Goal: Transaction & Acquisition: Purchase product/service

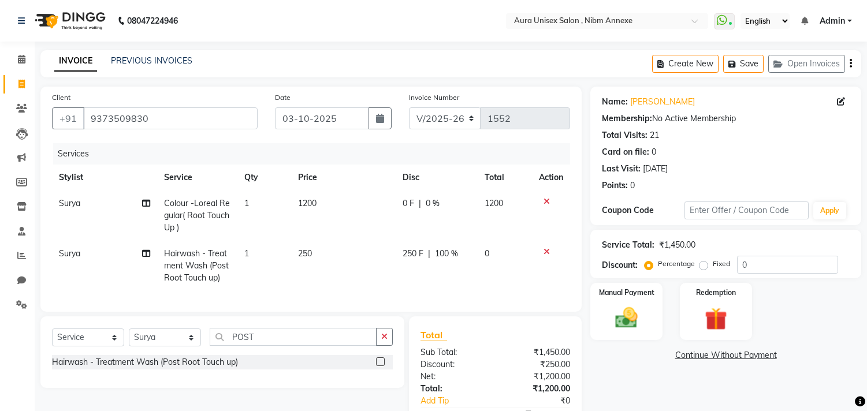
select select "823"
select select "service"
select select "83187"
click at [26, 64] on span at bounding box center [22, 59] width 20 height 13
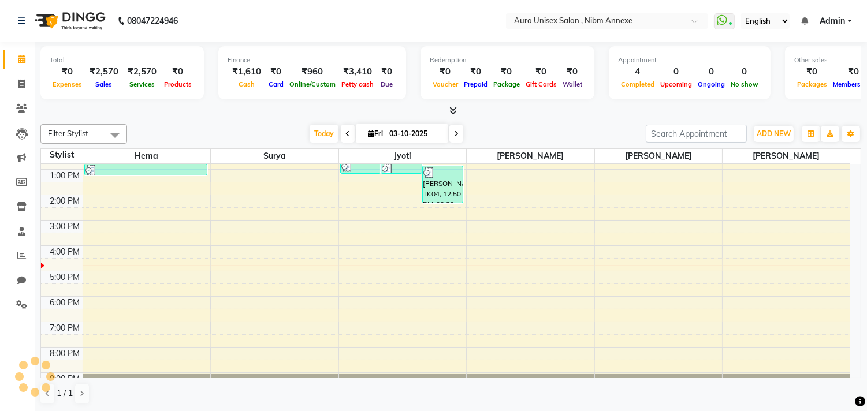
scroll to position [96, 0]
click at [18, 289] on link "Chat" at bounding box center [17, 281] width 28 height 19
click at [16, 309] on icon at bounding box center [21, 304] width 11 height 9
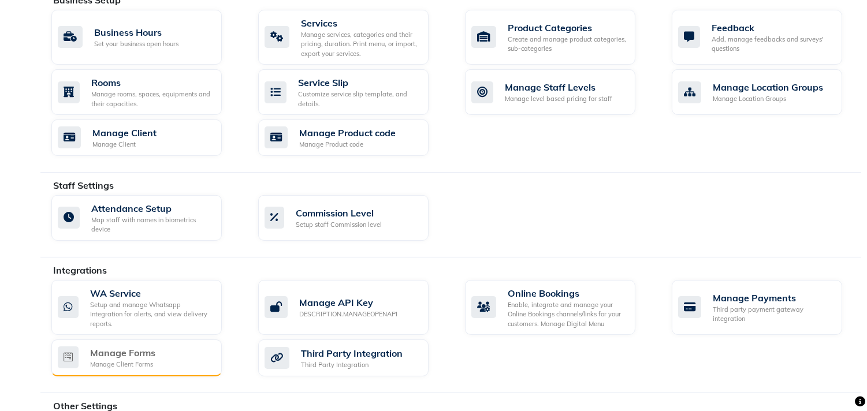
scroll to position [540, 0]
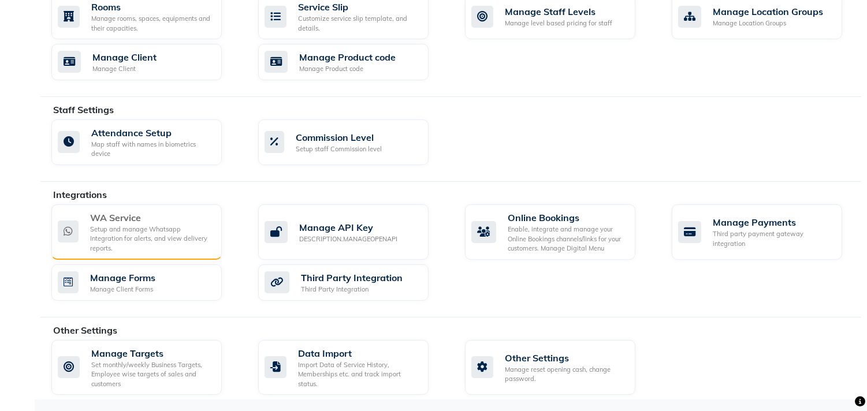
click at [139, 244] on div "Setup and manage Whatsapp Integration for alerts, and view delivery reports." at bounding box center [151, 239] width 122 height 29
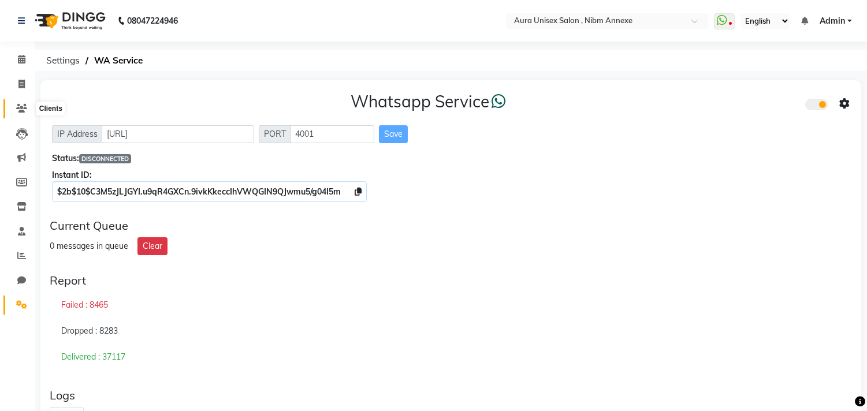
click at [17, 103] on span at bounding box center [22, 108] width 20 height 13
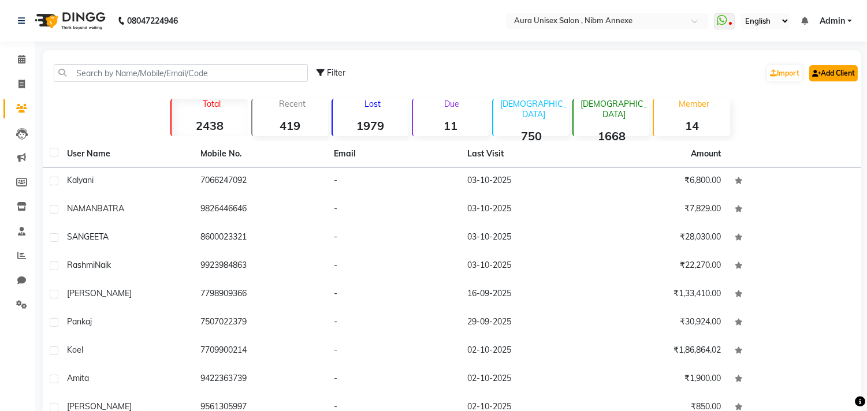
click at [834, 70] on link "Add Client" at bounding box center [833, 73] width 49 height 16
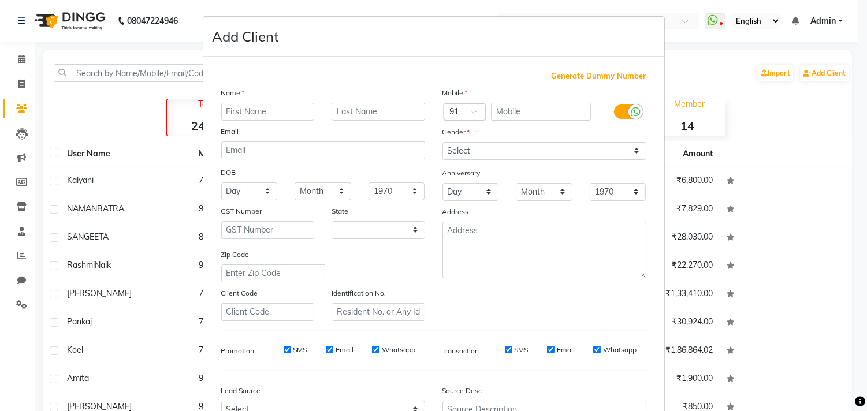
select select "22"
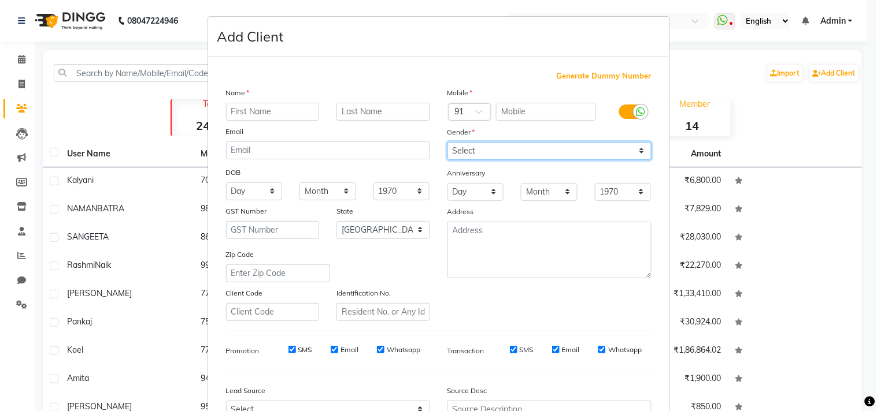
drag, startPoint x: 559, startPoint y: 153, endPoint x: 559, endPoint y: 159, distance: 6.4
click at [559, 153] on select "Select Male Female Other Prefer Not To Say" at bounding box center [549, 151] width 204 height 18
select select "[DEMOGRAPHIC_DATA]"
click at [447, 142] on select "Select Male Female Other Prefer Not To Say" at bounding box center [549, 151] width 204 height 18
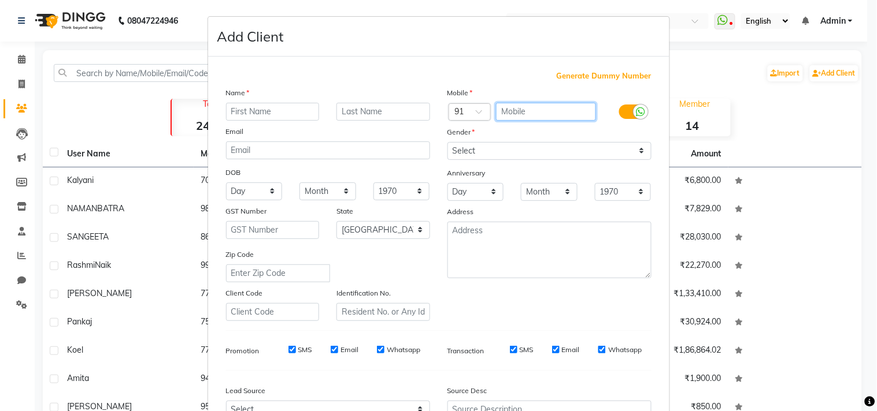
click at [523, 112] on input "text" at bounding box center [546, 112] width 100 height 18
type input "9975295122"
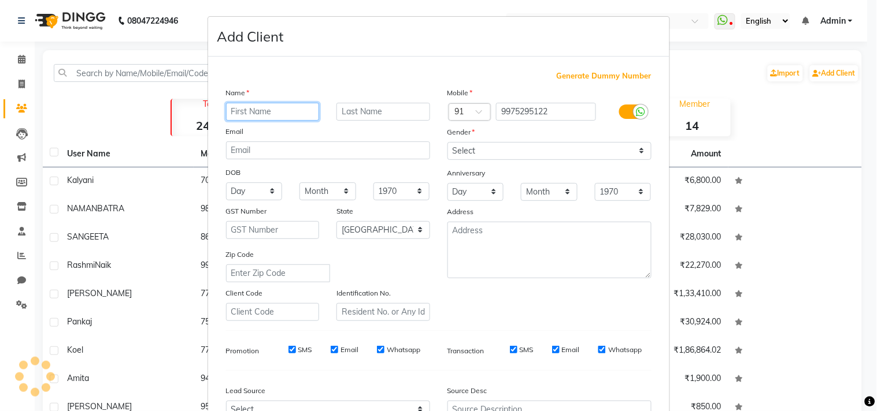
click at [242, 107] on input "text" at bounding box center [273, 112] width 94 height 18
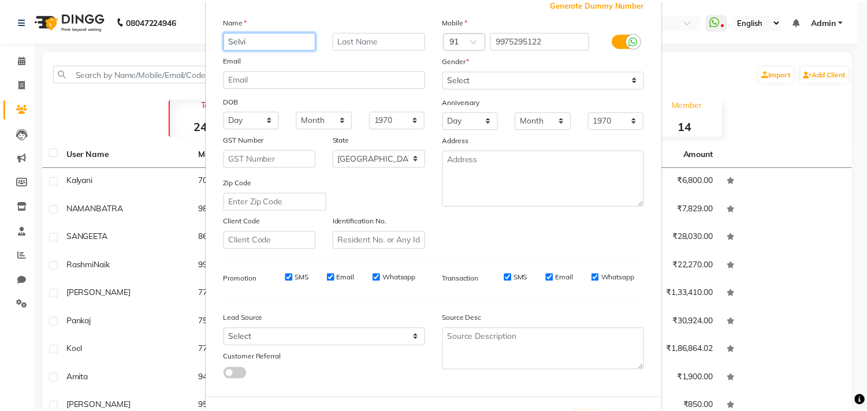
scroll to position [122, 0]
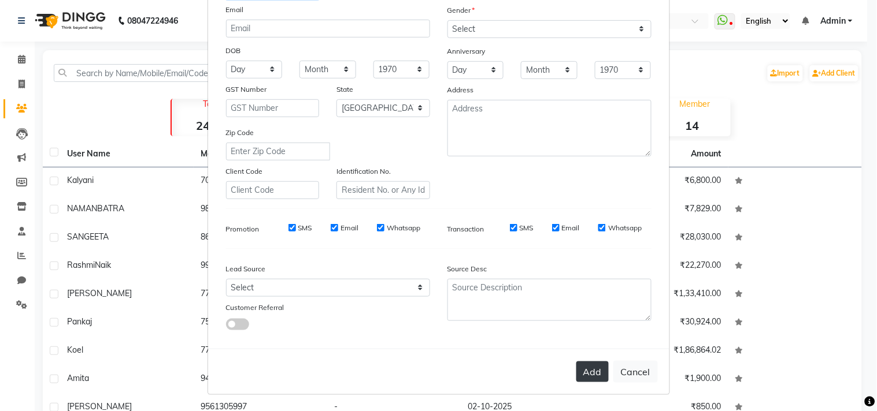
type input "Selvi"
click at [576, 365] on button "Add" at bounding box center [592, 372] width 32 height 21
select select
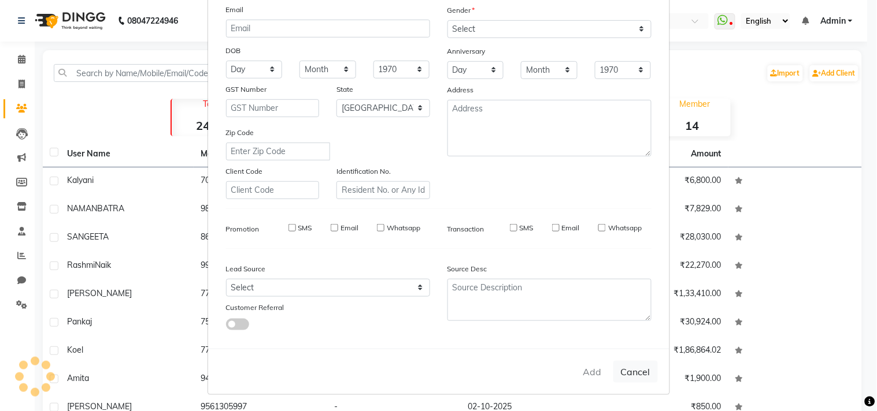
select select "null"
select select
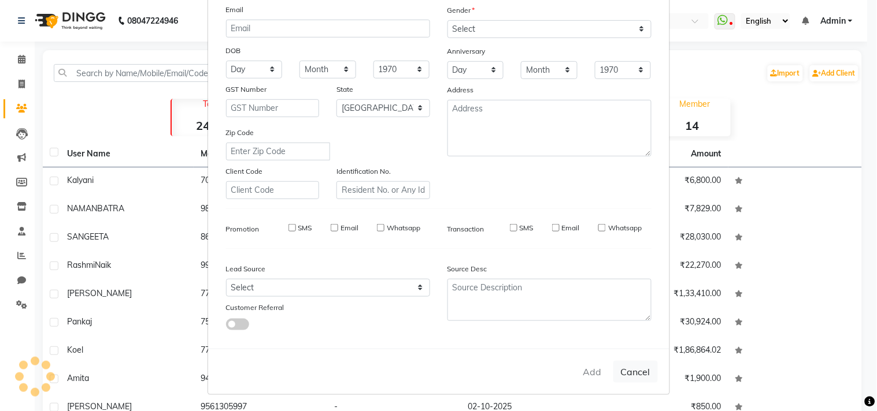
checkbox input "false"
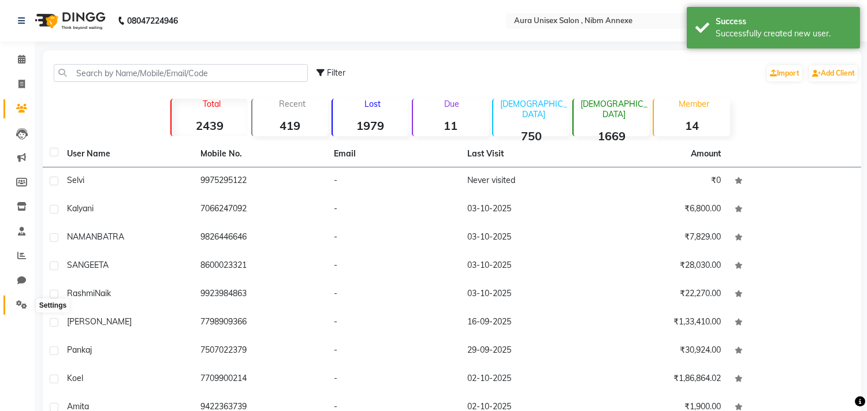
click at [18, 307] on icon at bounding box center [21, 304] width 11 height 9
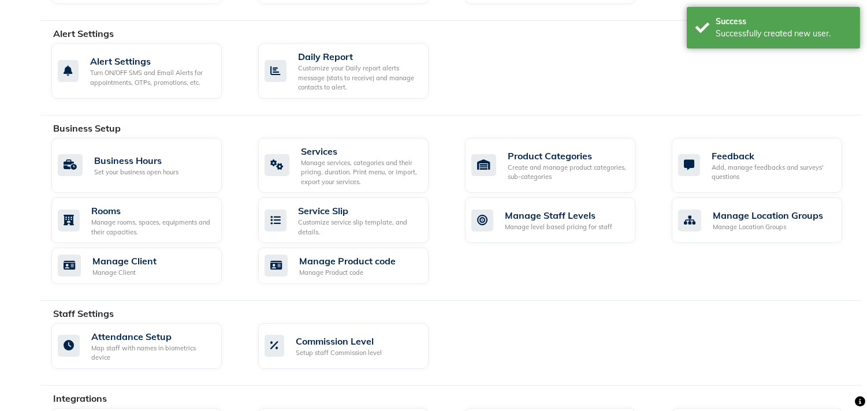
scroll to position [449, 0]
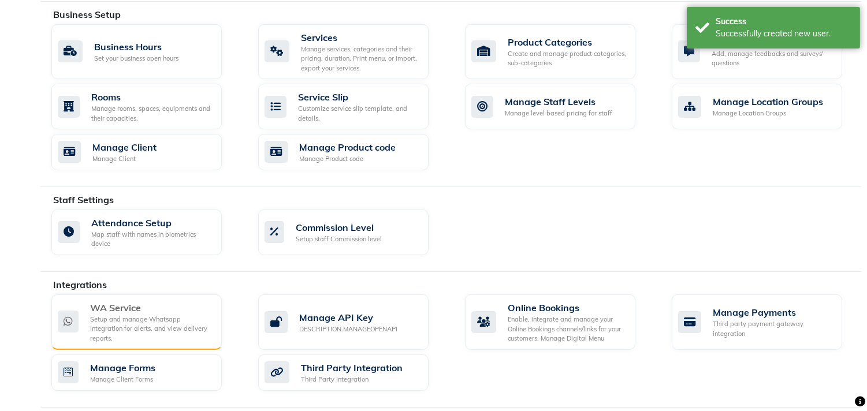
click at [141, 326] on div "Setup and manage Whatsapp Integration for alerts, and view delivery reports." at bounding box center [151, 329] width 122 height 29
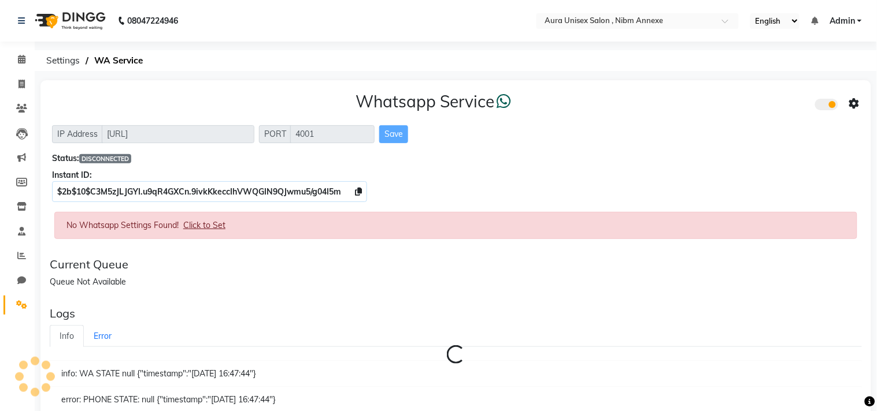
select select "en"
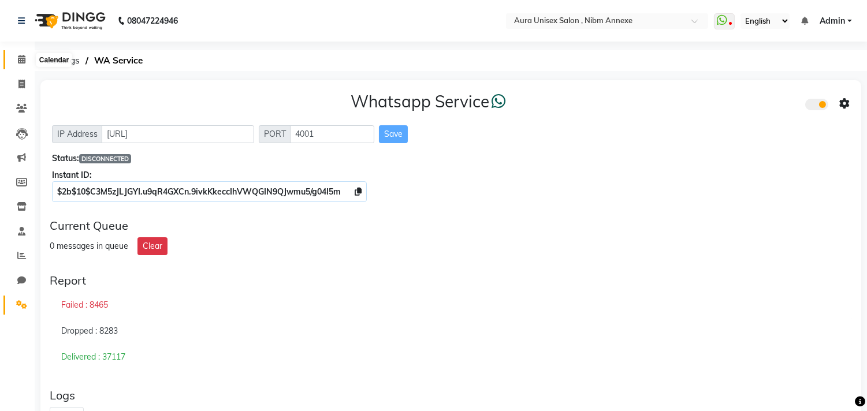
click at [21, 64] on icon at bounding box center [22, 59] width 8 height 9
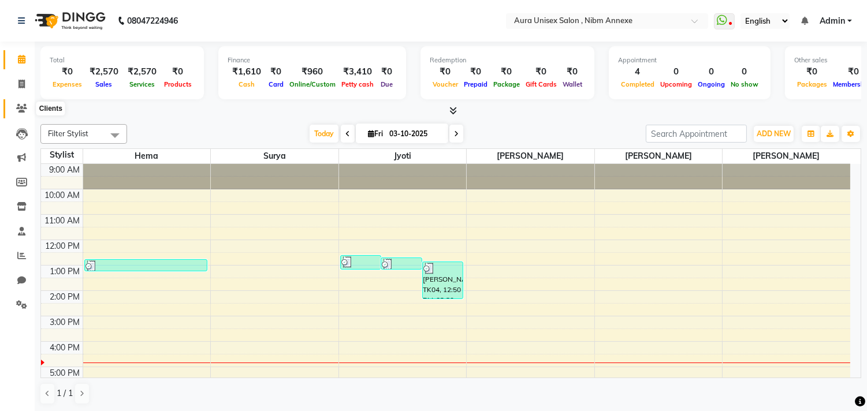
click at [14, 111] on span at bounding box center [22, 108] width 20 height 13
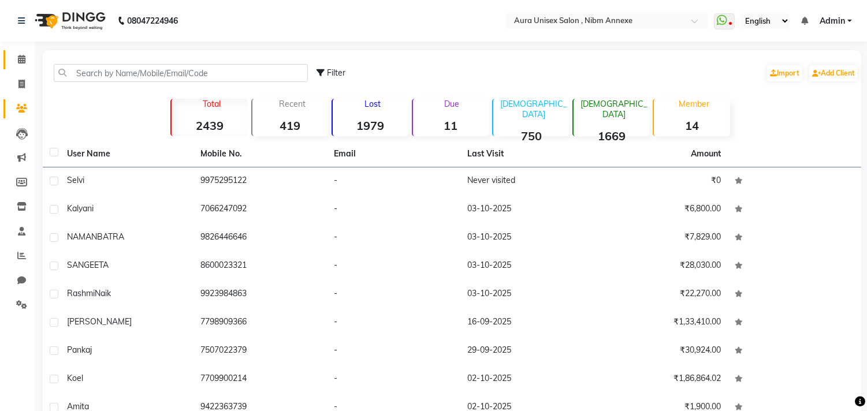
click at [16, 50] on link "Calendar" at bounding box center [17, 59] width 28 height 19
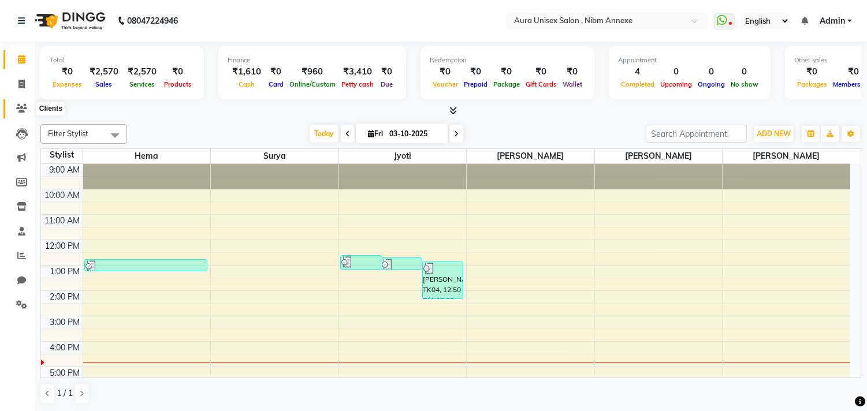
click at [16, 110] on icon at bounding box center [21, 108] width 11 height 9
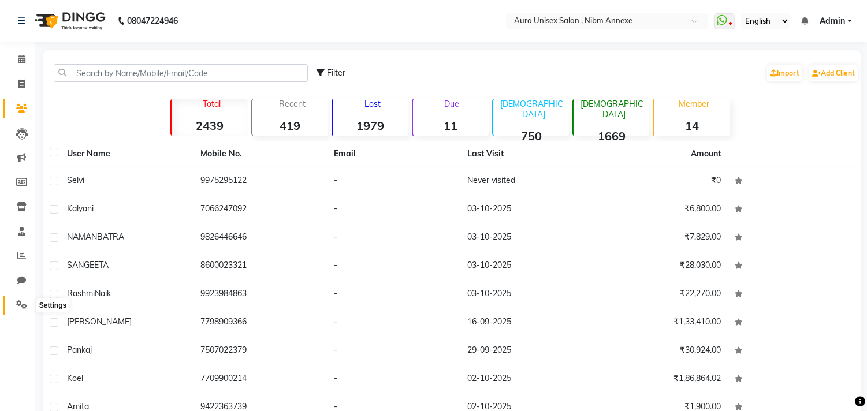
click at [13, 301] on span at bounding box center [22, 305] width 20 height 13
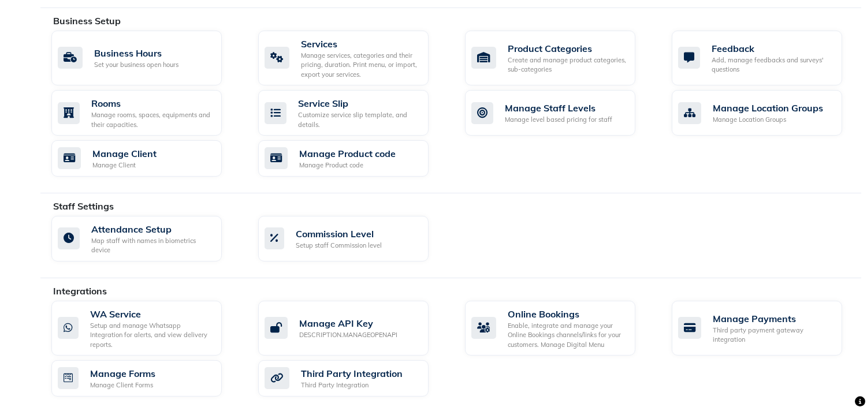
scroll to position [540, 0]
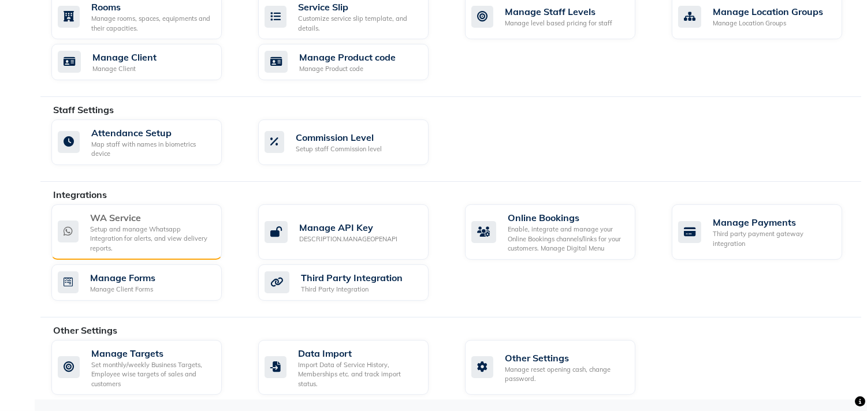
click at [139, 224] on div "WA Service" at bounding box center [151, 218] width 122 height 14
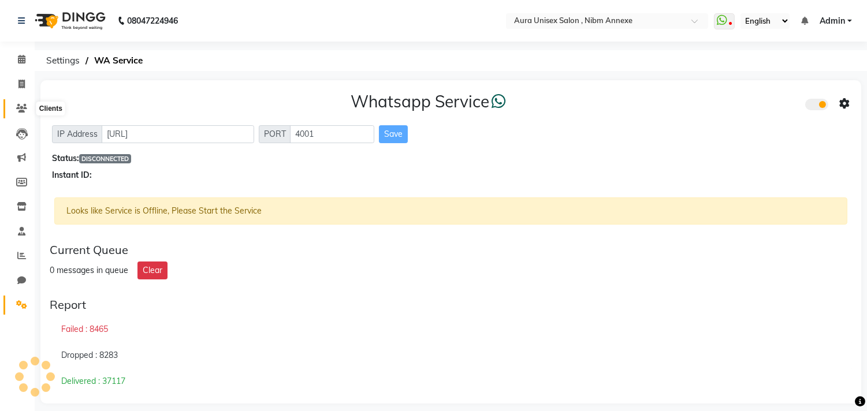
click at [13, 109] on span at bounding box center [22, 108] width 20 height 13
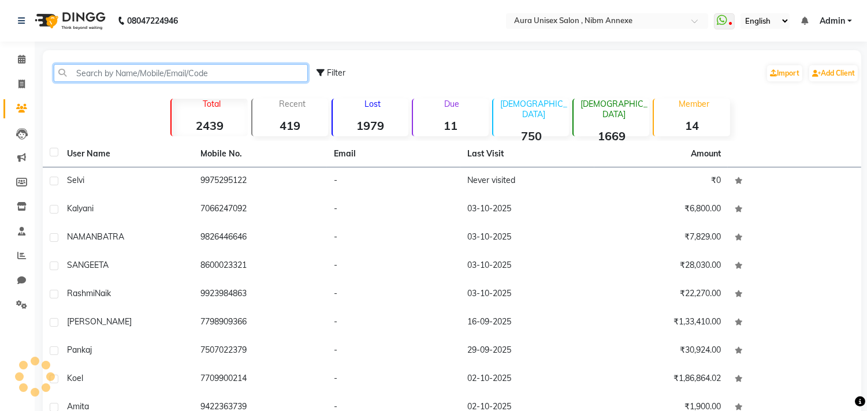
click at [90, 72] on input "text" at bounding box center [181, 73] width 254 height 18
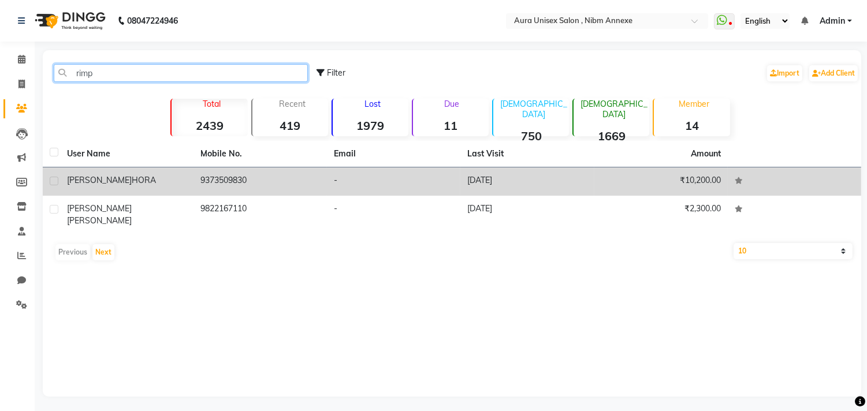
type input "rimp"
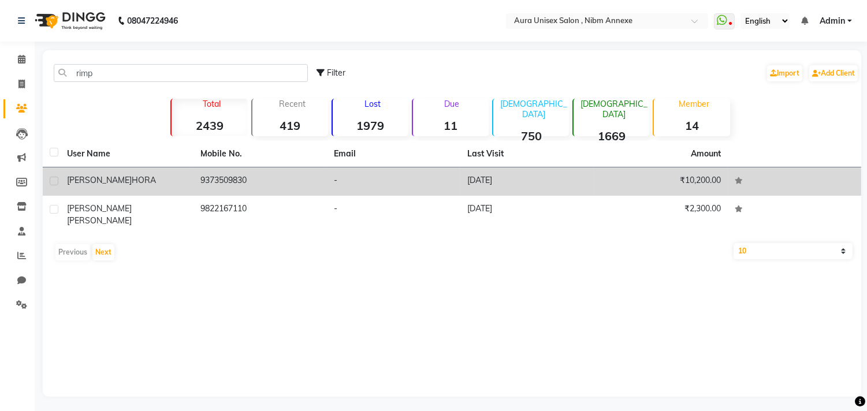
click at [157, 194] on td "RIMPY HORA" at bounding box center [126, 182] width 133 height 28
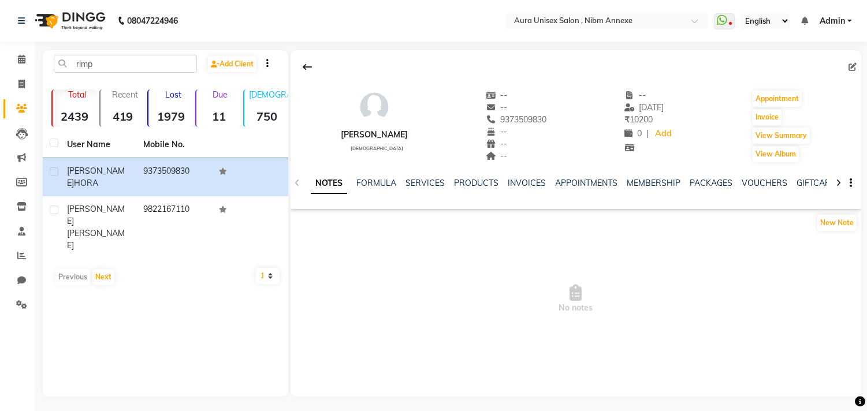
click at [523, 190] on div "NOTES FORMULA SERVICES PRODUCTS INVOICES APPOINTMENTS MEMBERSHIP PACKAGES VOUCH…" at bounding box center [562, 187] width 503 height 21
click at [527, 186] on link "INVOICES" at bounding box center [527, 183] width 38 height 10
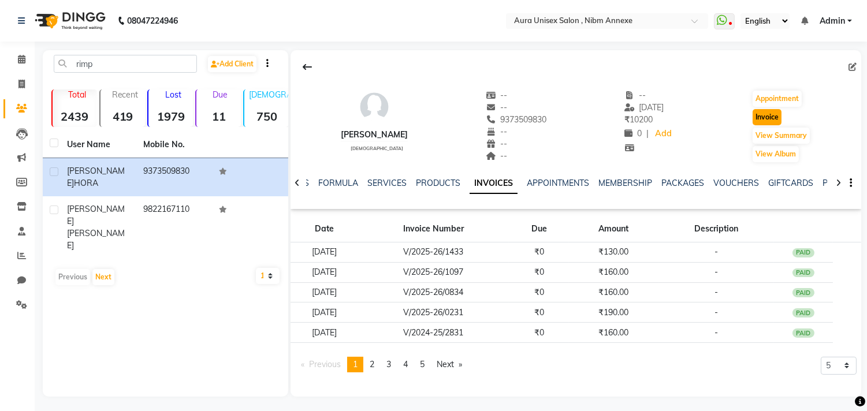
click at [764, 118] on button "Invoice" at bounding box center [767, 117] width 29 height 16
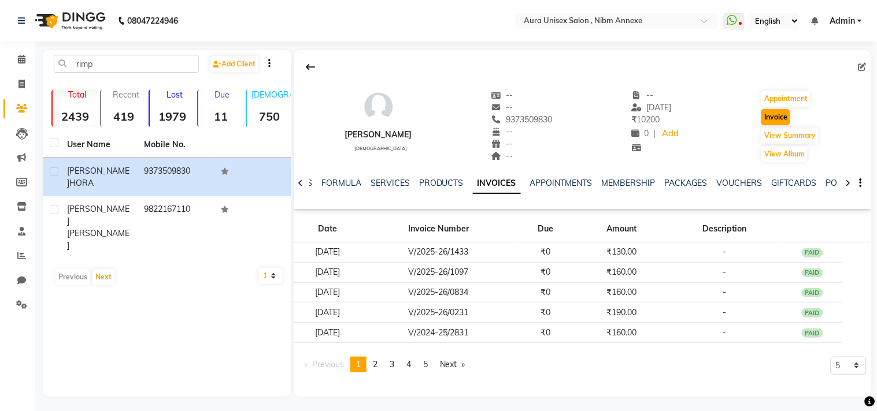
select select "service"
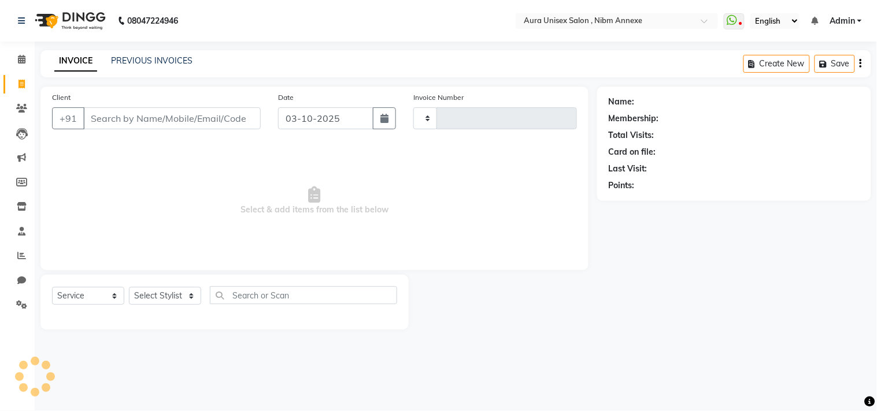
type input "1553"
select select "823"
click at [181, 293] on select "Select Stylist" at bounding box center [165, 296] width 72 height 18
type input "9373509830"
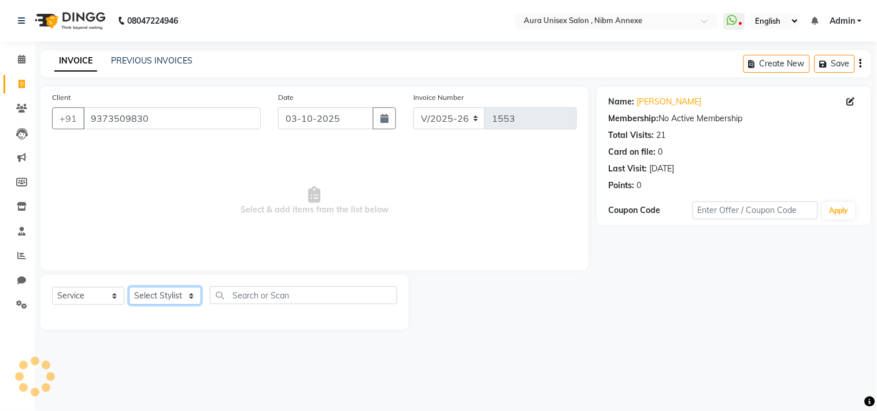
select select "83187"
click at [129, 288] on select "Select Stylist Bhanu Hema Jasleen Jyoti Sayra Surya" at bounding box center [165, 296] width 72 height 18
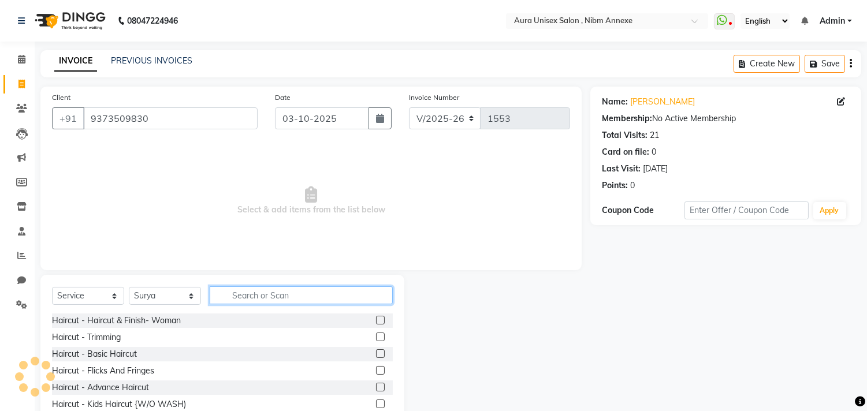
click at [259, 298] on input "text" at bounding box center [301, 296] width 183 height 18
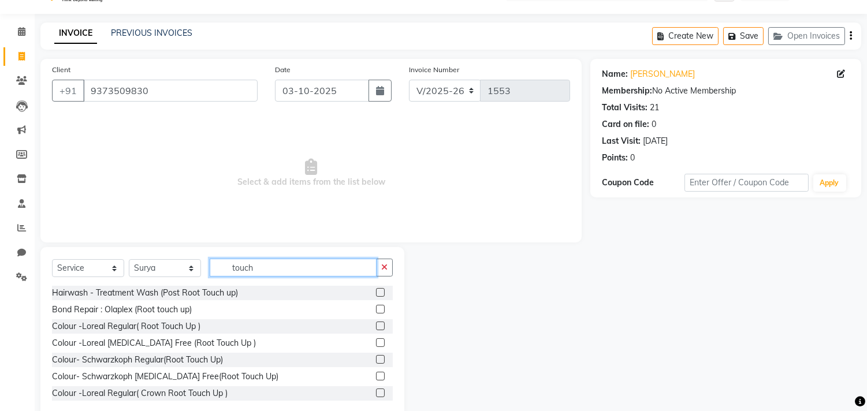
scroll to position [51, 0]
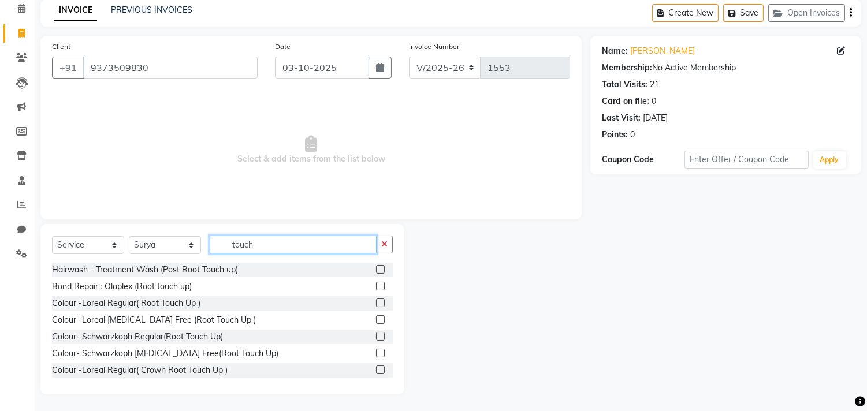
type input "touch"
click at [376, 304] on label at bounding box center [380, 303] width 9 height 9
click at [376, 304] on input "checkbox" at bounding box center [380, 304] width 8 height 8
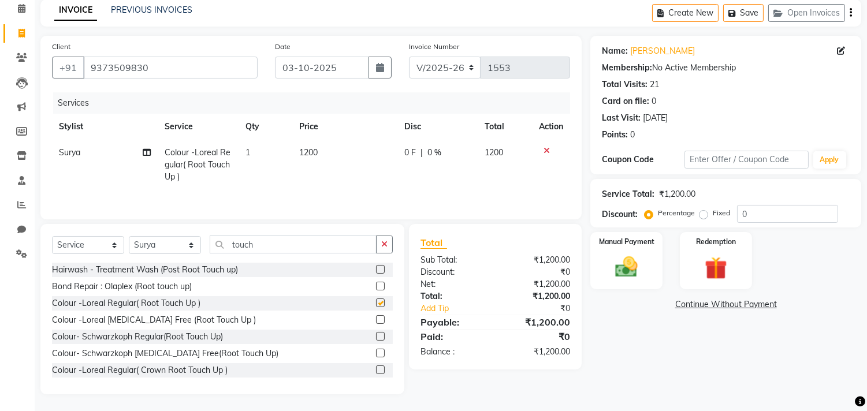
checkbox input "false"
click at [239, 246] on input "touch" at bounding box center [293, 245] width 167 height 18
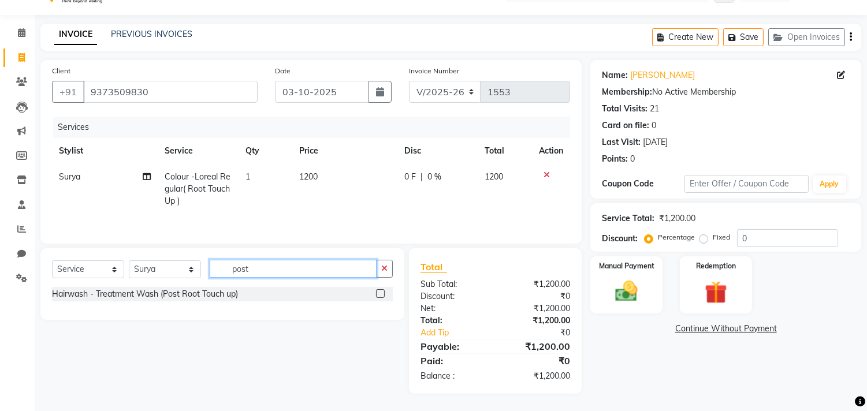
scroll to position [27, 0]
type input "post"
click at [384, 294] on label at bounding box center [380, 293] width 9 height 9
click at [384, 294] on input "checkbox" at bounding box center [380, 295] width 8 height 8
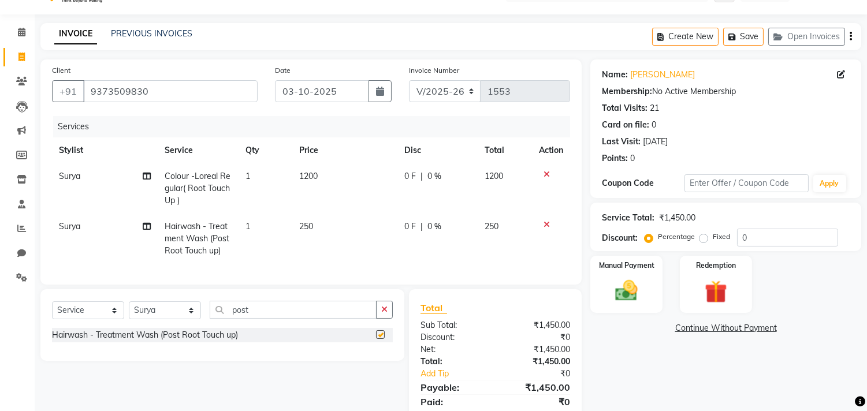
checkbox input "false"
click at [400, 235] on td "0 F | 0 %" at bounding box center [438, 239] width 80 height 50
select select "83187"
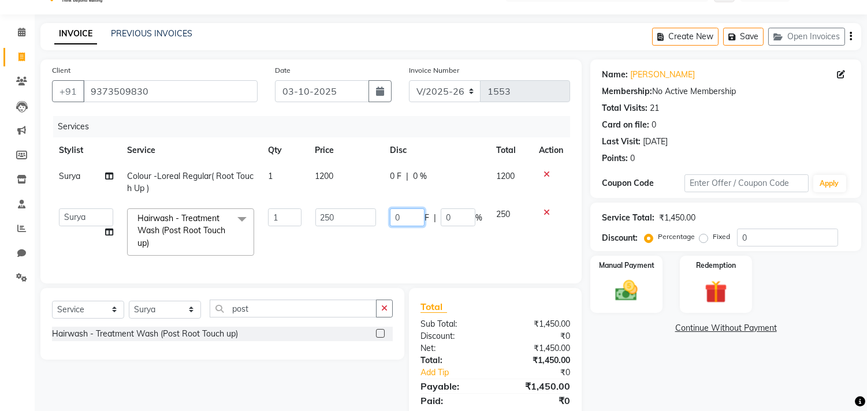
click at [411, 222] on input "0" at bounding box center [407, 218] width 35 height 18
type input "0250"
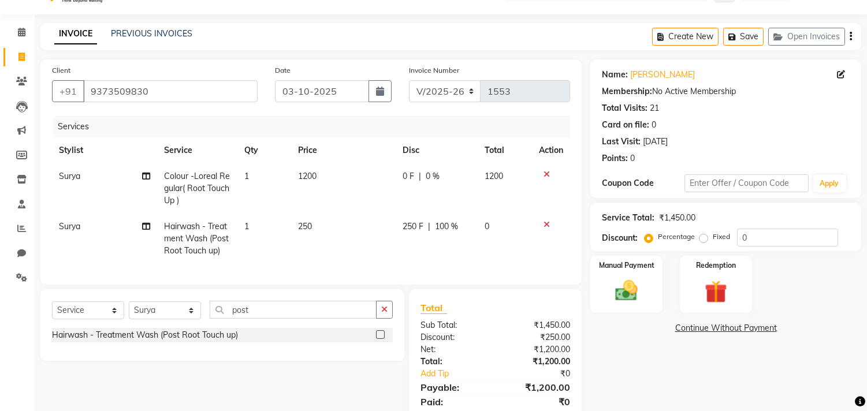
click at [662, 377] on div "Name: Rimpy Hora Membership: No Active Membership Total Visits: 21 Card on file…" at bounding box center [731, 248] width 280 height 376
click at [211, 183] on span "Colour -Loreal Regular( Root Touch Up )" at bounding box center [197, 188] width 66 height 35
select select "83187"
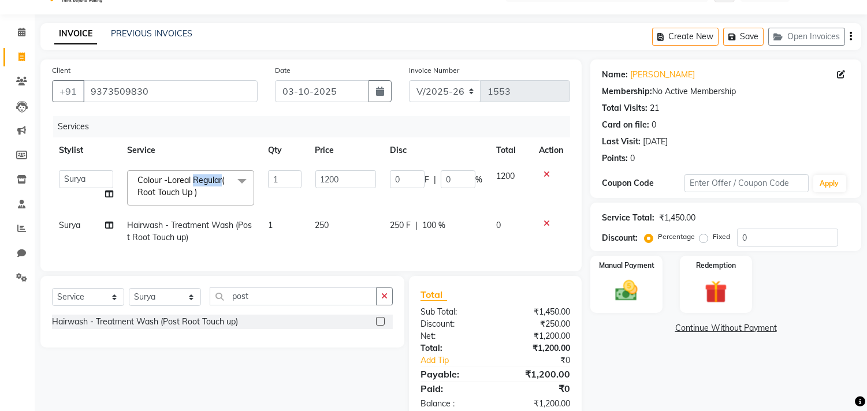
click at [211, 183] on span "Colour -Loreal Regular( Root Touch Up )" at bounding box center [181, 186] width 87 height 23
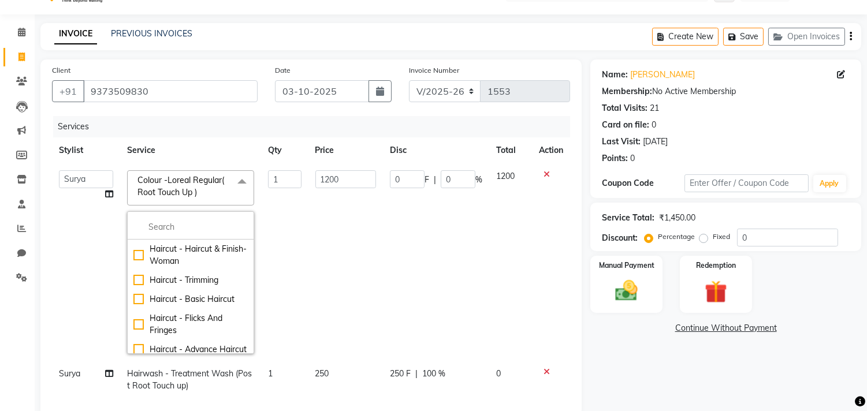
click at [211, 210] on div "Colour -Loreal Regular( Root Touch Up ) x Haircut - Haircut & Finish- Woman Hai…" at bounding box center [190, 262] width 127 height 184
click at [214, 222] on input "multiselect-search" at bounding box center [190, 227] width 114 height 12
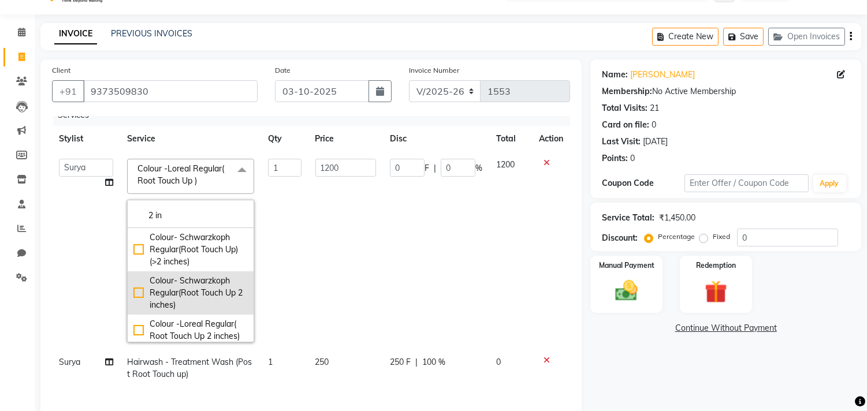
scroll to position [21, 0]
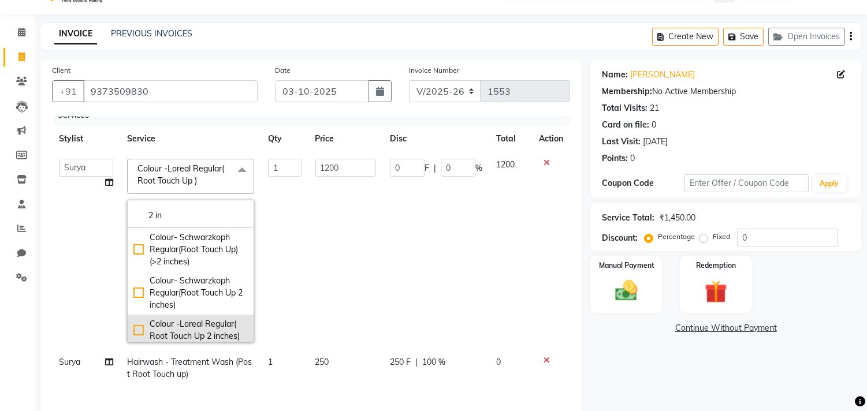
type input "2 in"
click at [137, 322] on div "Colour -Loreal Regular( Root Touch Up 2 inches)" at bounding box center [190, 330] width 114 height 24
checkbox input "true"
type input "1400"
click at [297, 223] on td "1" at bounding box center [284, 251] width 47 height 198
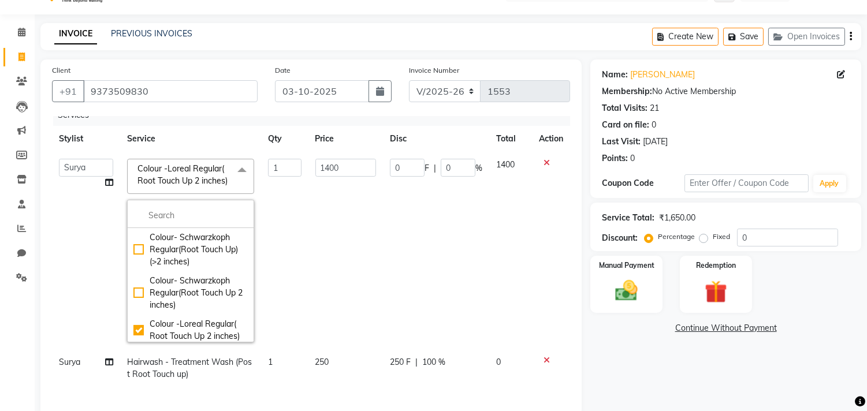
scroll to position [0, 0]
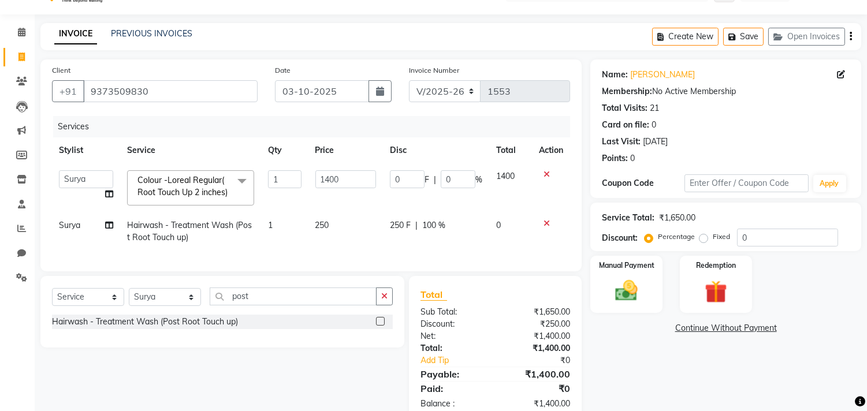
click at [417, 195] on td "0 F | 0 %" at bounding box center [436, 188] width 106 height 49
click at [409, 176] on input "0" at bounding box center [407, 179] width 35 height 18
type input "0200"
click at [648, 370] on div "Name: Rimpy Hora Membership: No Active Membership Total Visits: 21 Card on file…" at bounding box center [731, 241] width 280 height 362
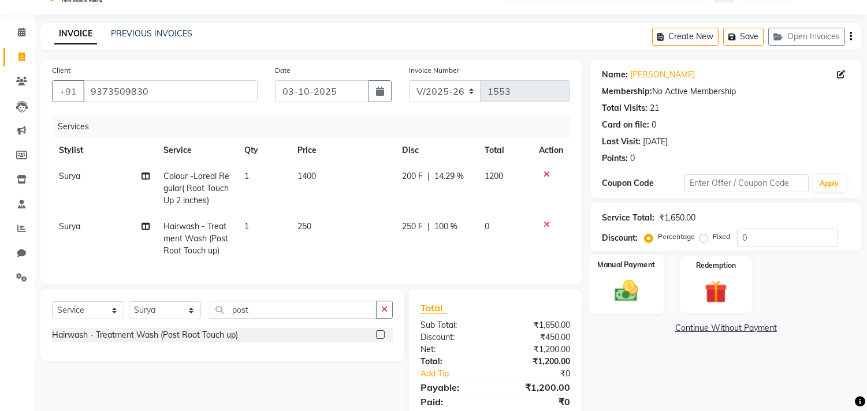
click at [619, 293] on img at bounding box center [627, 291] width 38 height 27
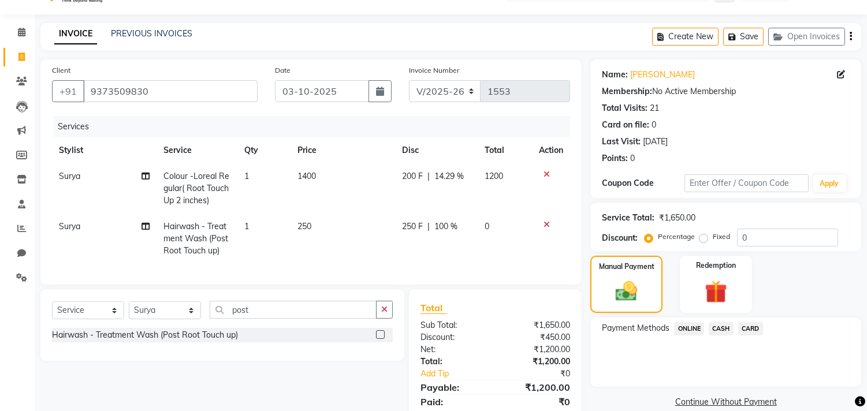
click at [692, 333] on span "ONLINE" at bounding box center [689, 328] width 30 height 13
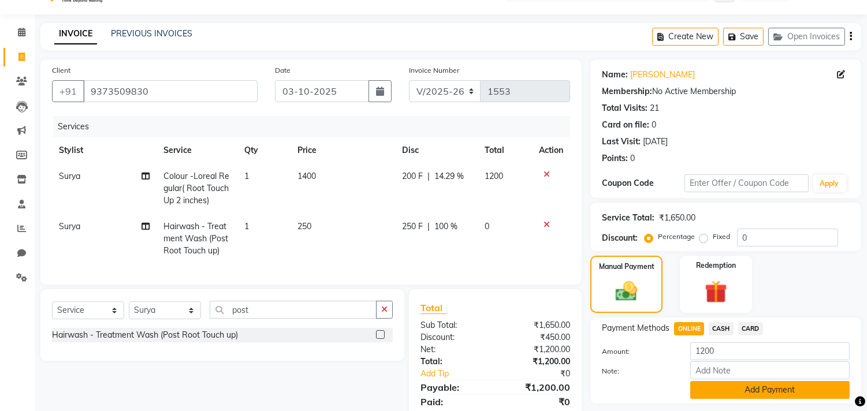
click at [709, 385] on button "Add Payment" at bounding box center [769, 390] width 159 height 18
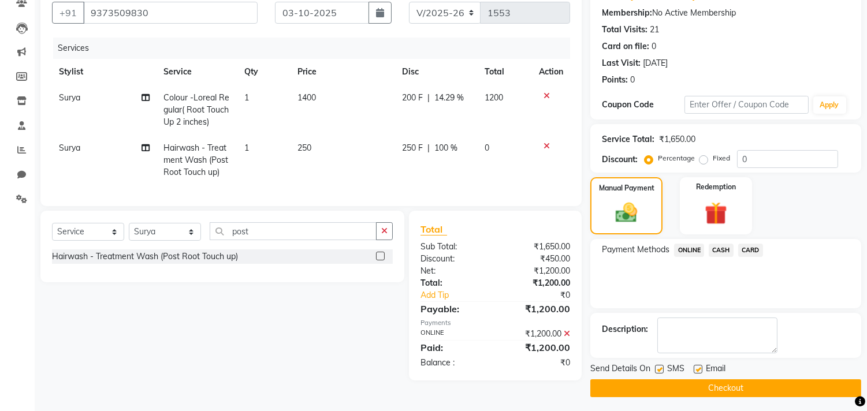
scroll to position [108, 0]
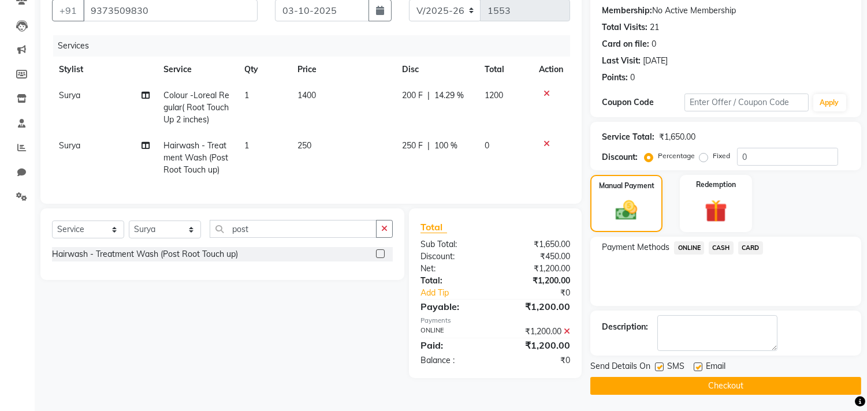
click at [711, 384] on button "Checkout" at bounding box center [726, 386] width 271 height 18
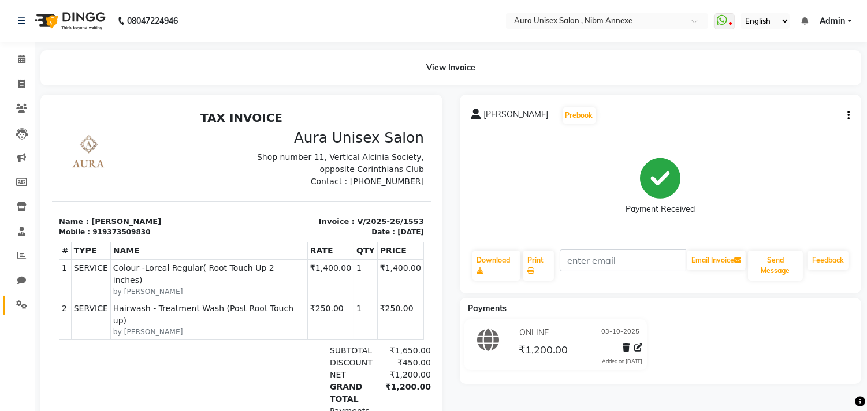
click at [10, 300] on link "Settings" at bounding box center [17, 305] width 28 height 19
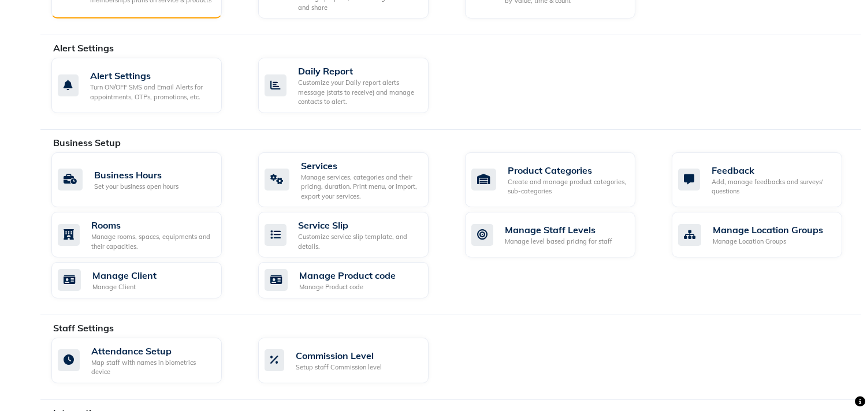
scroll to position [540, 0]
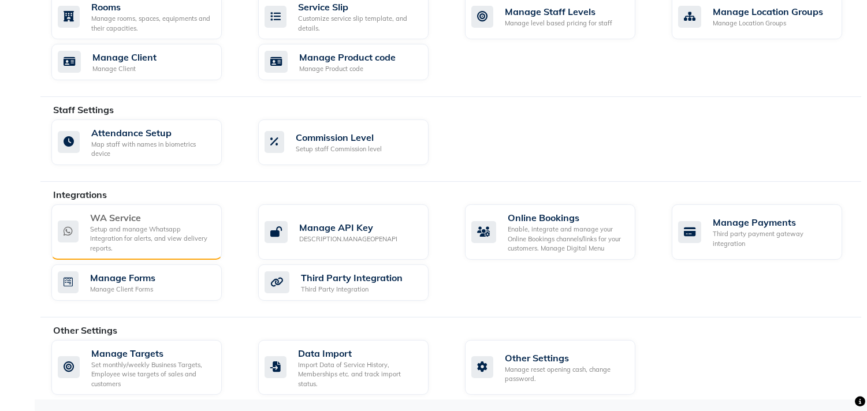
click at [126, 237] on div "Setup and manage Whatsapp Integration for alerts, and view delivery reports." at bounding box center [151, 239] width 122 height 29
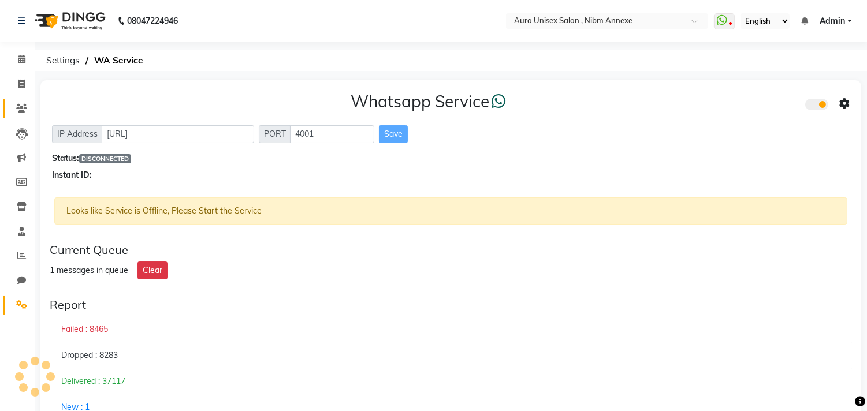
click at [10, 110] on link "Clients" at bounding box center [17, 108] width 28 height 19
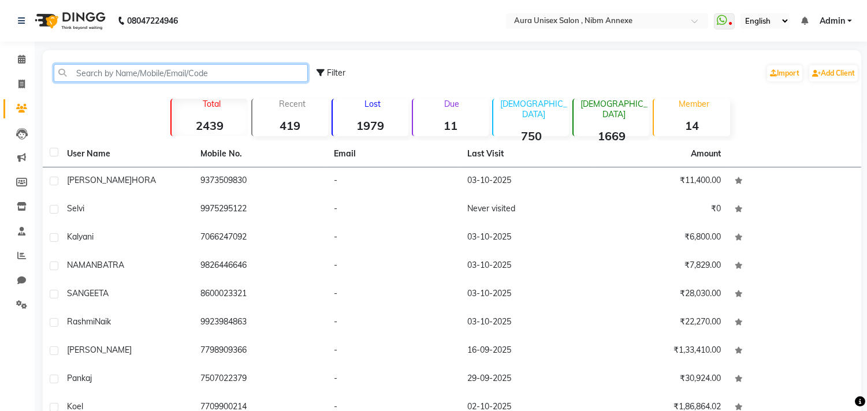
click at [116, 81] on input "text" at bounding box center [181, 73] width 254 height 18
click at [147, 66] on input "text" at bounding box center [181, 73] width 254 height 18
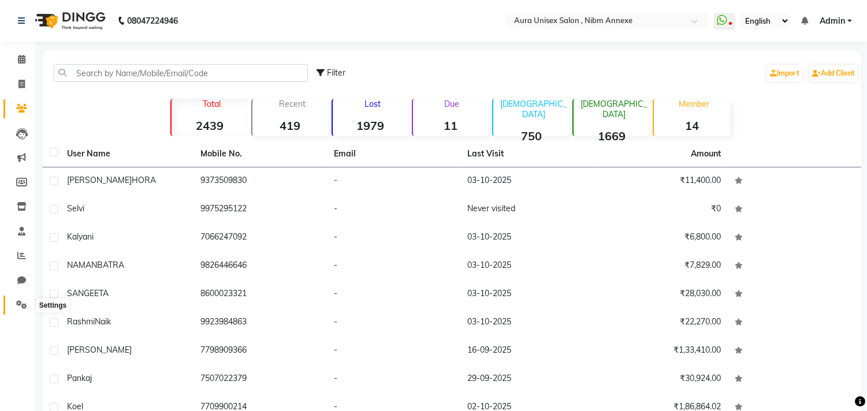
click at [18, 309] on icon at bounding box center [21, 304] width 11 height 9
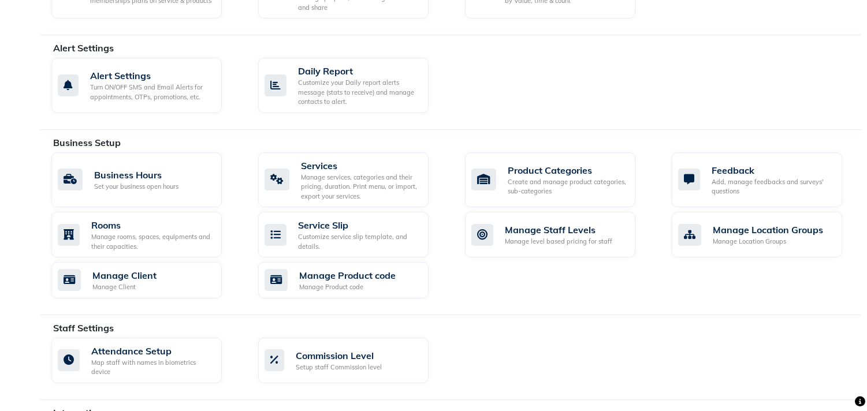
scroll to position [540, 0]
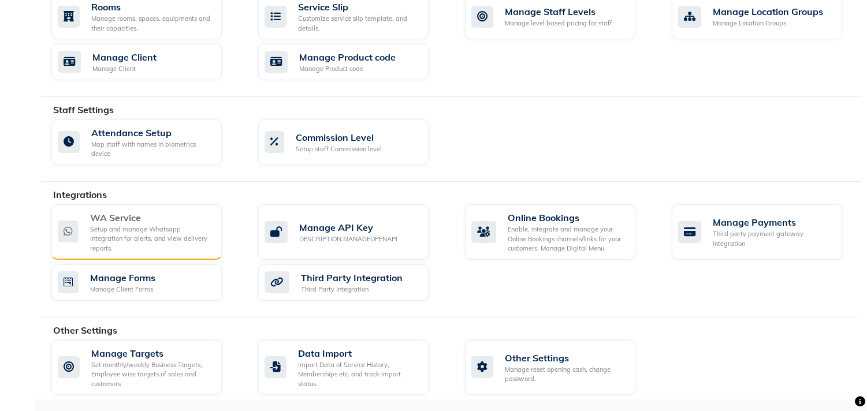
click at [99, 257] on div "WA Service Setup and manage Whatsapp Integration for alerts, and view delivery …" at bounding box center [136, 233] width 170 height 56
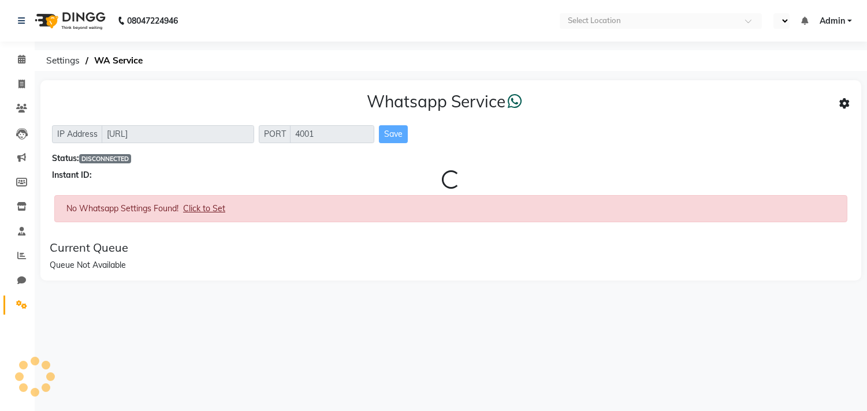
select select "en"
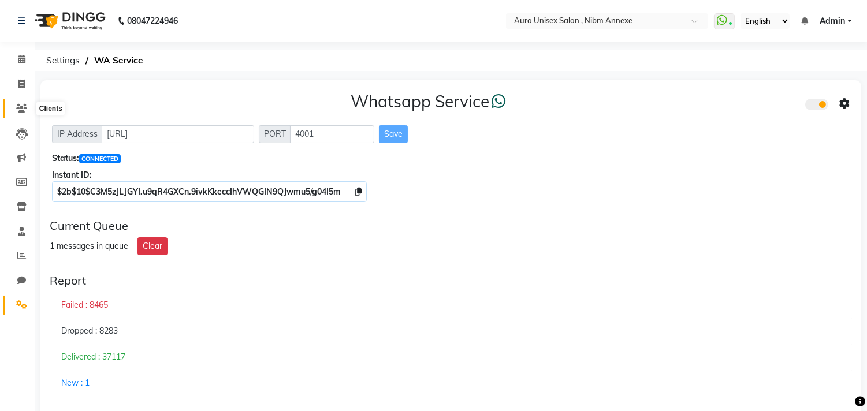
click at [18, 106] on icon at bounding box center [21, 108] width 11 height 9
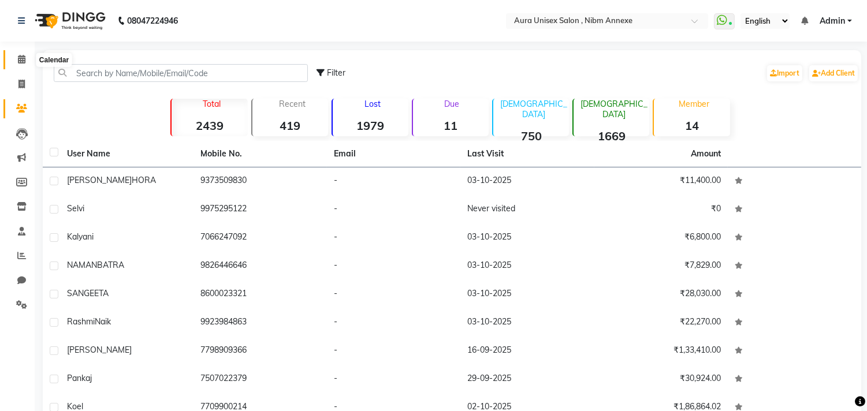
click at [18, 58] on icon at bounding box center [22, 59] width 8 height 9
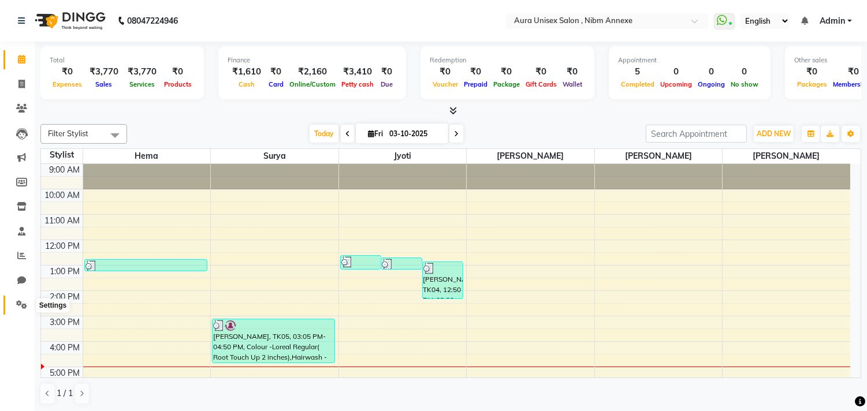
click at [17, 300] on span at bounding box center [22, 305] width 20 height 13
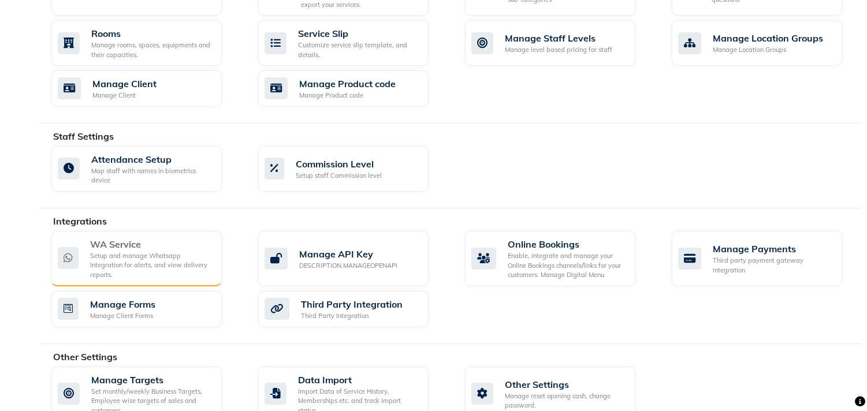
scroll to position [513, 0]
click at [135, 245] on div "WA Service" at bounding box center [151, 244] width 122 height 14
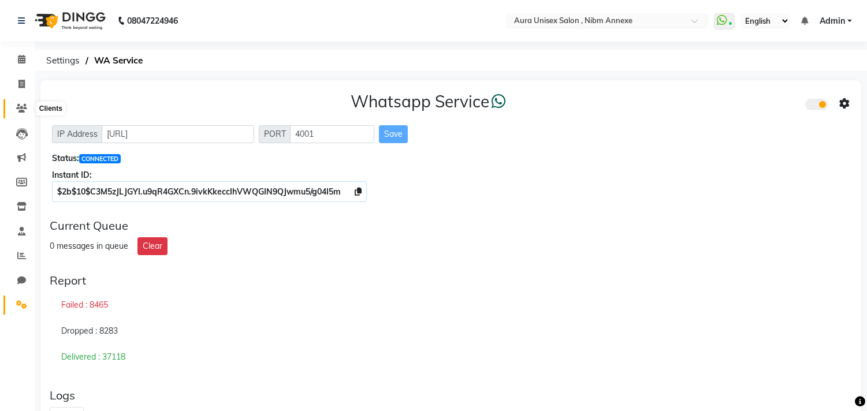
click at [21, 107] on icon at bounding box center [21, 108] width 11 height 9
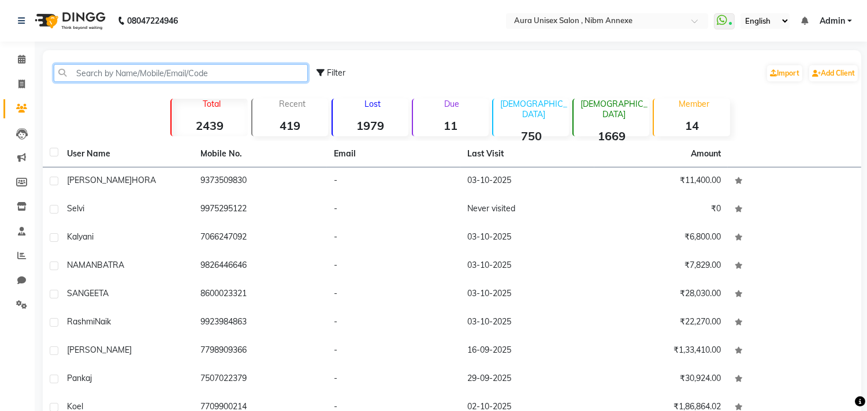
click at [136, 73] on input "text" at bounding box center [181, 73] width 254 height 18
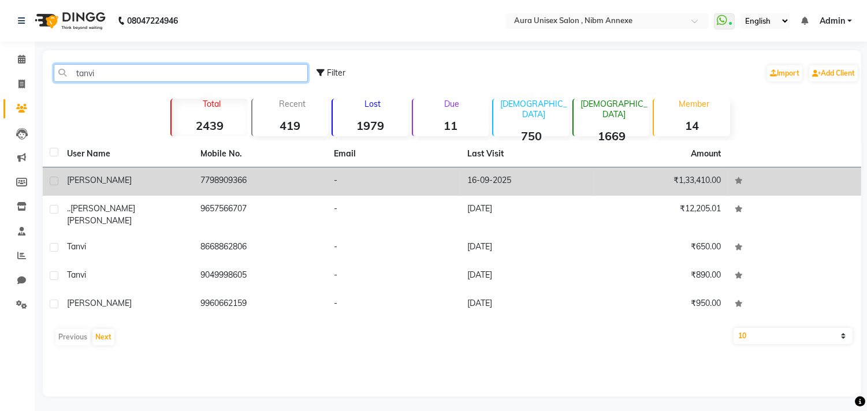
type input "tanvi"
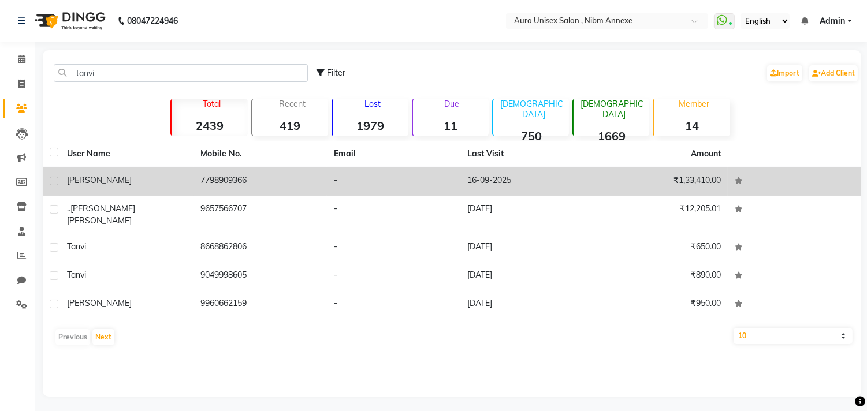
click at [380, 180] on td "-" at bounding box center [393, 182] width 133 height 28
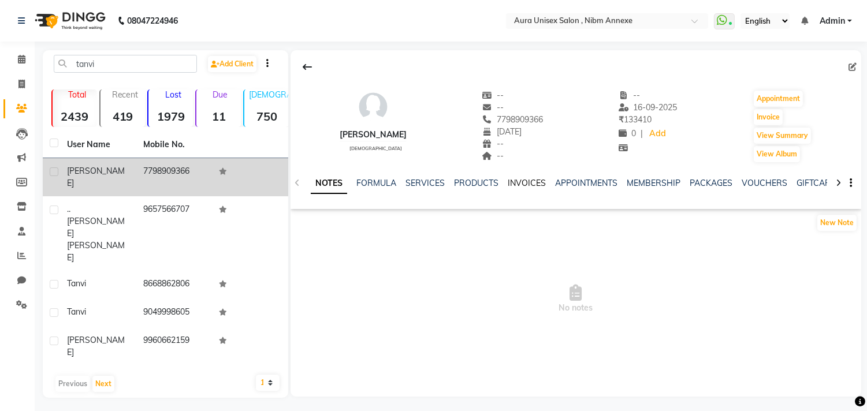
click at [510, 180] on link "INVOICES" at bounding box center [527, 183] width 38 height 10
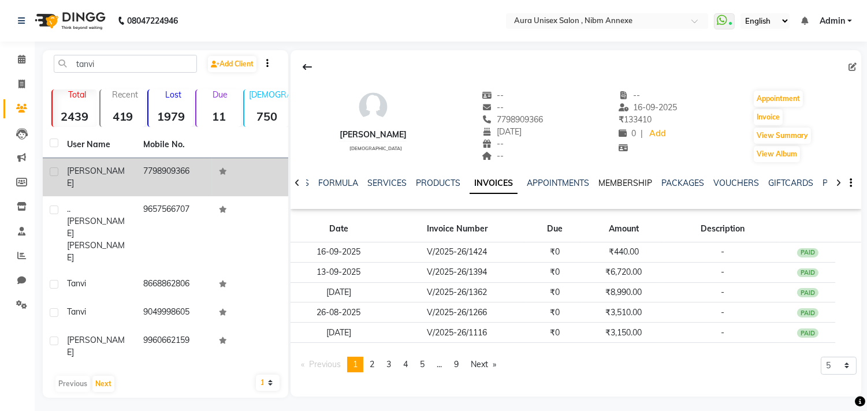
click at [604, 184] on link "MEMBERSHIP" at bounding box center [626, 183] width 54 height 10
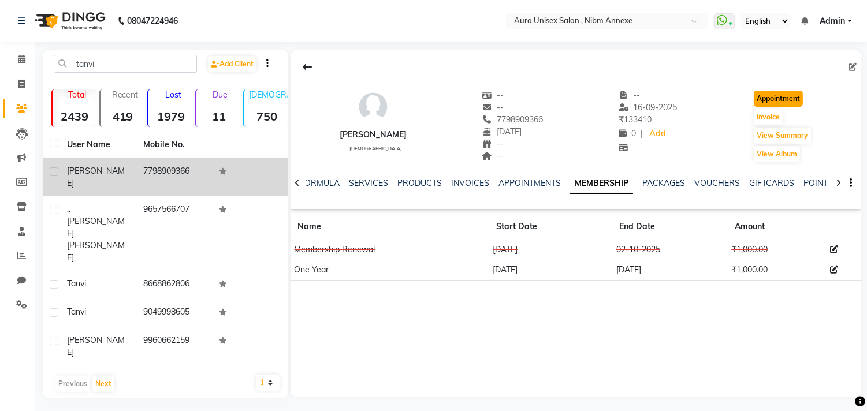
click at [787, 95] on button "Appointment" at bounding box center [778, 99] width 49 height 16
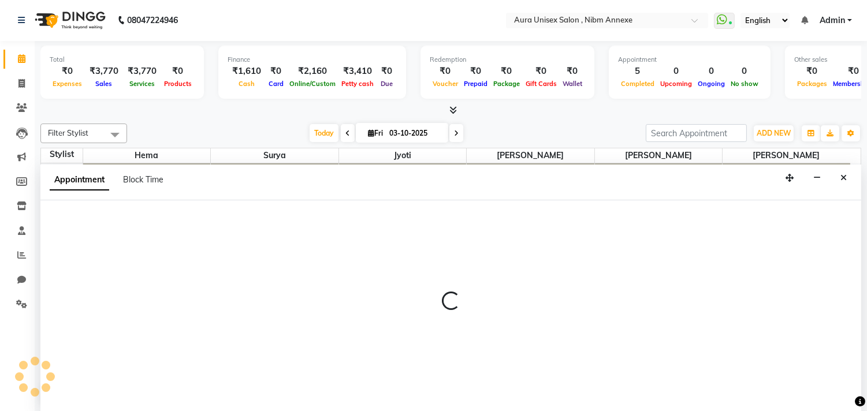
select select "600"
select select "tentative"
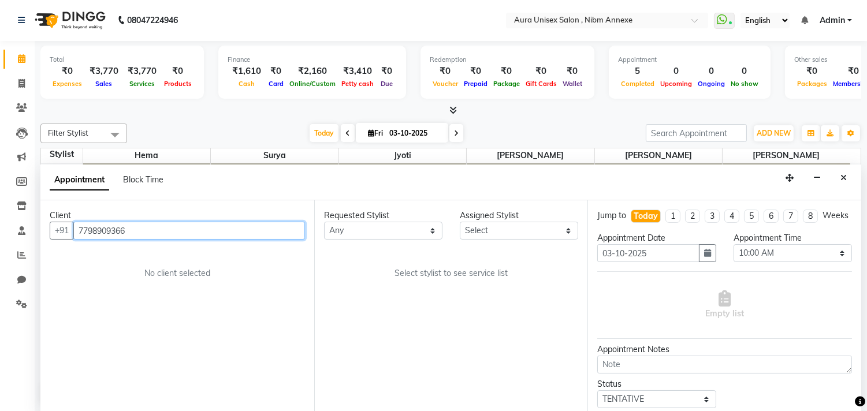
scroll to position [118, 0]
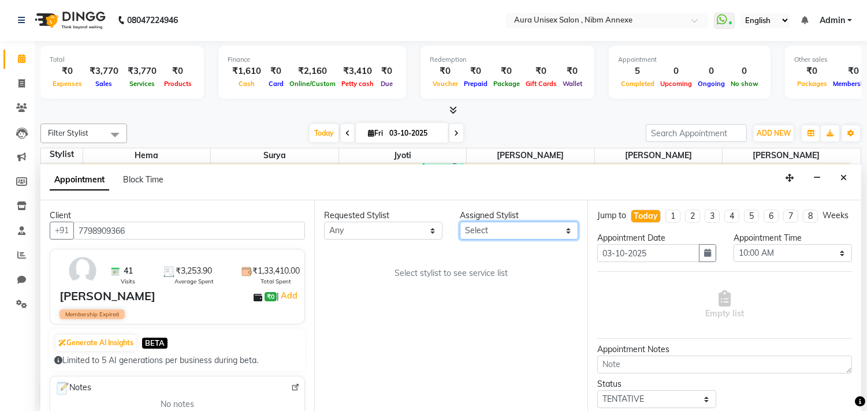
click at [515, 234] on select "Select Bhanu Hema Jasleen Jyoti Sayra Surya" at bounding box center [519, 231] width 118 height 18
select select "83187"
click at [460, 222] on select "Select Bhanu Hema Jasleen Jyoti Sayra Surya" at bounding box center [519, 231] width 118 height 18
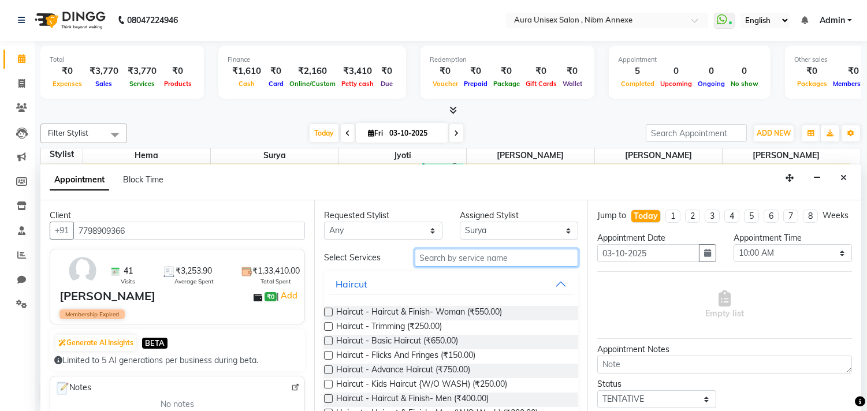
click at [497, 265] on input "text" at bounding box center [497, 258] width 164 height 18
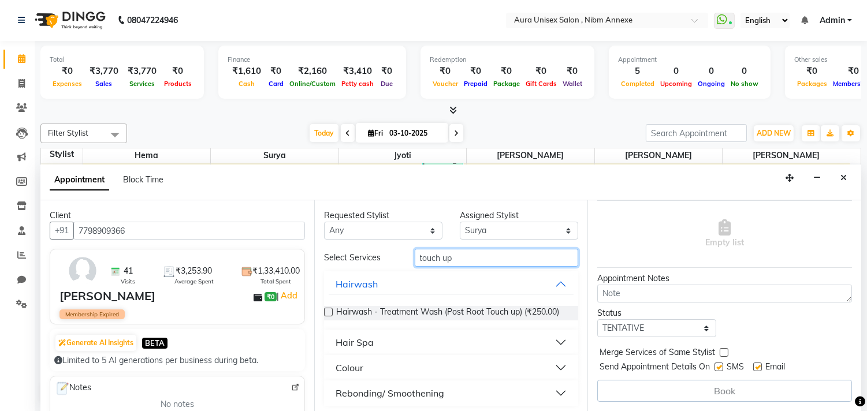
scroll to position [13, 0]
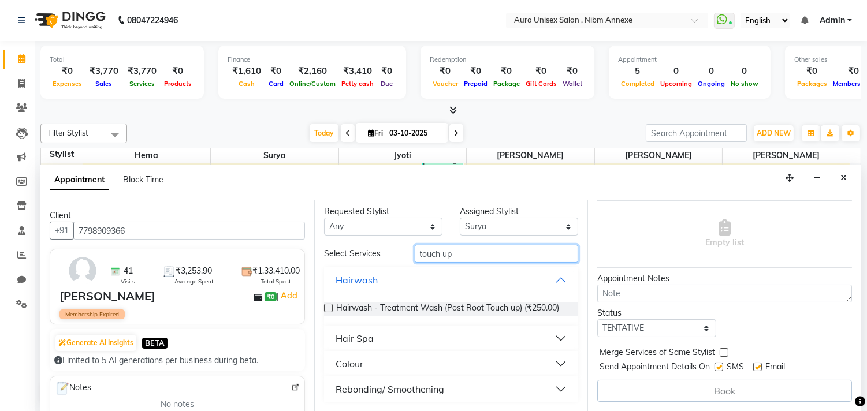
type input "touch up"
click at [372, 364] on button "Colour" at bounding box center [452, 364] width 246 height 21
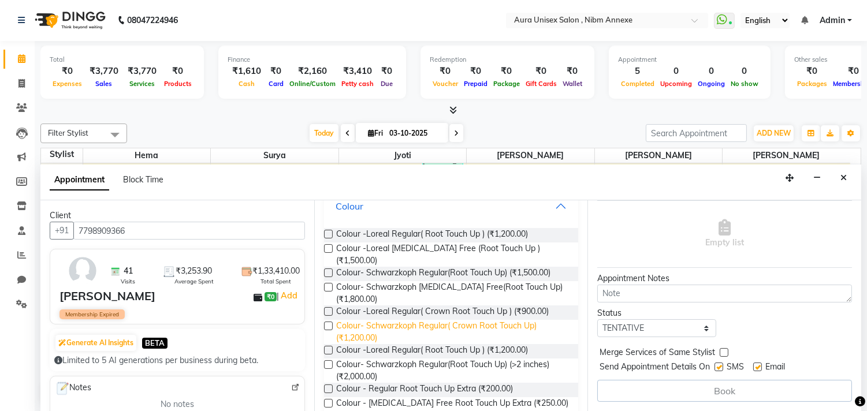
scroll to position [206, 0]
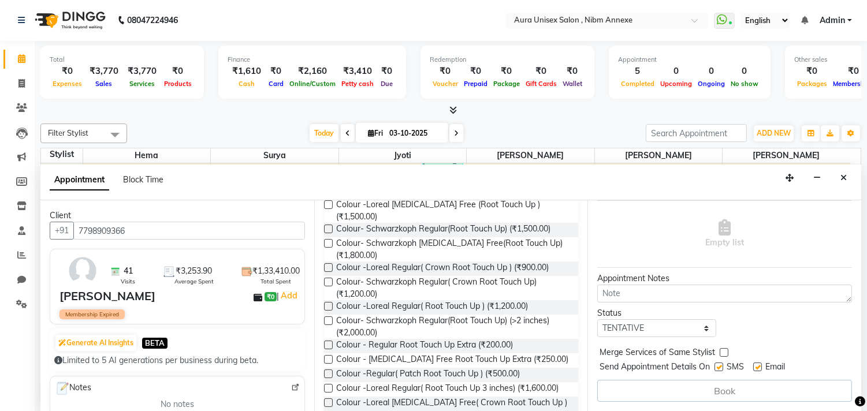
click at [327, 225] on label at bounding box center [328, 229] width 9 height 9
click at [327, 226] on input "checkbox" at bounding box center [328, 230] width 8 height 8
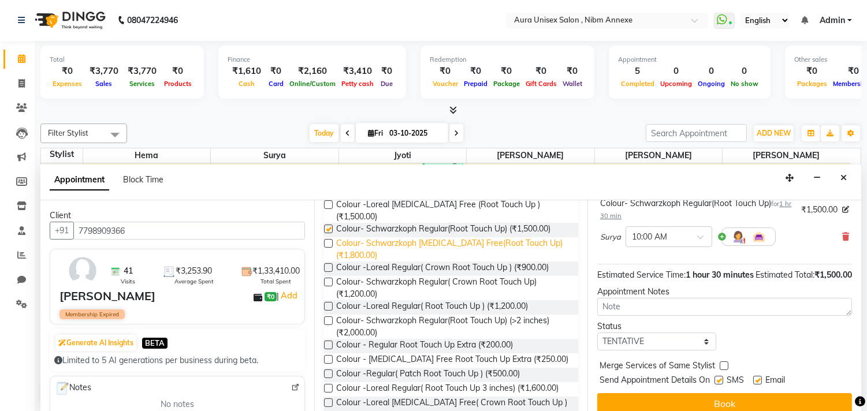
checkbox input "false"
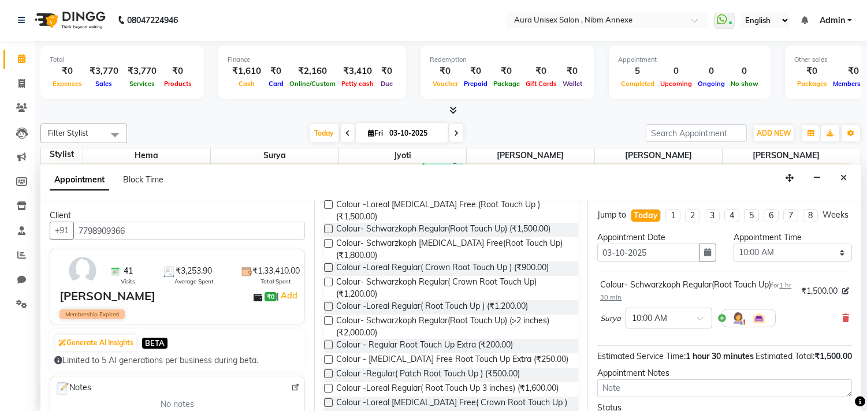
scroll to position [0, 0]
click at [667, 324] on input "text" at bounding box center [657, 318] width 51 height 12
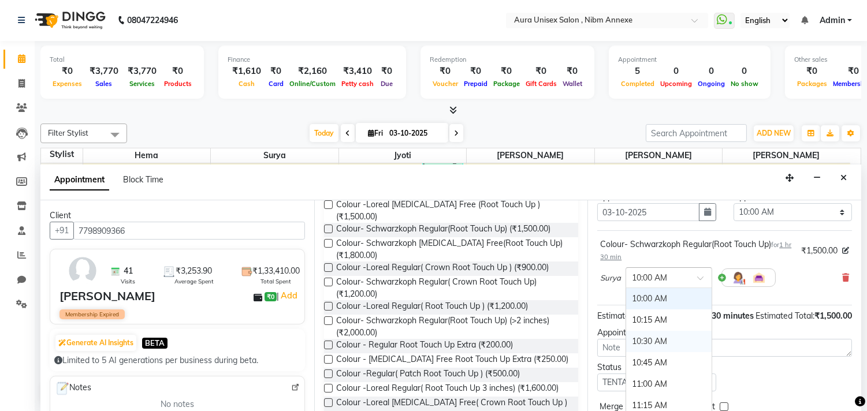
scroll to position [117, 0]
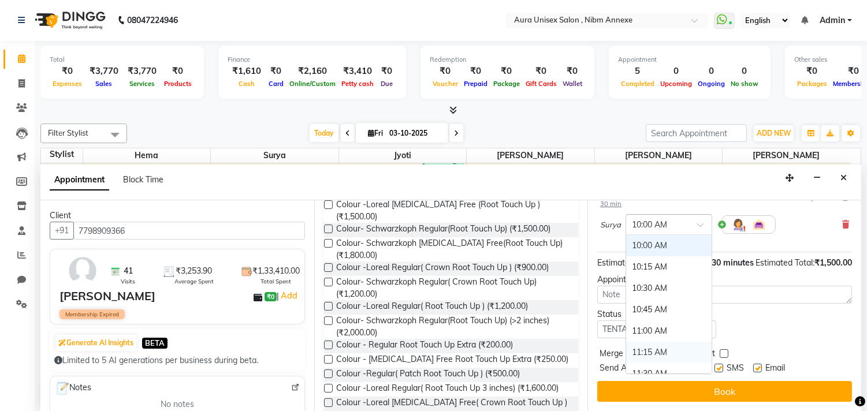
click at [642, 342] on div "11:15 AM" at bounding box center [669, 352] width 86 height 21
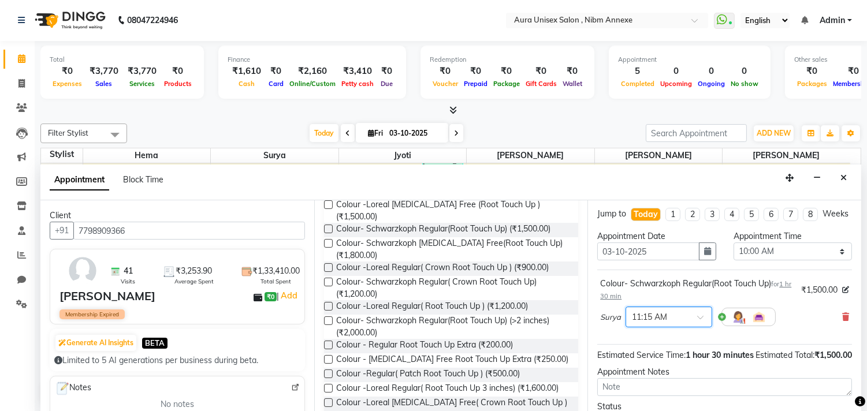
scroll to position [0, 0]
click at [699, 262] on button "button" at bounding box center [707, 253] width 17 height 18
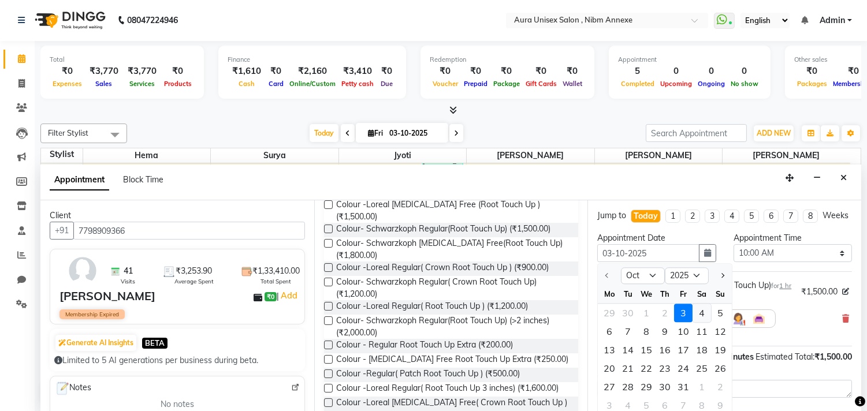
click at [697, 321] on div "4" at bounding box center [702, 313] width 18 height 18
type input "04-10-2025"
select select "600"
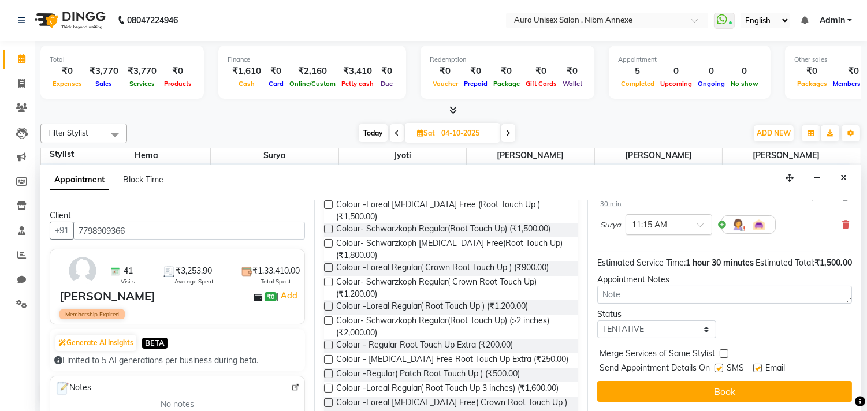
scroll to position [117, 0]
click at [669, 336] on select "Select TENTATIVE CONFIRM UPCOMING" at bounding box center [656, 330] width 118 height 18
select select "confirm booking"
click at [597, 321] on select "Select TENTATIVE CONFIRM UPCOMING" at bounding box center [656, 330] width 118 height 18
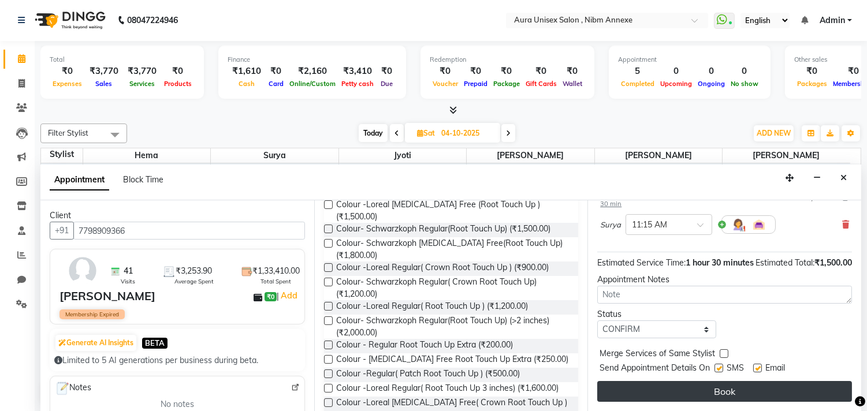
click at [685, 399] on button "Book" at bounding box center [724, 391] width 255 height 21
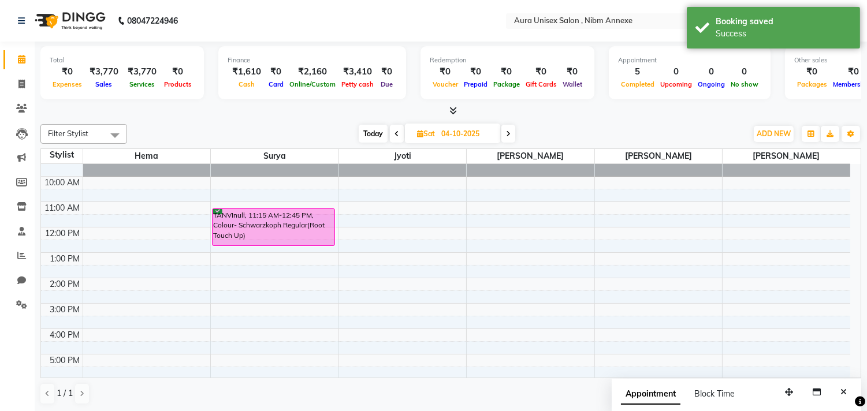
scroll to position [0, 0]
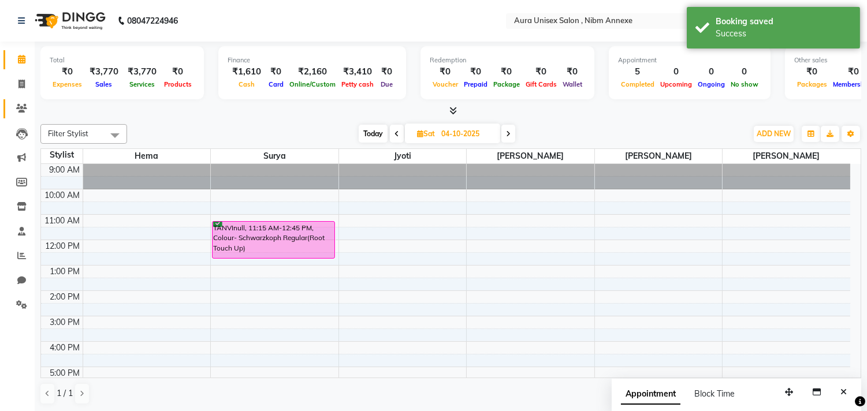
click at [7, 106] on link "Clients" at bounding box center [17, 108] width 28 height 19
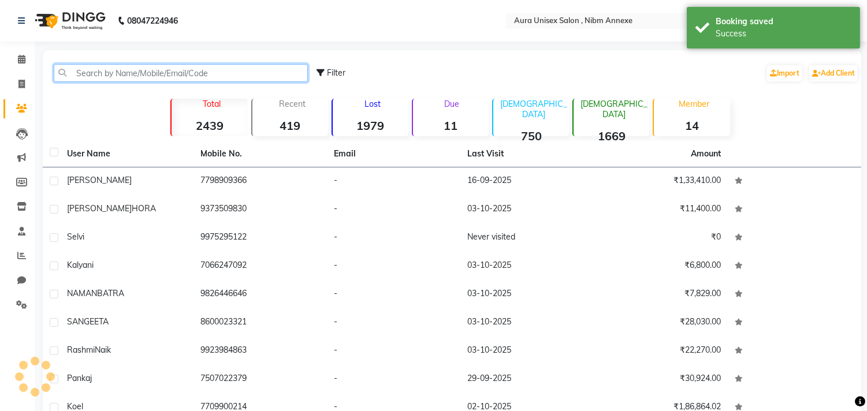
click at [124, 68] on input "text" at bounding box center [181, 73] width 254 height 18
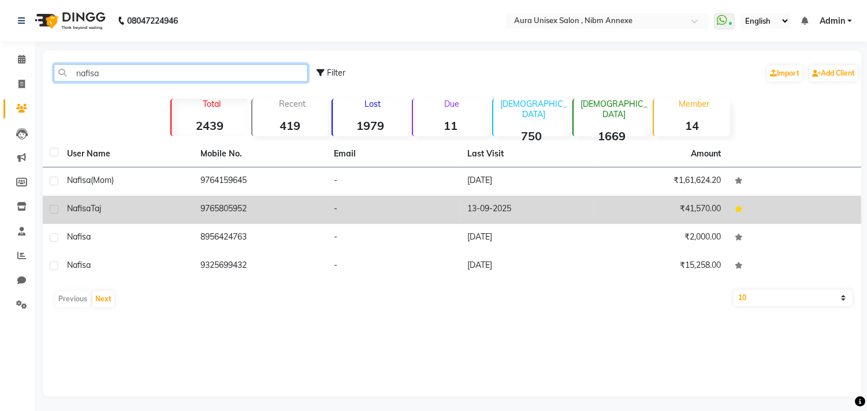
type input "nafisa"
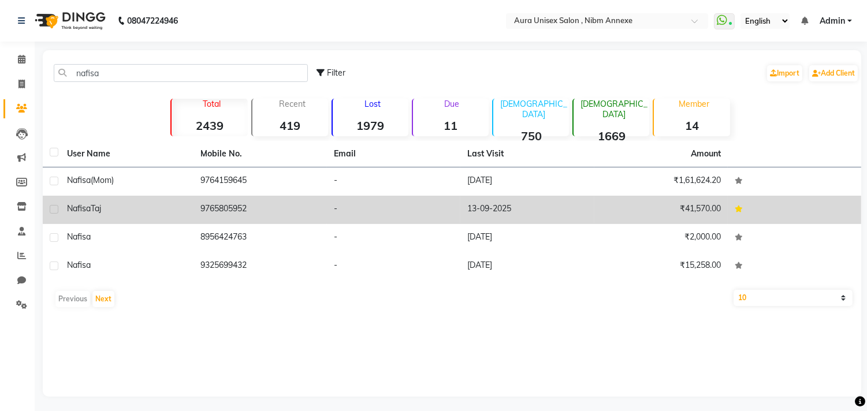
click at [281, 199] on td "9765805952" at bounding box center [260, 210] width 133 height 28
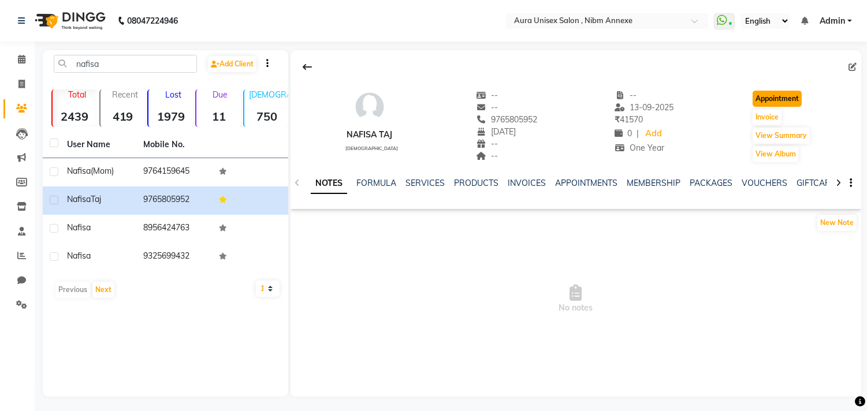
click at [787, 105] on button "Appointment" at bounding box center [777, 99] width 49 height 16
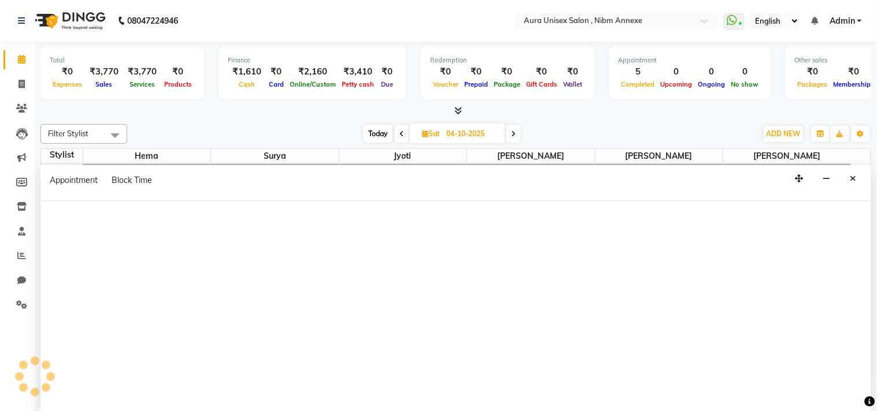
type input "03-10-2025"
select select "tentative"
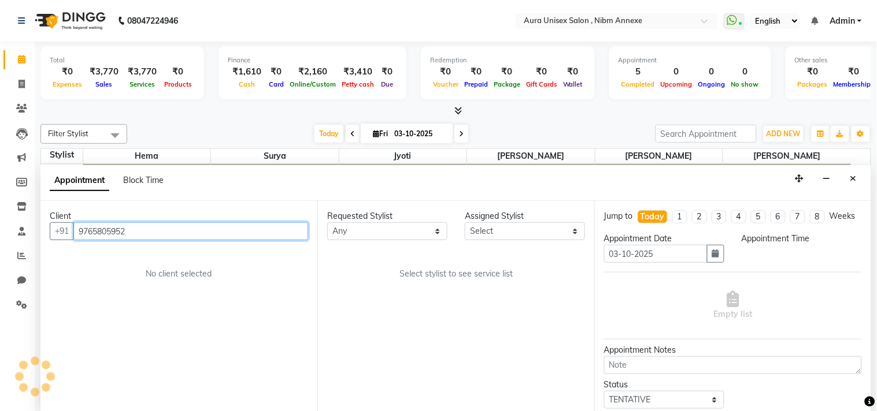
select select "600"
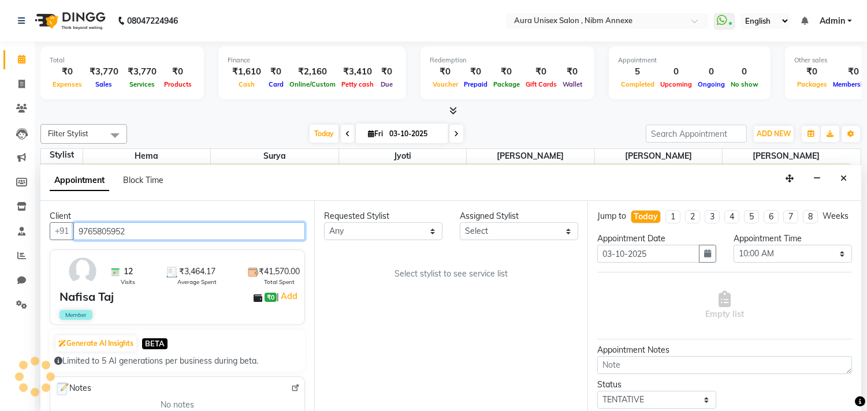
scroll to position [1, 0]
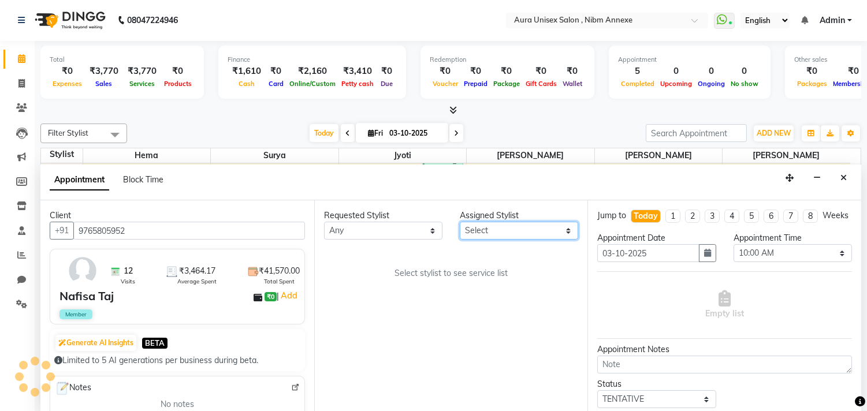
click at [530, 239] on select "Select Bhanu Hema Jasleen Jyoti Sayra Surya" at bounding box center [519, 231] width 118 height 18
select select "83187"
click at [460, 222] on select "Select Bhanu Hema Jasleen Jyoti Sayra Surya" at bounding box center [519, 231] width 118 height 18
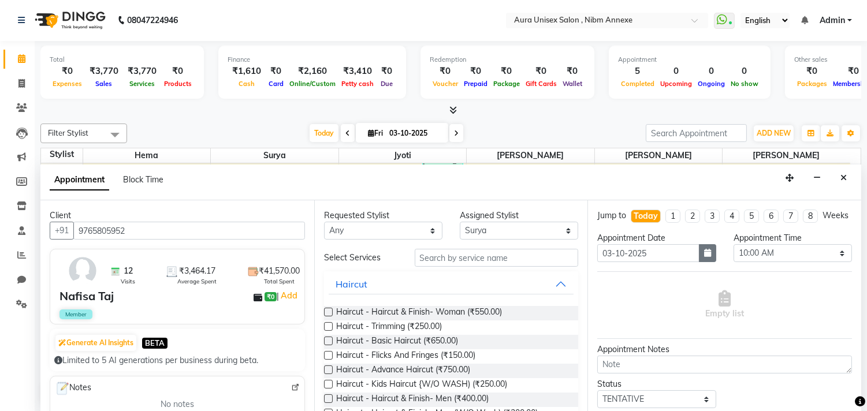
click at [704, 262] on button "button" at bounding box center [707, 253] width 17 height 18
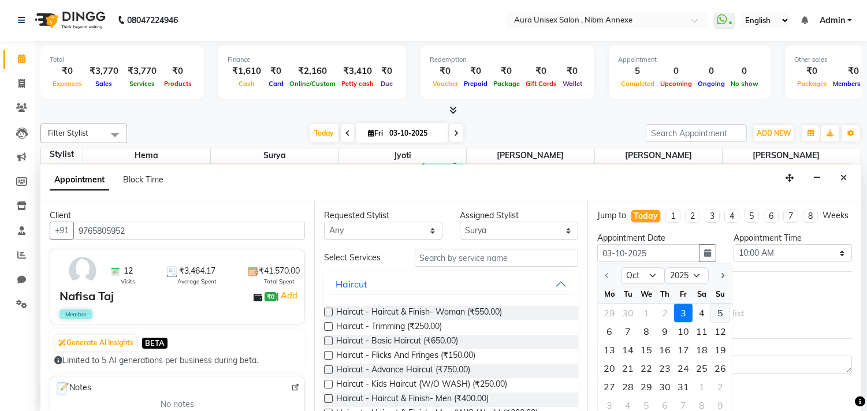
click at [719, 323] on div "5" at bounding box center [720, 313] width 18 height 18
type input "05-10-2025"
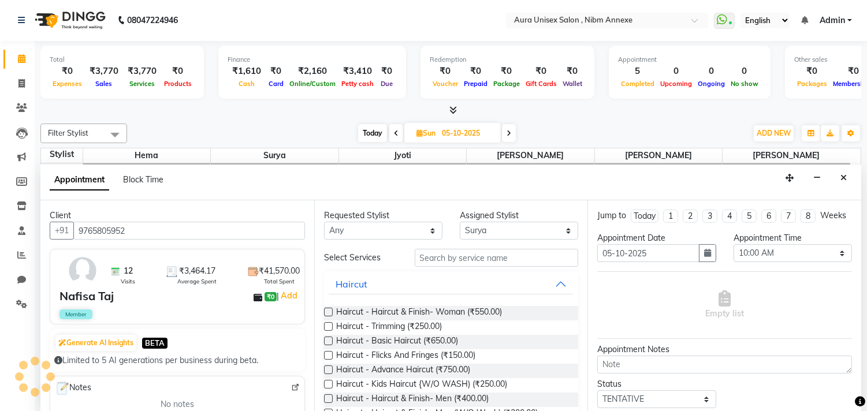
scroll to position [118, 0]
click at [750, 262] on select "Select 10:00 AM 10:15 AM 10:30 AM 10:45 AM 11:00 AM 11:15 AM 11:30 AM 11:45 AM …" at bounding box center [793, 253] width 118 height 18
select select "960"
click at [734, 255] on select "Select 10:00 AM 10:15 AM 10:30 AM 10:45 AM 11:00 AM 11:15 AM 11:30 AM 11:45 AM …" at bounding box center [793, 253] width 118 height 18
click at [445, 258] on input "text" at bounding box center [497, 258] width 164 height 18
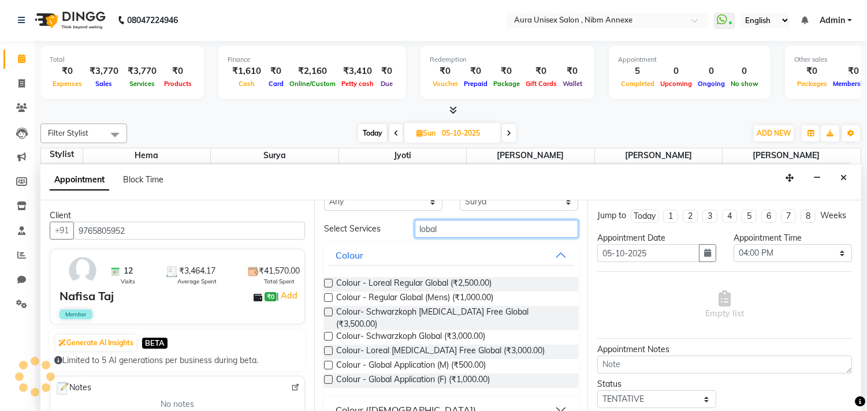
scroll to position [39, 0]
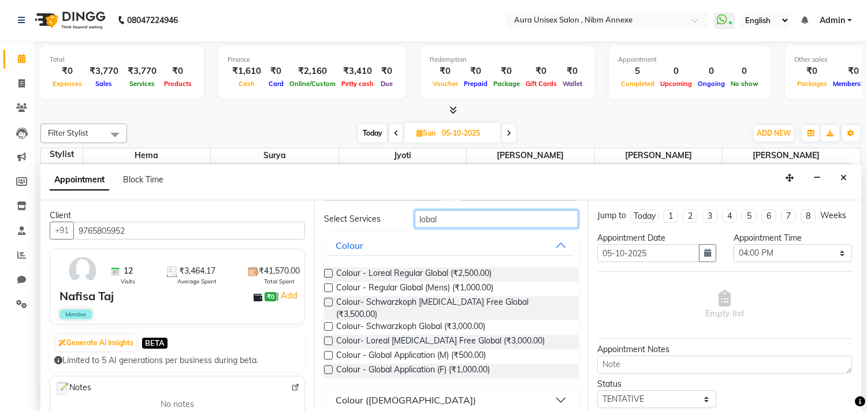
type input "lobal"
click at [326, 322] on label at bounding box center [328, 326] width 9 height 9
click at [326, 324] on input "checkbox" at bounding box center [328, 328] width 8 height 8
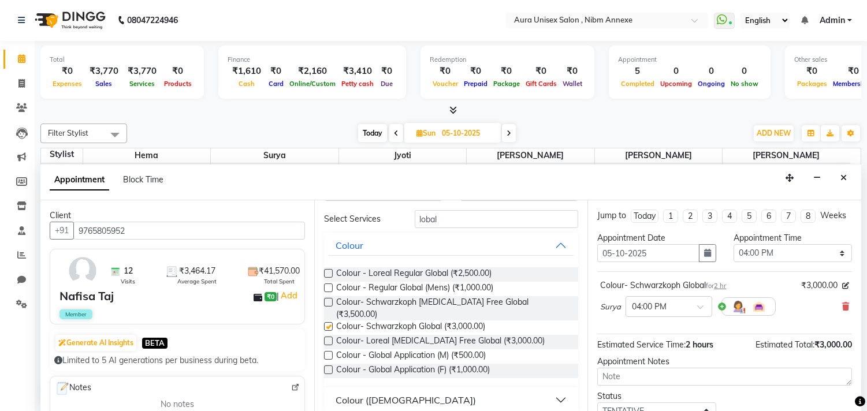
checkbox input "false"
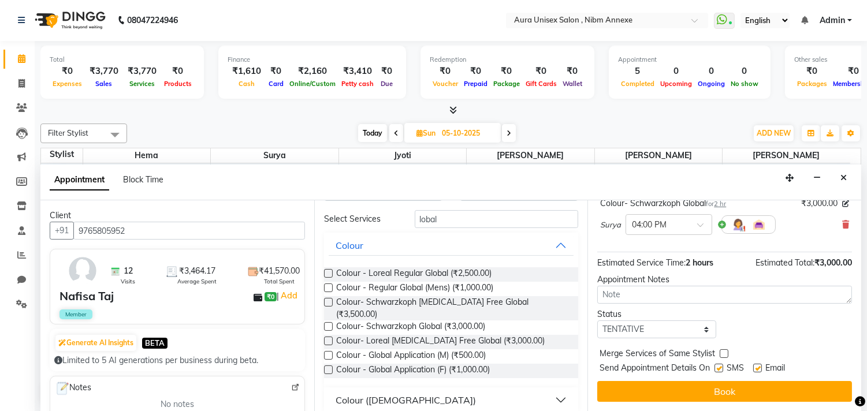
scroll to position [93, 0]
click at [624, 322] on select "Select TENTATIVE CONFIRM UPCOMING" at bounding box center [656, 330] width 118 height 18
select select "confirm booking"
click at [597, 321] on select "Select TENTATIVE CONFIRM UPCOMING" at bounding box center [656, 330] width 118 height 18
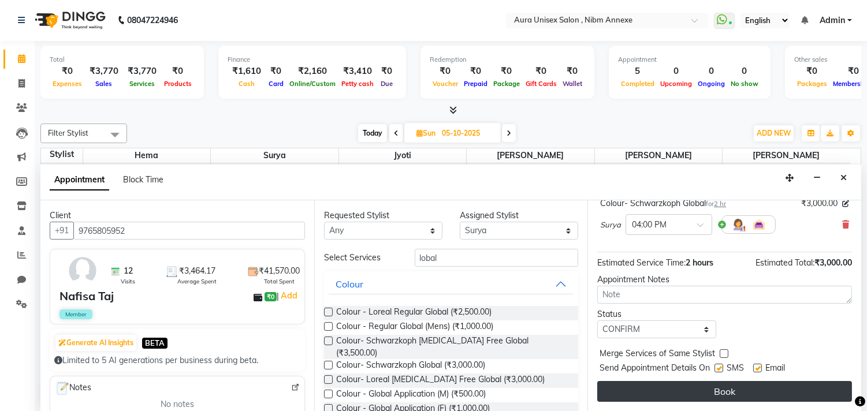
click at [752, 392] on button "Book" at bounding box center [724, 391] width 255 height 21
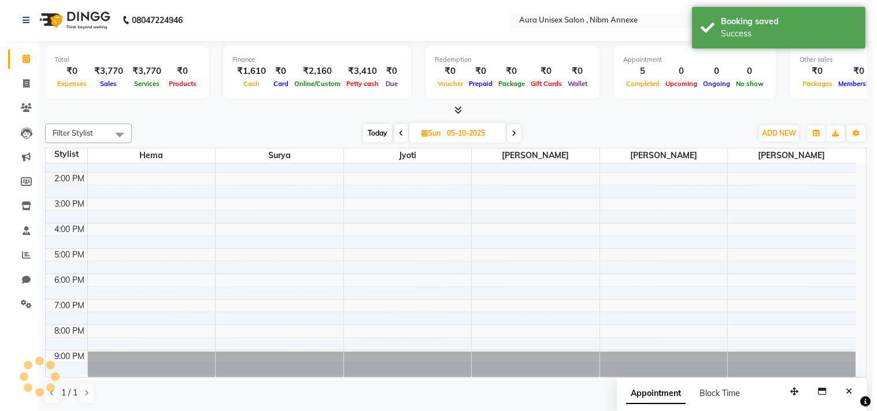
scroll to position [0, 0]
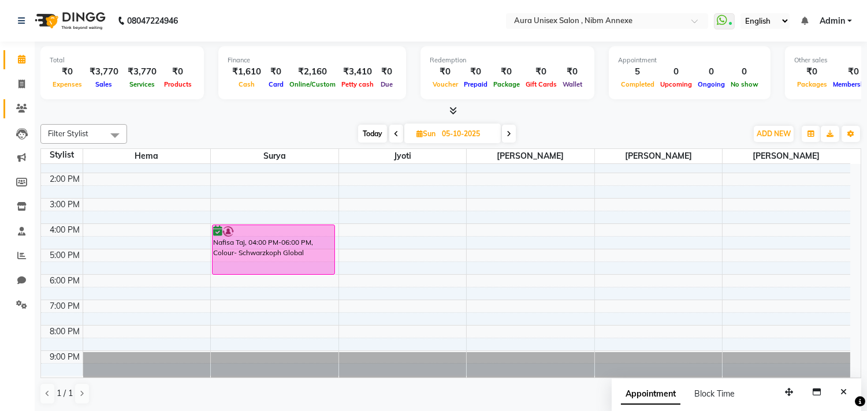
click at [9, 110] on link "Clients" at bounding box center [17, 108] width 28 height 19
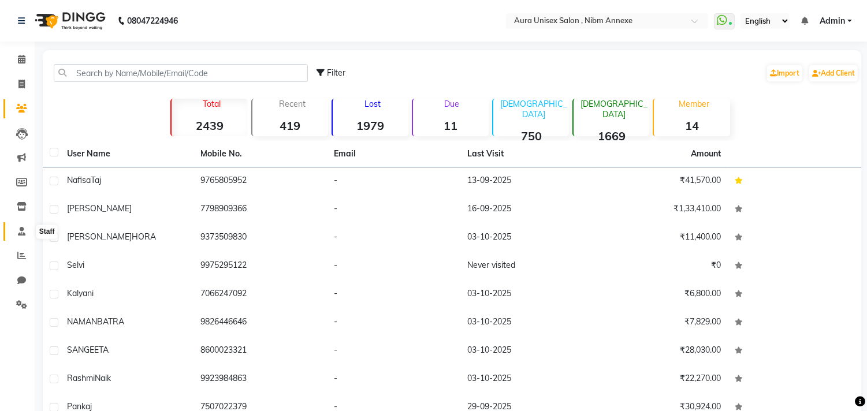
click at [19, 236] on icon at bounding box center [22, 231] width 8 height 9
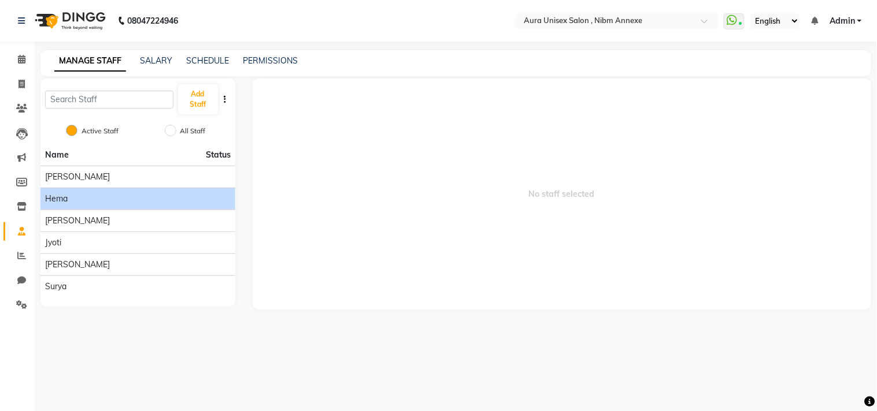
click at [114, 200] on div "Hema" at bounding box center [137, 199] width 185 height 12
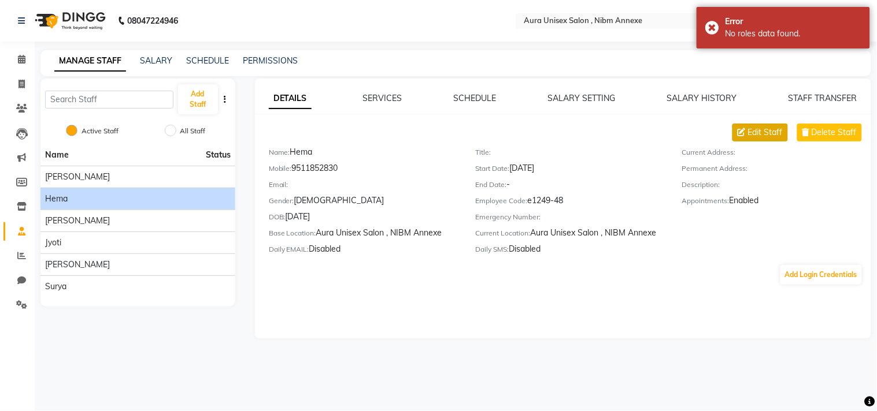
click at [762, 130] on span "Edit Staff" at bounding box center [765, 133] width 35 height 12
select select "[DEMOGRAPHIC_DATA]"
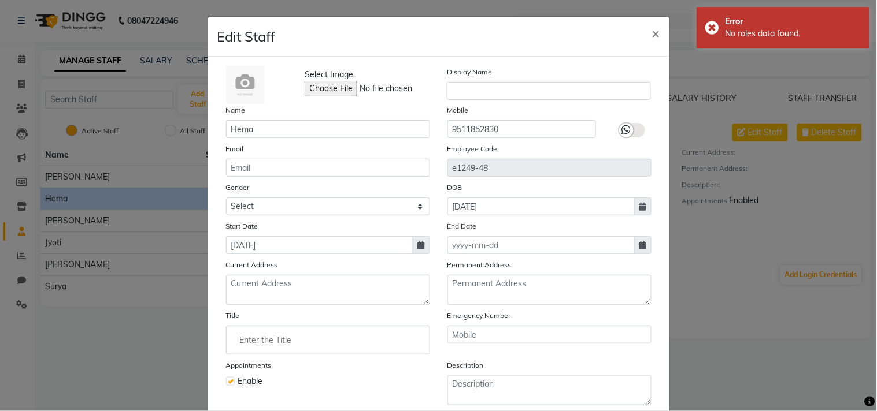
click at [639, 246] on icon at bounding box center [642, 246] width 7 height 8
select select "10"
select select "2025"
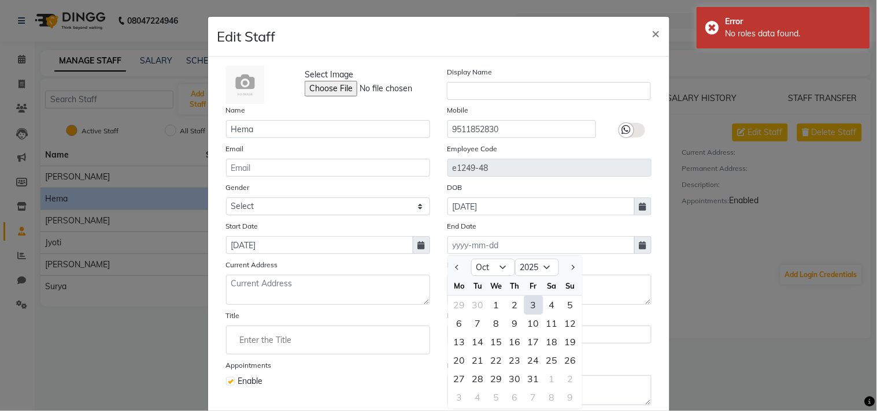
click at [530, 304] on div "3" at bounding box center [533, 305] width 18 height 18
type input "03-10-2025"
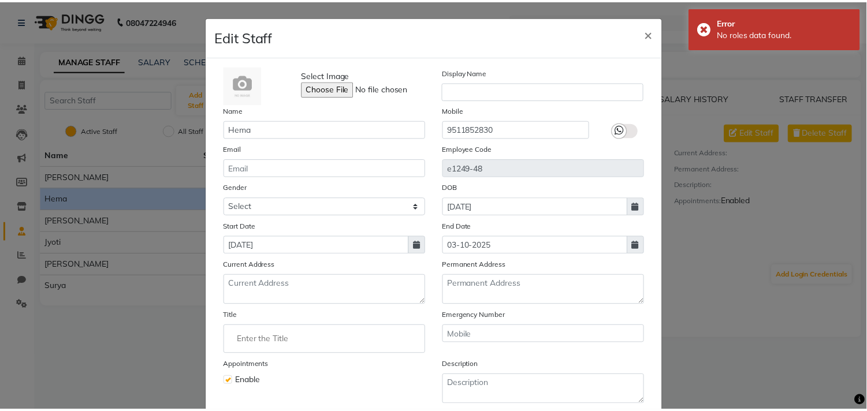
scroll to position [99, 0]
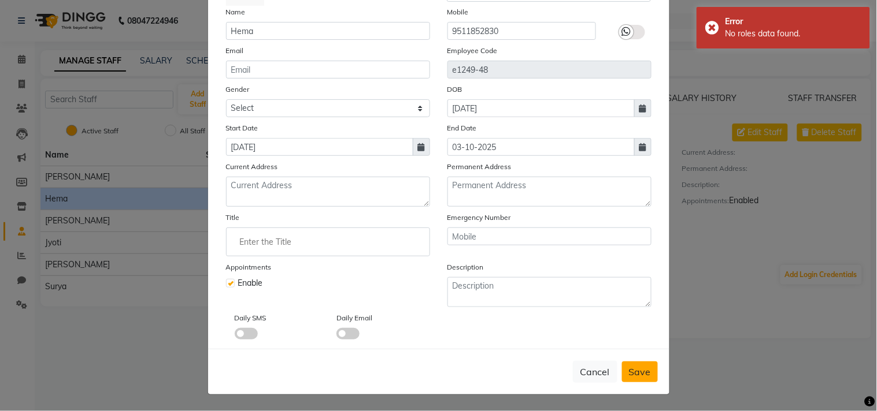
click at [623, 369] on button "Save" at bounding box center [640, 372] width 36 height 21
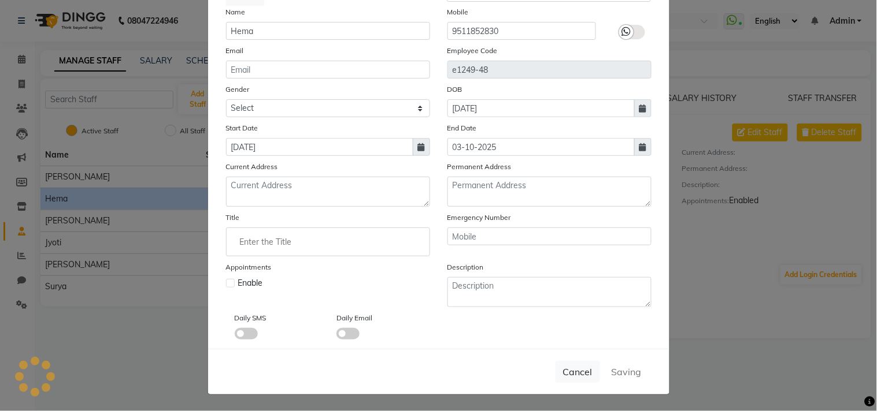
select select
checkbox input "false"
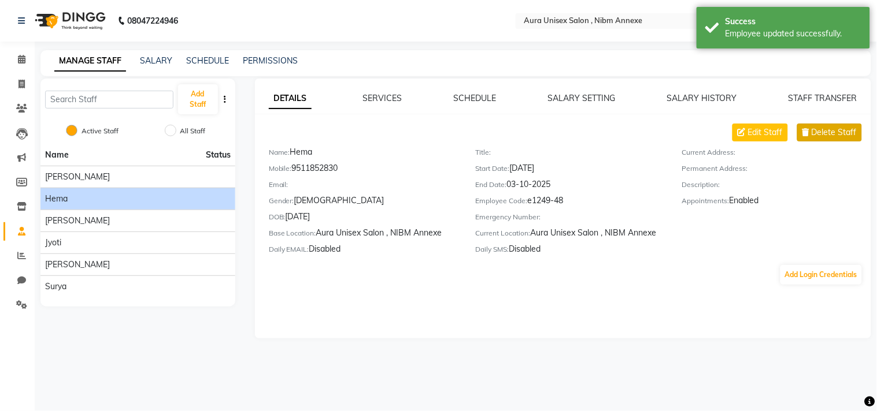
click at [829, 134] on span "Delete Staff" at bounding box center [833, 133] width 45 height 12
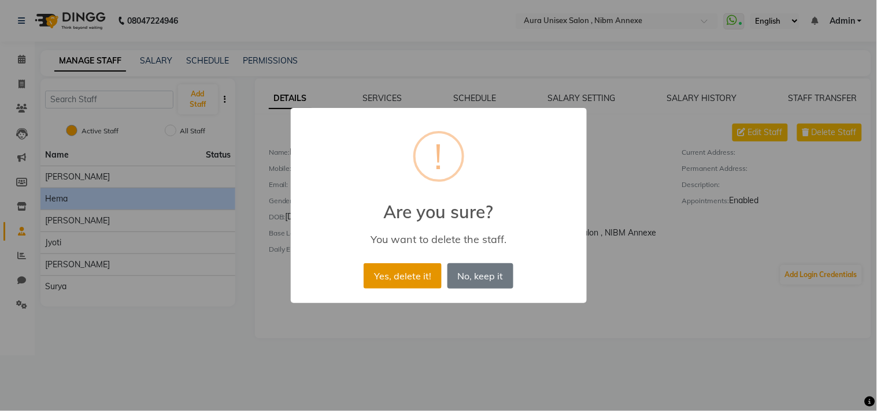
click at [432, 274] on button "Yes, delete it!" at bounding box center [401, 275] width 77 height 25
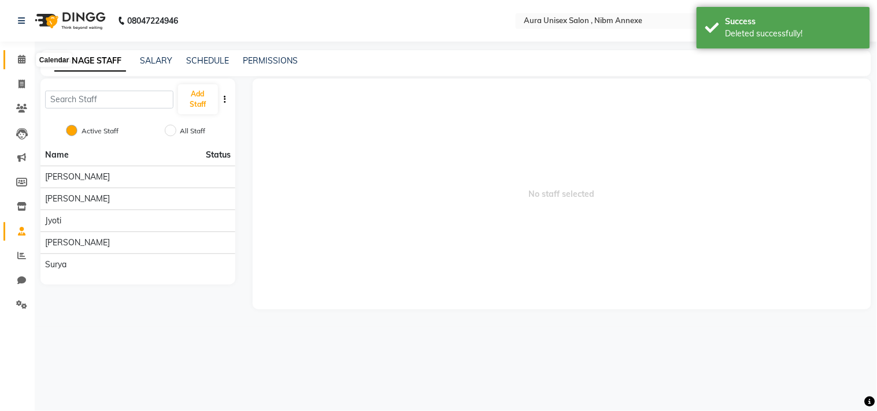
click at [13, 57] on span at bounding box center [22, 59] width 20 height 13
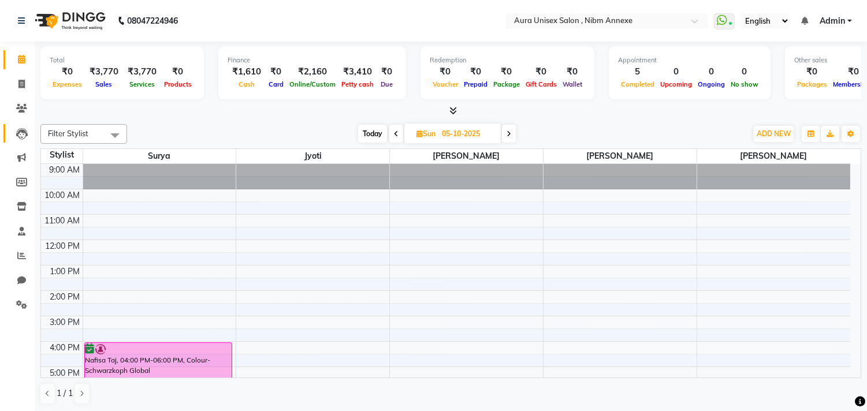
click at [13, 124] on link "Leads" at bounding box center [17, 133] width 28 height 19
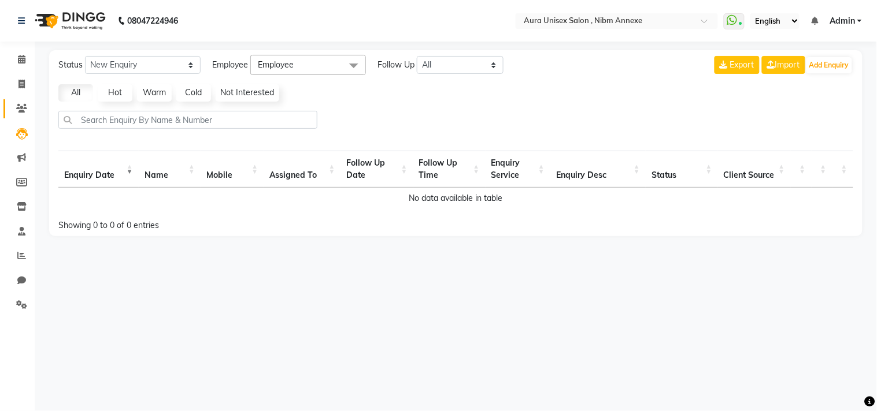
click at [24, 114] on span at bounding box center [22, 108] width 20 height 13
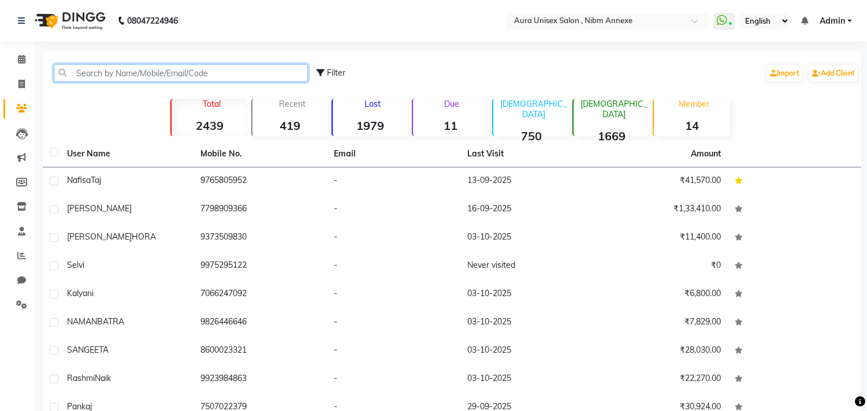
click at [87, 73] on input "text" at bounding box center [181, 73] width 254 height 18
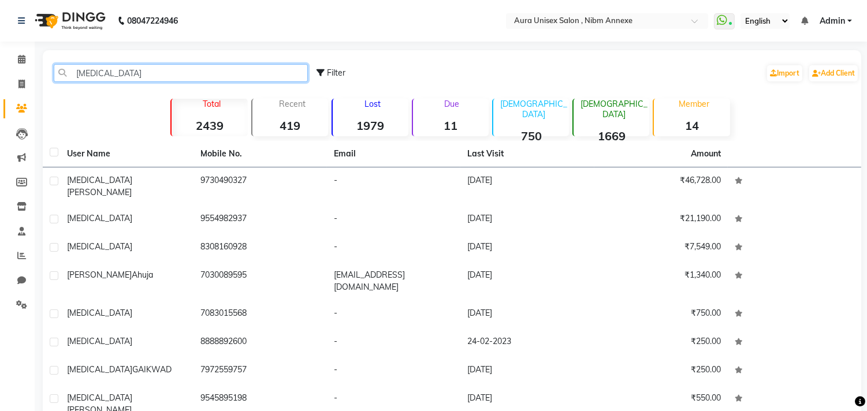
type input "nikita"
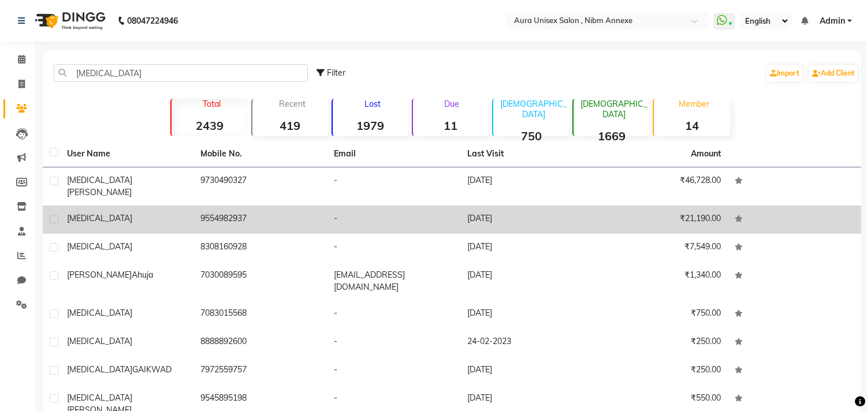
click at [192, 213] on td "nikita" at bounding box center [126, 220] width 133 height 28
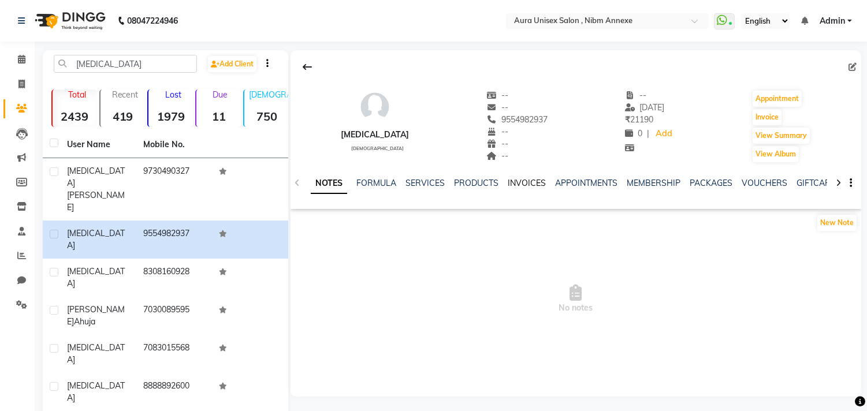
click at [533, 187] on link "INVOICES" at bounding box center [527, 183] width 38 height 10
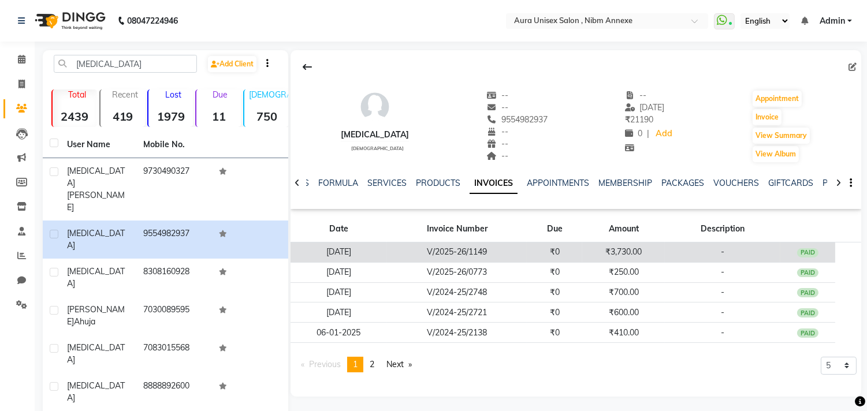
click at [617, 257] on td "₹3,730.00" at bounding box center [623, 253] width 83 height 20
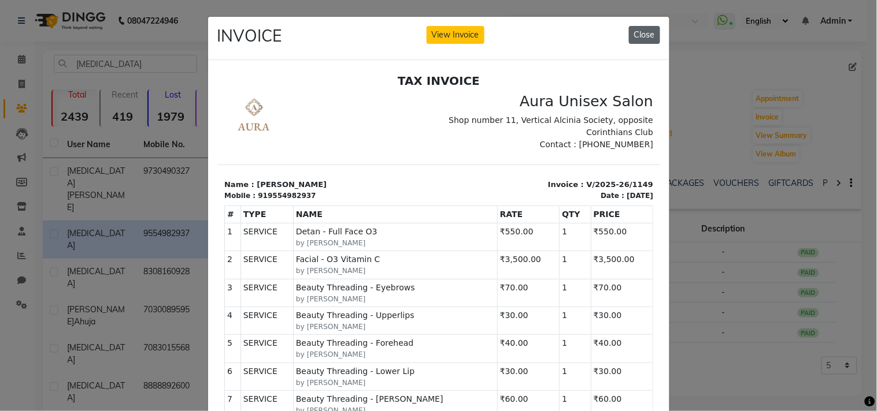
click at [648, 33] on button "Close" at bounding box center [644, 35] width 31 height 18
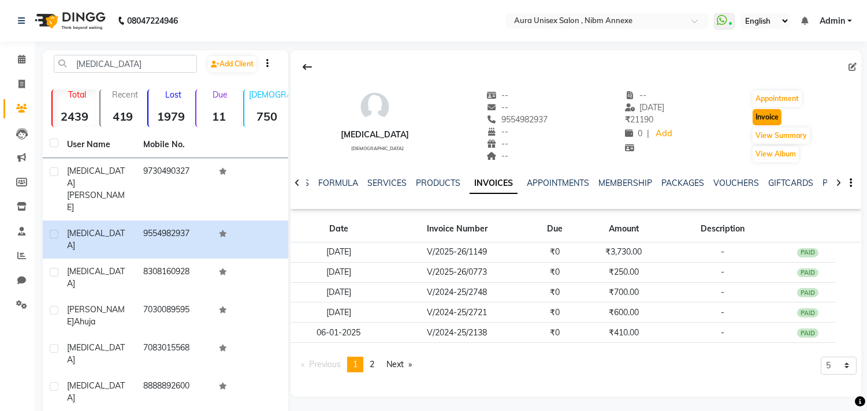
click at [753, 113] on button "Invoice" at bounding box center [767, 117] width 29 height 16
select select "service"
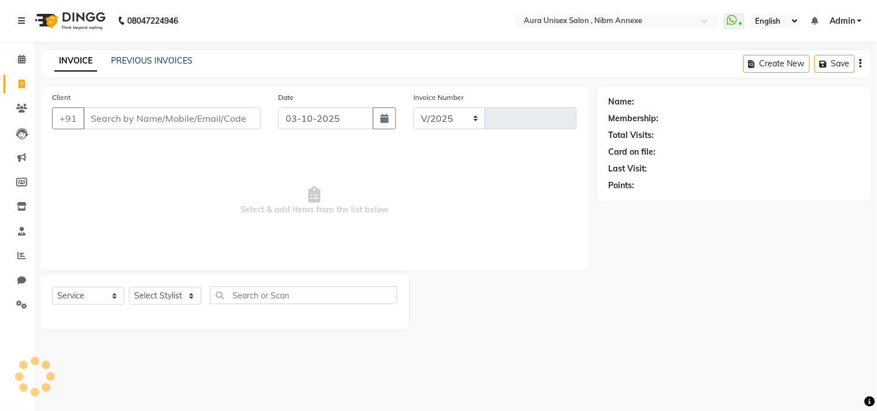
select select "823"
type input "1554"
click at [151, 301] on select "Select Stylist" at bounding box center [165, 296] width 72 height 18
type input "9554982937"
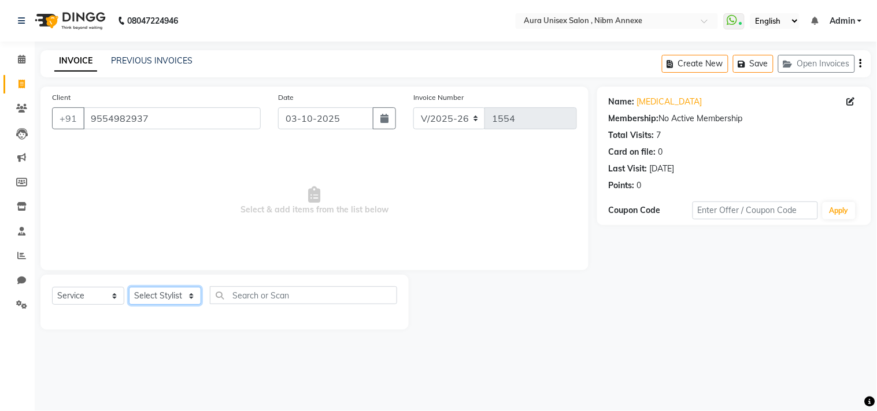
select select "83187"
click at [129, 288] on select "Select Stylist Bhanu Jasleen Jyoti Sayra Surya" at bounding box center [165, 296] width 72 height 18
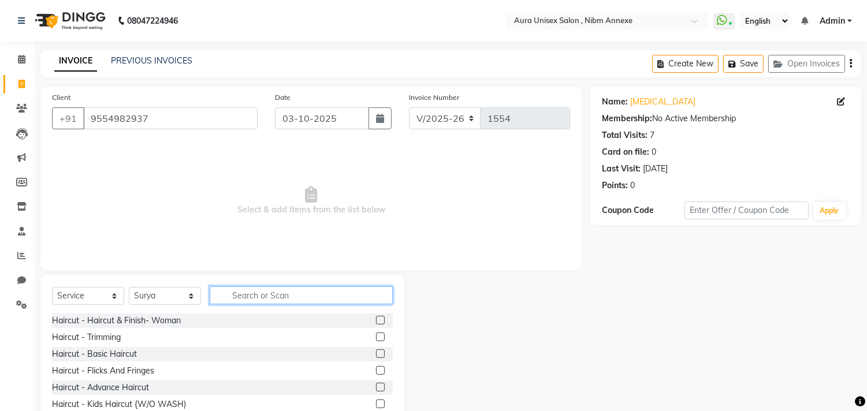
click at [295, 299] on input "text" at bounding box center [301, 296] width 183 height 18
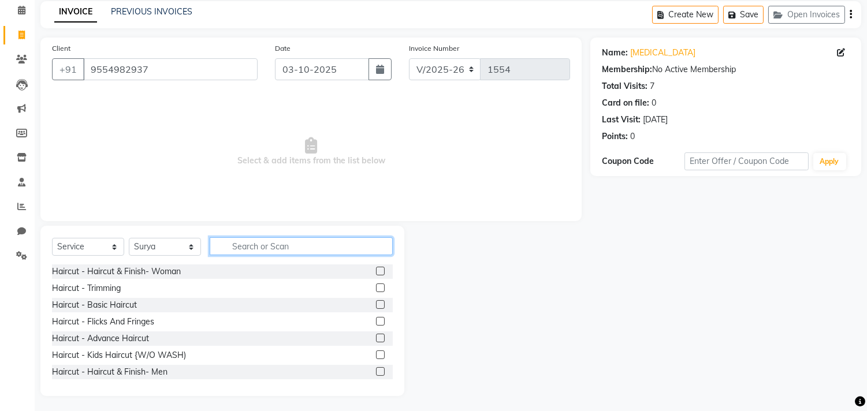
scroll to position [51, 0]
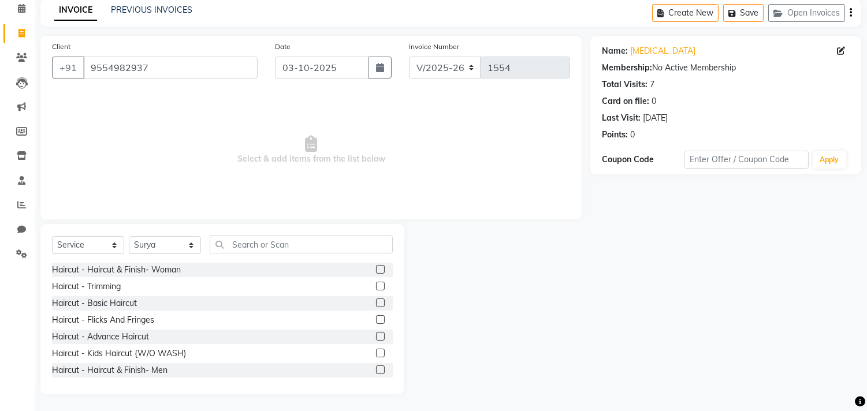
click at [376, 336] on label at bounding box center [380, 336] width 9 height 9
click at [376, 336] on input "checkbox" at bounding box center [380, 337] width 8 height 8
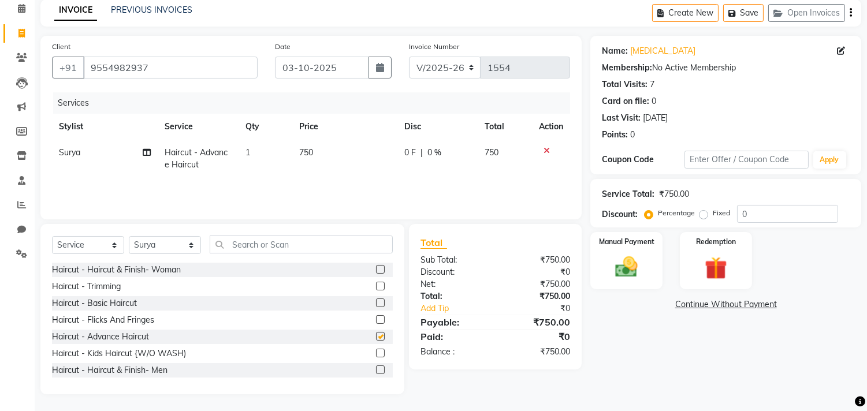
checkbox input "false"
click at [417, 158] on div "0 F | 0 %" at bounding box center [437, 153] width 66 height 12
select select "83187"
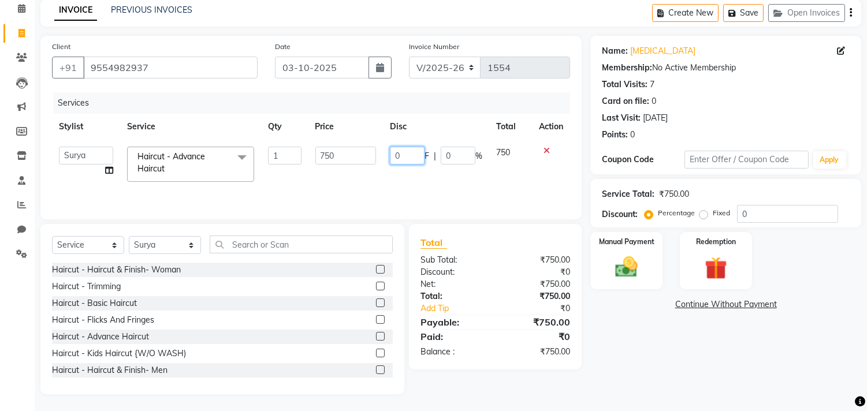
click at [417, 158] on input "0" at bounding box center [407, 156] width 35 height 18
type input "0100"
click at [753, 362] on div "Name: Nikita Membership: No Active Membership Total Visits: 7 Card on file: 0 L…" at bounding box center [731, 215] width 280 height 359
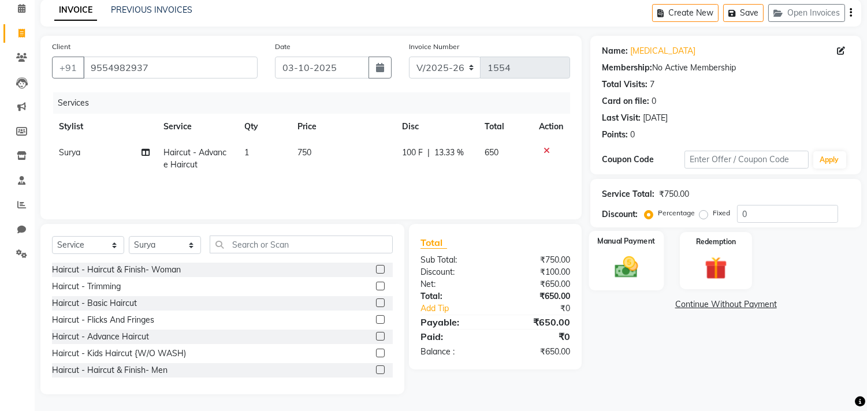
click at [627, 277] on img at bounding box center [627, 267] width 38 height 27
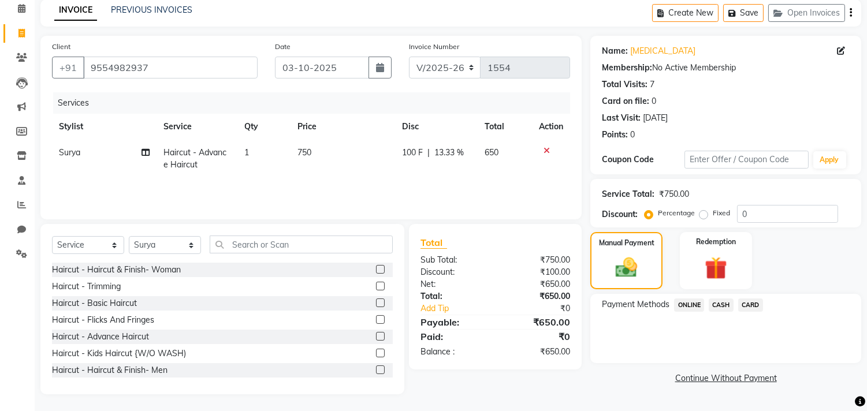
click at [689, 307] on span "ONLINE" at bounding box center [689, 305] width 30 height 13
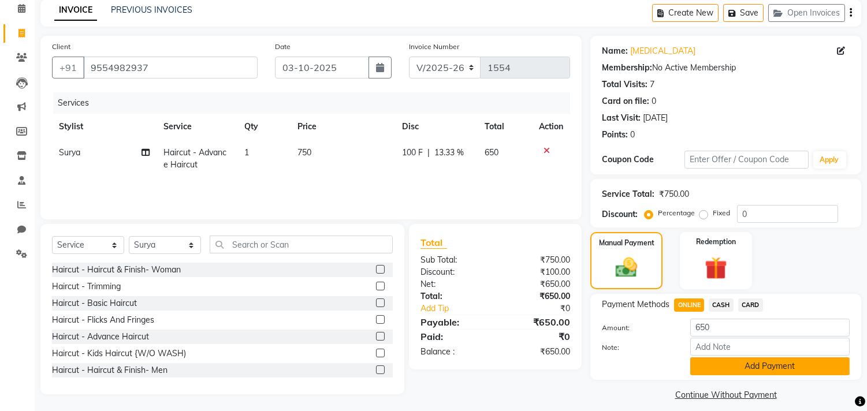
click at [712, 362] on button "Add Payment" at bounding box center [769, 367] width 159 height 18
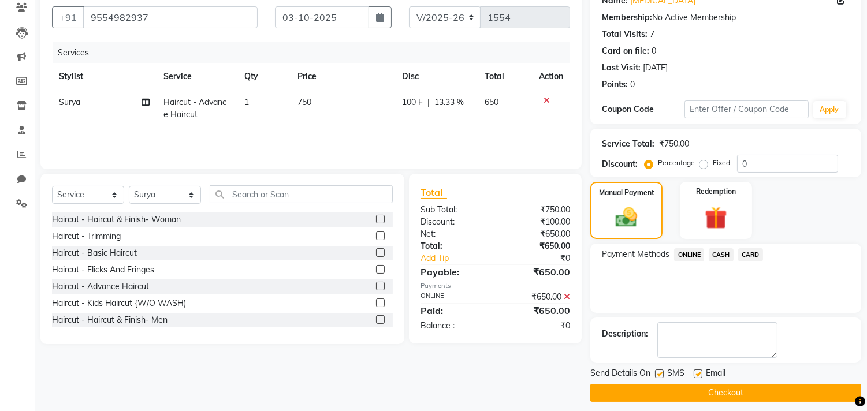
scroll to position [108, 0]
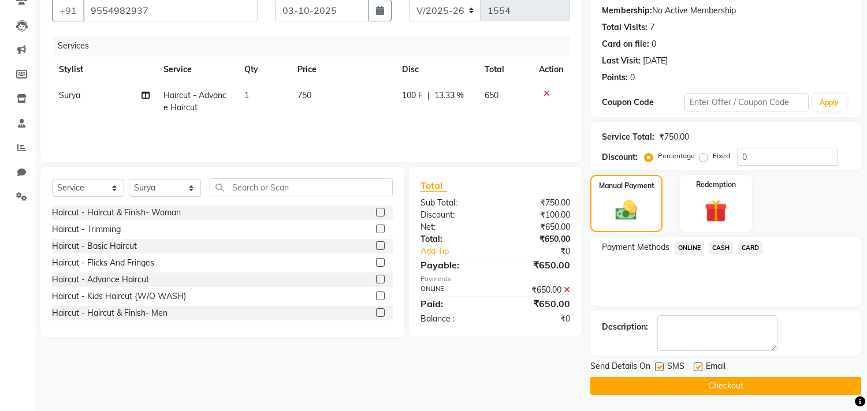
click at [698, 365] on label at bounding box center [698, 367] width 9 height 9
click at [698, 365] on input "checkbox" at bounding box center [698, 368] width 8 height 8
checkbox input "false"
click at [656, 363] on label at bounding box center [659, 367] width 9 height 9
click at [656, 364] on input "checkbox" at bounding box center [659, 368] width 8 height 8
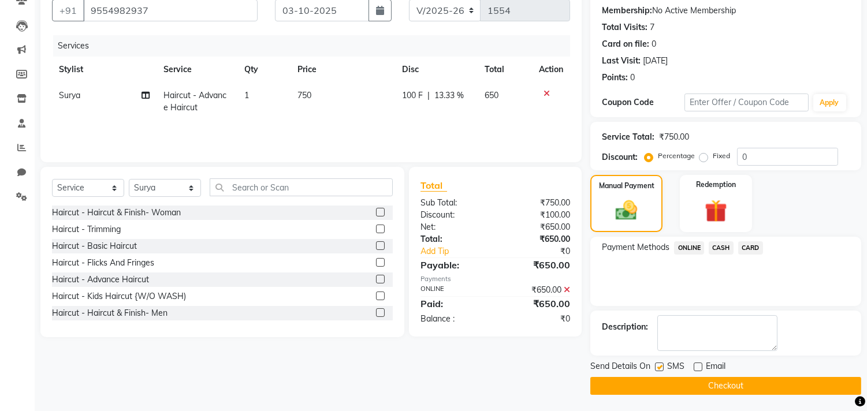
checkbox input "false"
click at [682, 382] on button "Checkout" at bounding box center [726, 386] width 271 height 18
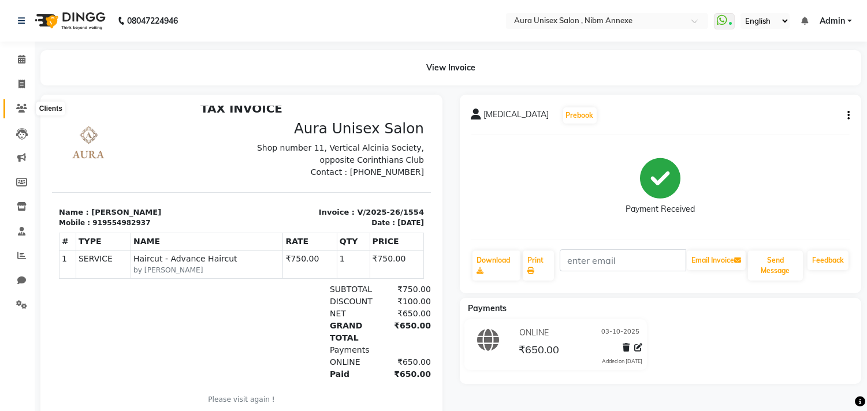
click at [16, 105] on icon at bounding box center [21, 108] width 11 height 9
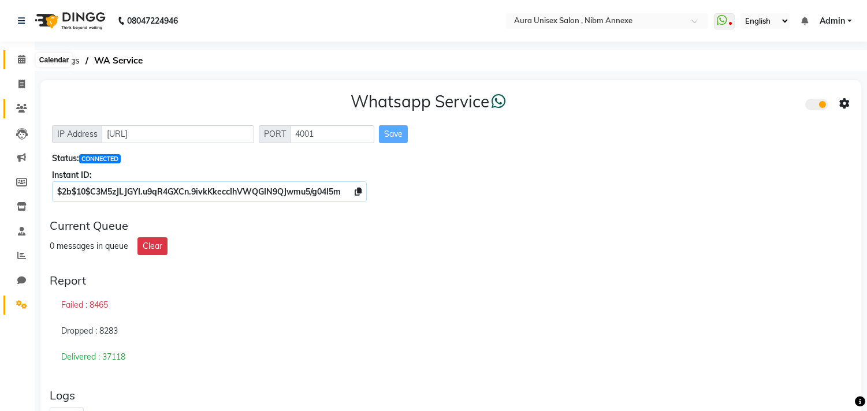
drag, startPoint x: 18, startPoint y: 53, endPoint x: 27, endPoint y: 108, distance: 56.2
click at [18, 53] on span at bounding box center [22, 59] width 20 height 13
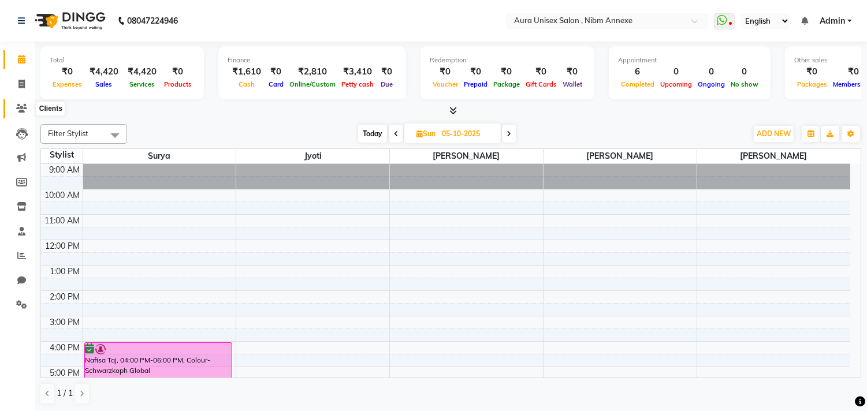
click at [12, 108] on span at bounding box center [22, 108] width 20 height 13
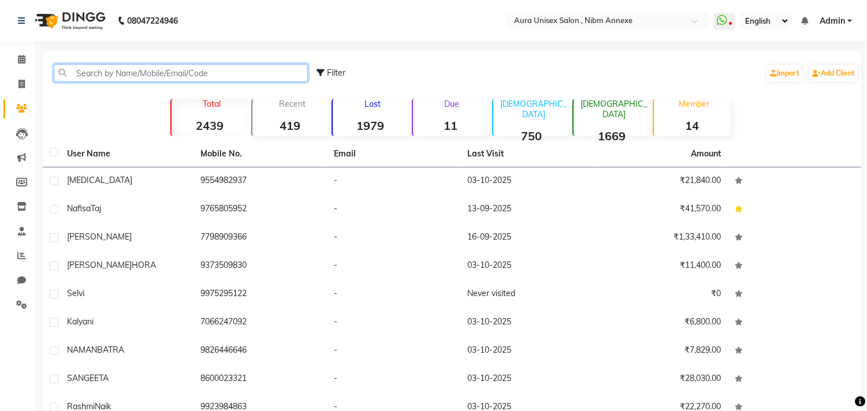
click at [127, 78] on input "text" at bounding box center [181, 73] width 254 height 18
click at [86, 79] on input "text" at bounding box center [181, 73] width 254 height 18
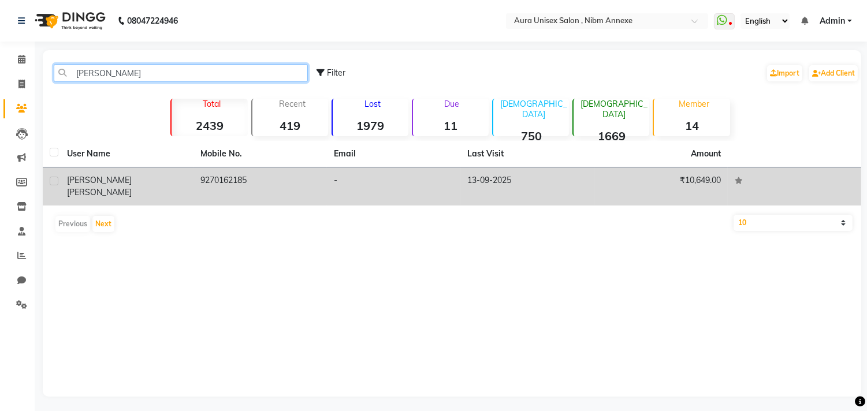
type input "[PERSON_NAME]"
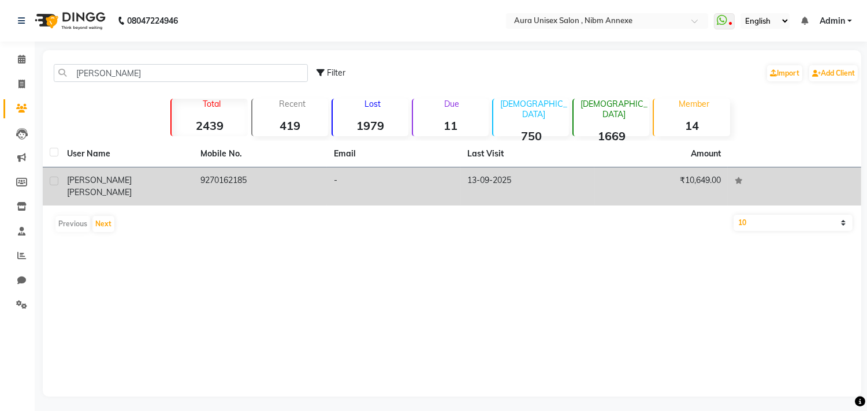
click at [128, 192] on td "[PERSON_NAME]" at bounding box center [126, 187] width 133 height 38
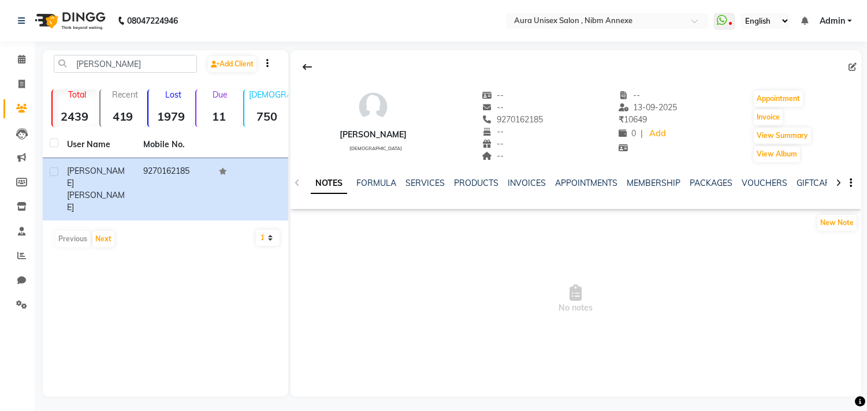
click at [530, 188] on div "INVOICES" at bounding box center [527, 183] width 38 height 12
click at [536, 183] on link "INVOICES" at bounding box center [527, 183] width 38 height 10
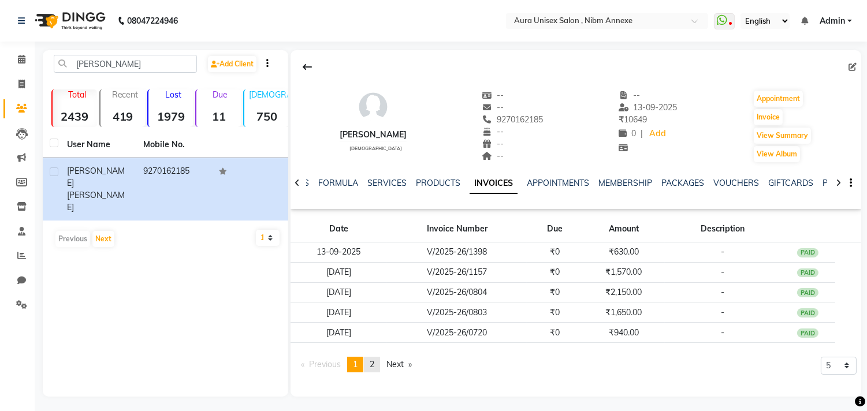
click at [367, 367] on link "page 2" at bounding box center [372, 365] width 16 height 16
click at [763, 112] on button "Invoice" at bounding box center [768, 117] width 29 height 16
select select "service"
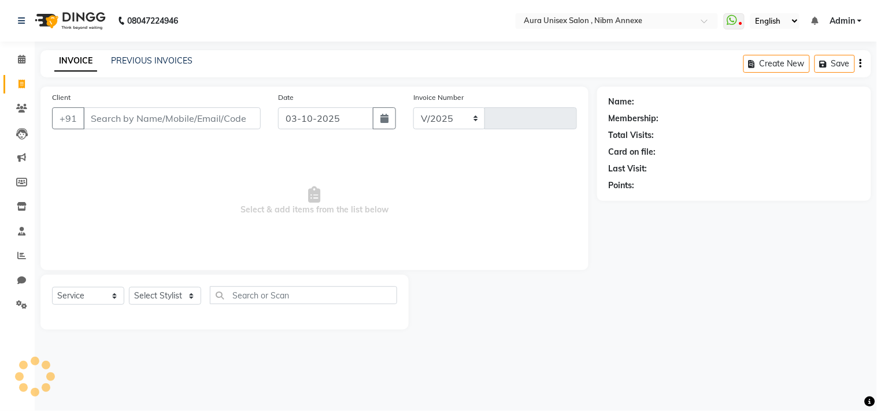
select select "823"
type input "1555"
click at [159, 309] on div "Select Service Product Membership Package Voucher Prepaid Gift Card Select Styl…" at bounding box center [224, 300] width 345 height 27
click at [160, 306] on div "Select Service Product Membership Package Voucher Prepaid Gift Card Select Styl…" at bounding box center [224, 300] width 345 height 27
click at [162, 299] on select "Select Stylist" at bounding box center [165, 296] width 72 height 18
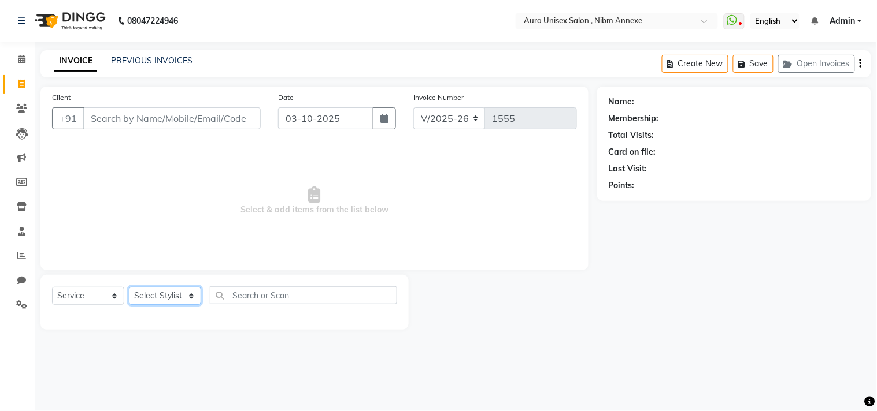
type input "9270162185"
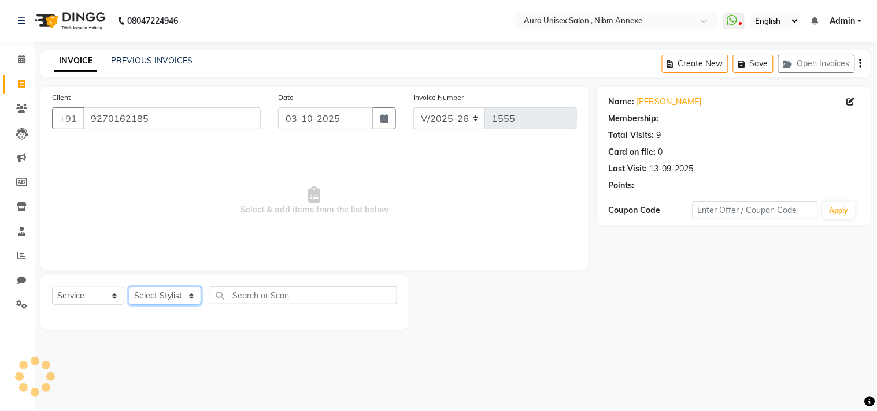
select select "93247"
click at [129, 288] on select "Select Stylist [PERSON_NAME] Jyoti [PERSON_NAME] [PERSON_NAME]" at bounding box center [165, 296] width 72 height 18
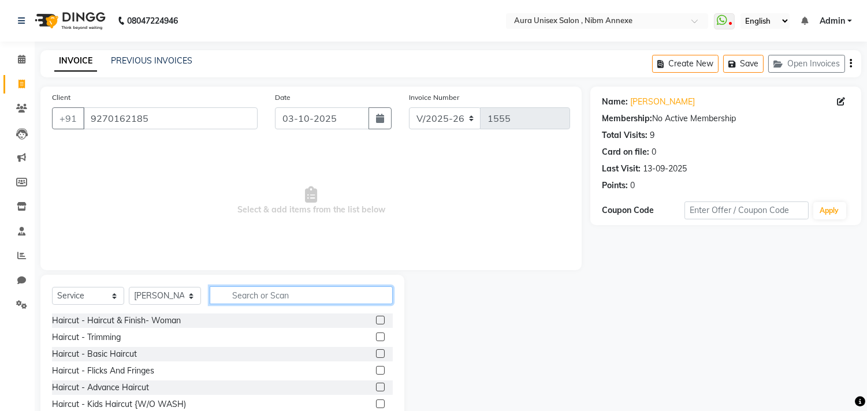
click at [244, 287] on input "text" at bounding box center [301, 296] width 183 height 18
type input "threa"
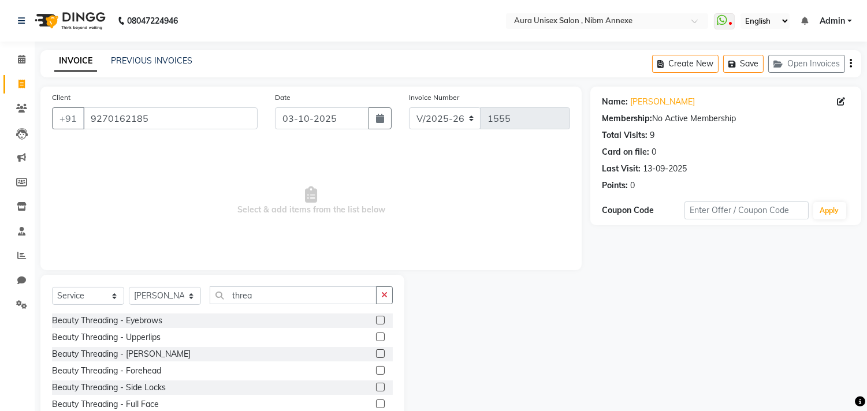
click at [376, 316] on label at bounding box center [380, 320] width 9 height 9
click at [376, 317] on input "checkbox" at bounding box center [380, 321] width 8 height 8
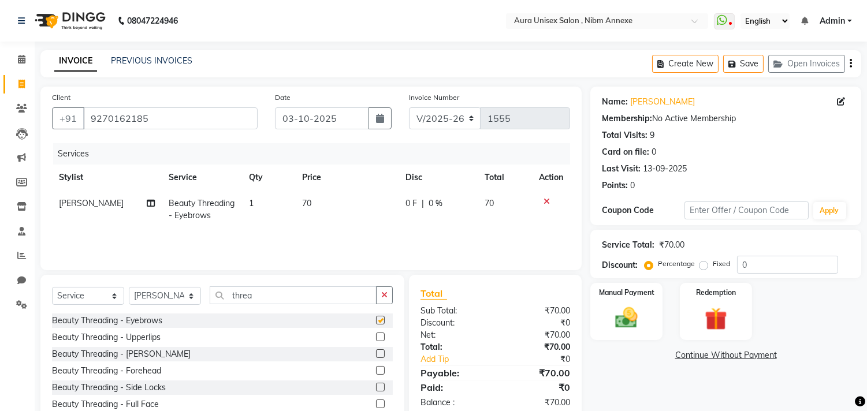
checkbox input "false"
click at [376, 336] on label at bounding box center [380, 337] width 9 height 9
click at [376, 336] on input "checkbox" at bounding box center [380, 338] width 8 height 8
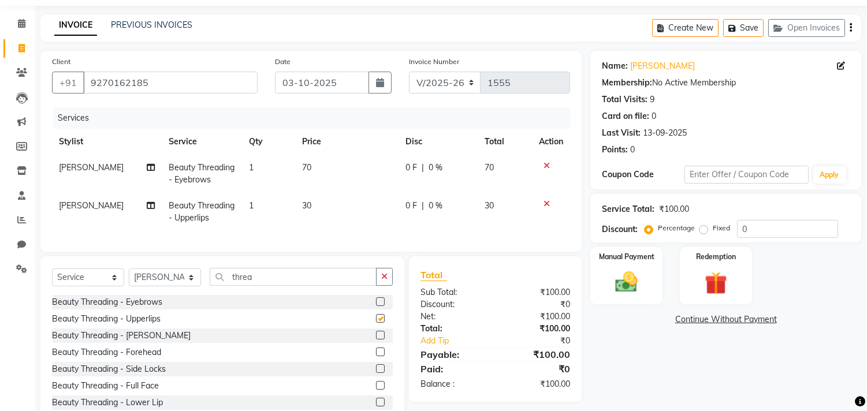
checkbox input "false"
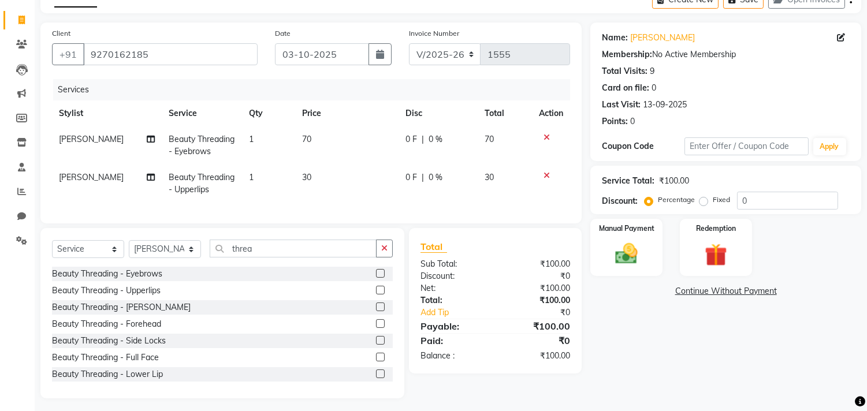
click at [376, 328] on label at bounding box center [380, 324] width 9 height 9
click at [376, 328] on input "checkbox" at bounding box center [380, 325] width 8 height 8
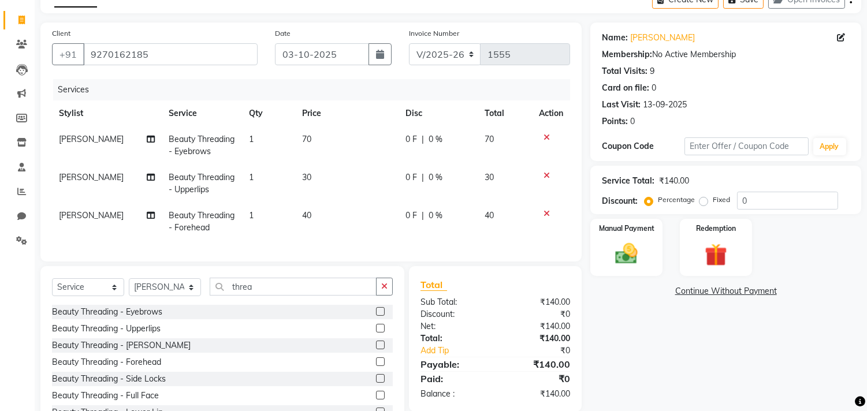
click at [376, 366] on label at bounding box center [380, 362] width 9 height 9
click at [376, 366] on input "checkbox" at bounding box center [380, 363] width 8 height 8
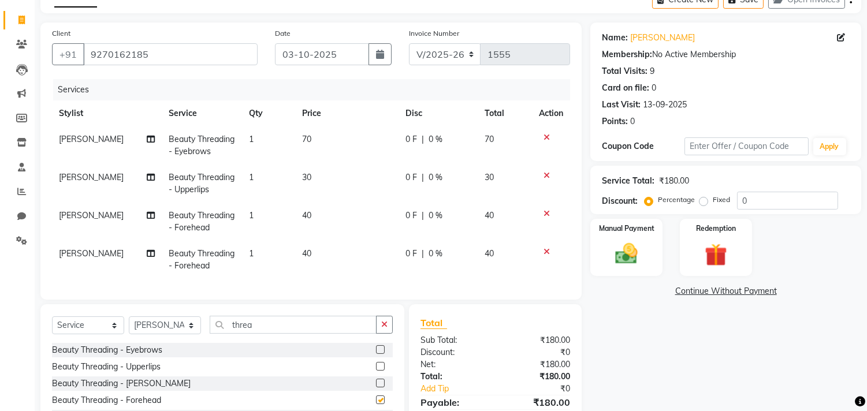
checkbox input "false"
click at [303, 209] on td "40" at bounding box center [346, 222] width 103 height 38
select select "93247"
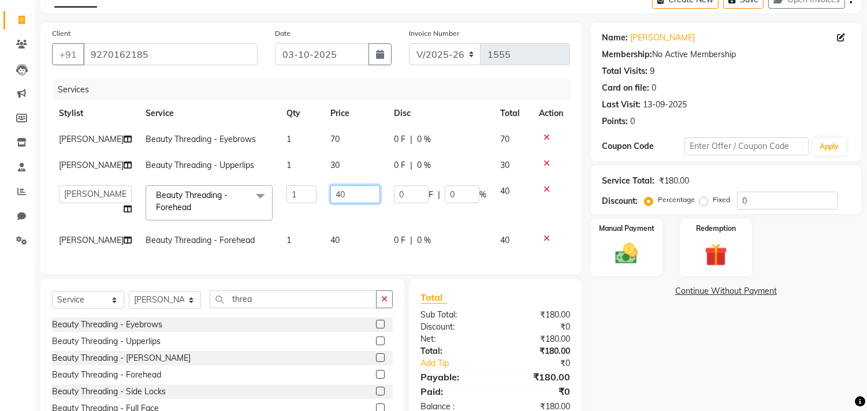
click at [330, 198] on input "40" at bounding box center [355, 194] width 50 height 18
click at [369, 370] on div "Beauty Threading - Eyebrows Beauty Threading - Upperlips Beauty Threading - Chi…" at bounding box center [222, 376] width 341 height 116
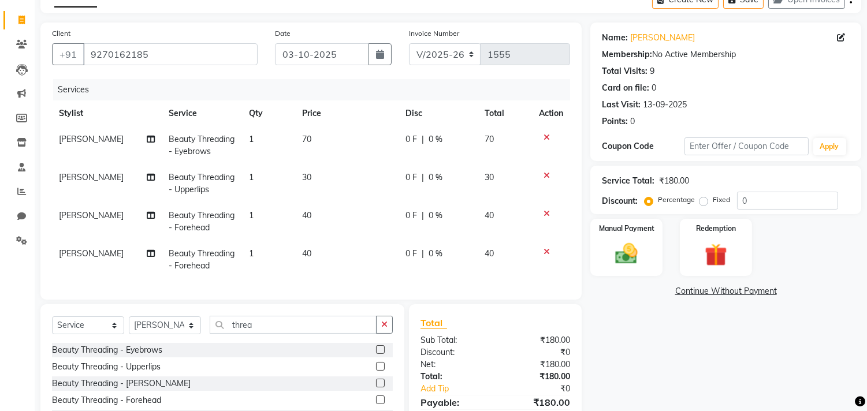
click at [544, 246] on td at bounding box center [551, 260] width 38 height 38
click at [544, 248] on icon at bounding box center [547, 252] width 6 height 8
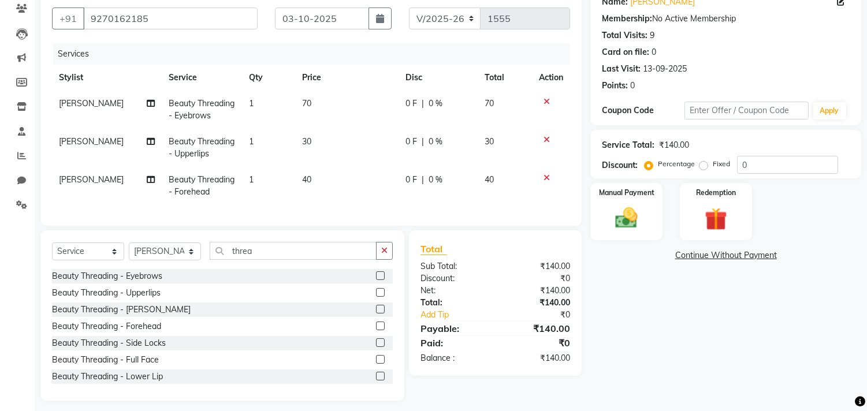
scroll to position [117, 0]
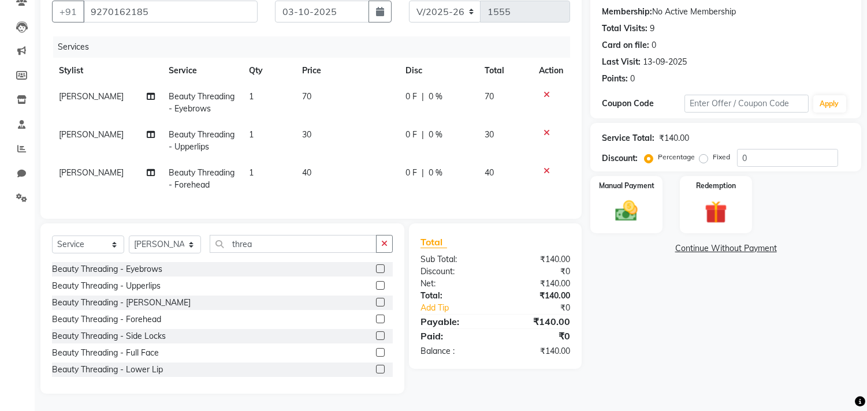
click at [376, 302] on label at bounding box center [380, 302] width 9 height 9
click at [376, 302] on input "checkbox" at bounding box center [380, 303] width 8 height 8
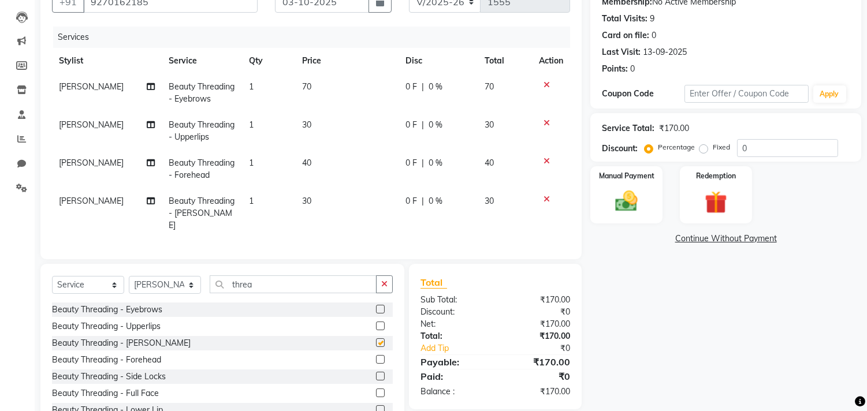
checkbox input "false"
click at [302, 197] on span "30" at bounding box center [306, 201] width 9 height 10
select select "93247"
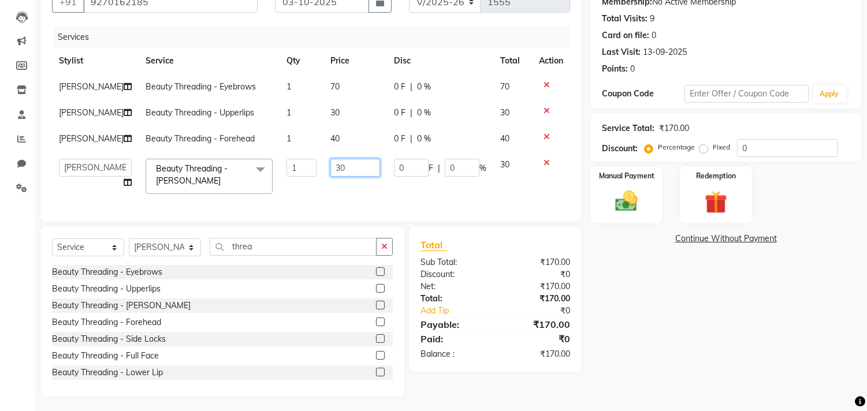
click at [330, 168] on input "30" at bounding box center [355, 168] width 50 height 18
type input "60"
click at [733, 339] on div "Name: [PERSON_NAME] Membership: No Active Membership Total Visits: 9 Card on fi…" at bounding box center [731, 183] width 280 height 427
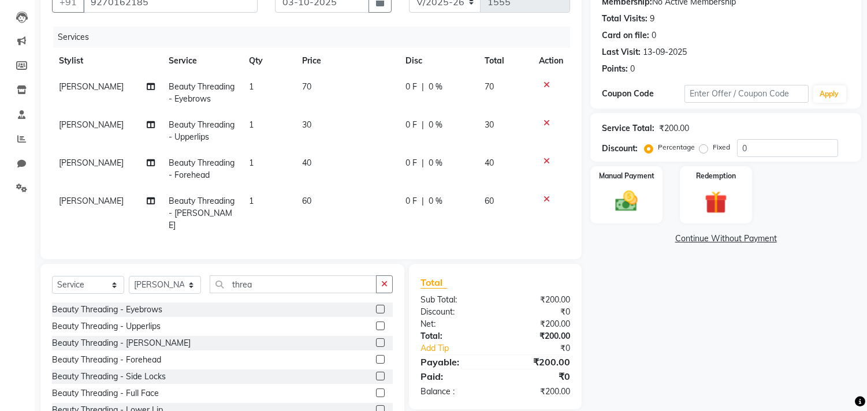
click at [638, 224] on div "Name: [PERSON_NAME] Membership: No Active Membership Total Visits: 9 Card on fi…" at bounding box center [731, 202] width 280 height 465
click at [620, 203] on img at bounding box center [627, 201] width 38 height 27
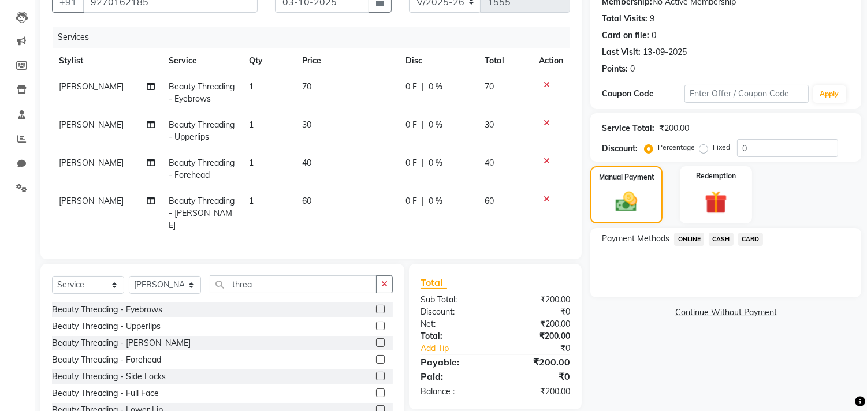
click at [712, 237] on span "CASH" at bounding box center [721, 239] width 25 height 13
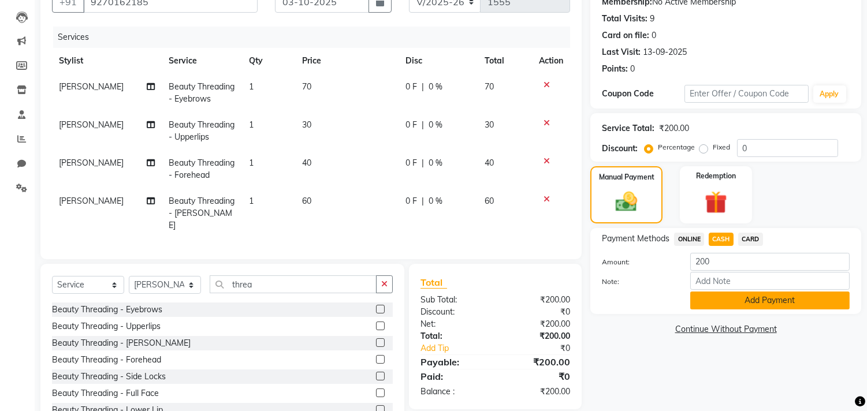
click at [732, 301] on button "Add Payment" at bounding box center [769, 301] width 159 height 18
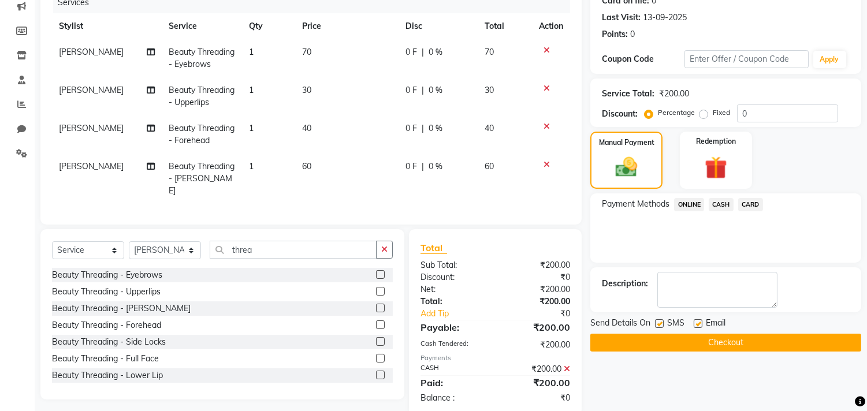
scroll to position [170, 0]
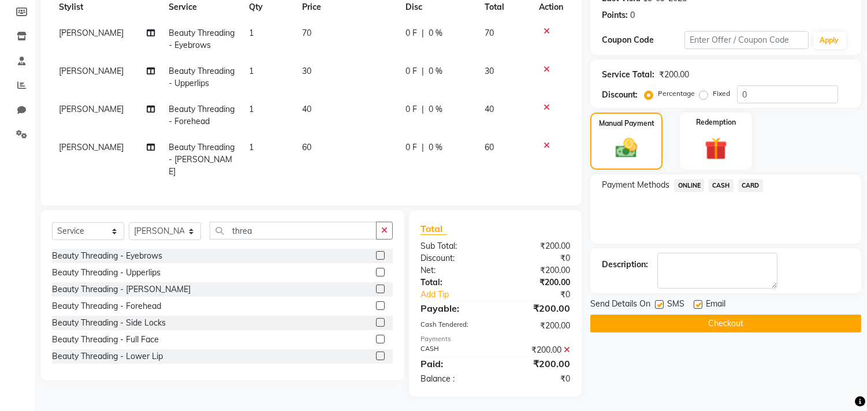
click at [696, 306] on label at bounding box center [698, 304] width 9 height 9
click at [696, 306] on input "checkbox" at bounding box center [698, 306] width 8 height 8
checkbox input "false"
click at [660, 318] on button "Checkout" at bounding box center [726, 324] width 271 height 18
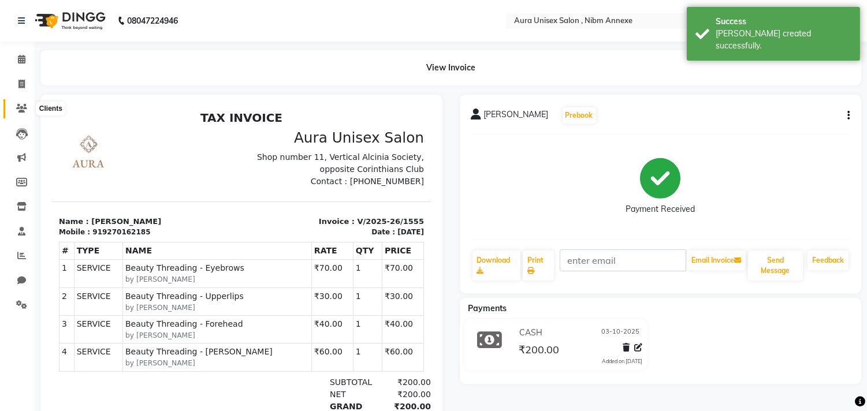
click at [24, 107] on icon at bounding box center [21, 108] width 11 height 9
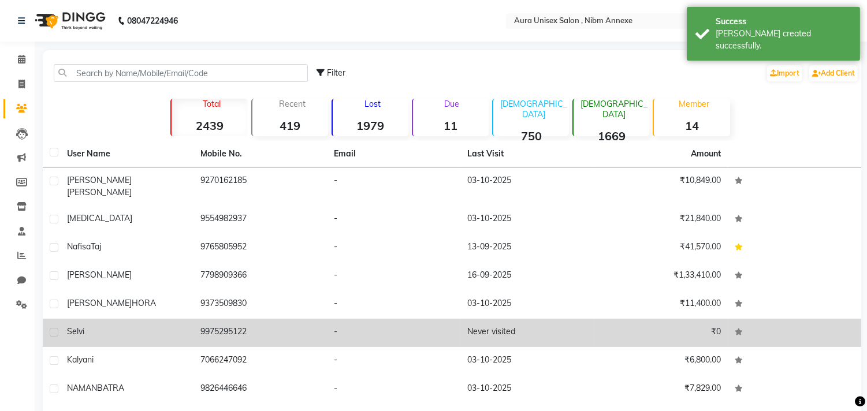
click at [124, 319] on td "Selvi" at bounding box center [126, 333] width 133 height 28
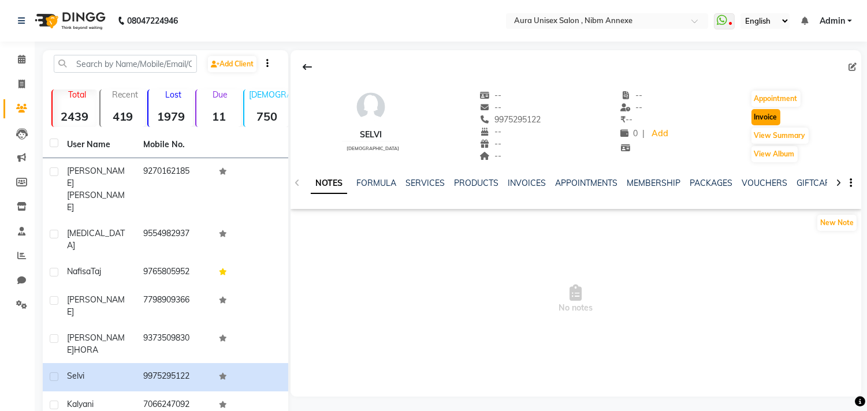
click at [770, 118] on button "Invoice" at bounding box center [766, 117] width 29 height 16
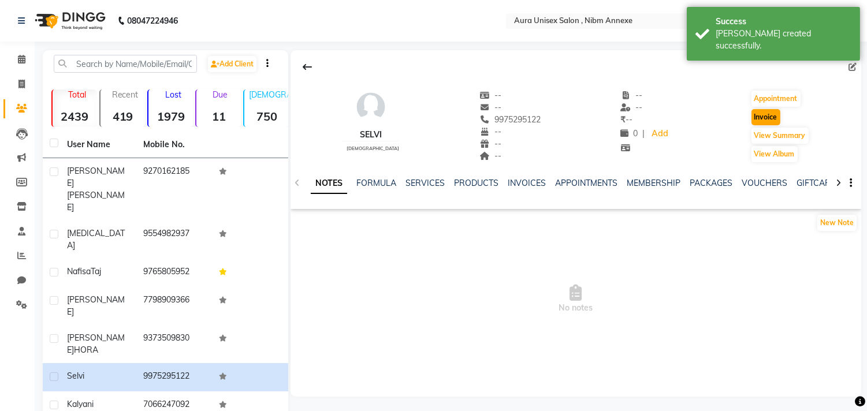
select select "service"
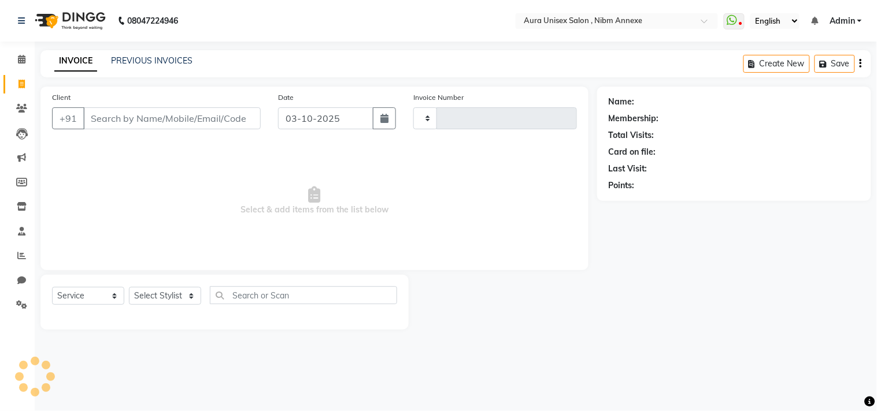
type input "1556"
select select "823"
type input "9975295122"
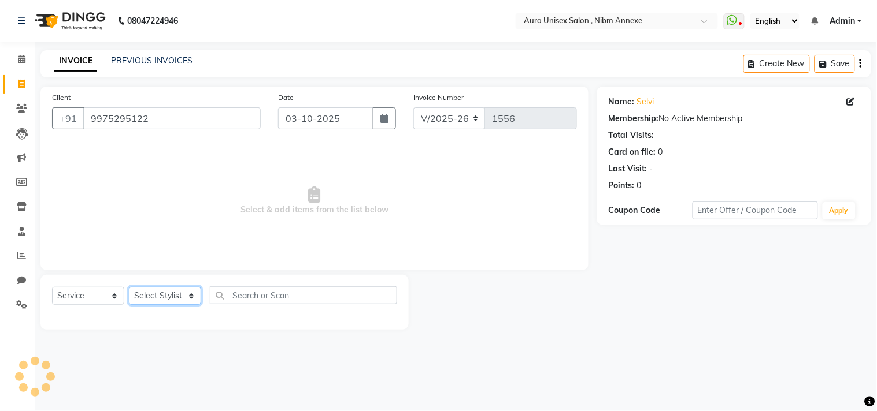
click at [174, 287] on select "Select Stylist [PERSON_NAME] Jyoti [PERSON_NAME] [PERSON_NAME]" at bounding box center [165, 296] width 72 height 18
select select "69183"
click at [129, 288] on select "Select Stylist [PERSON_NAME] Jyoti [PERSON_NAME] [PERSON_NAME]" at bounding box center [165, 296] width 72 height 18
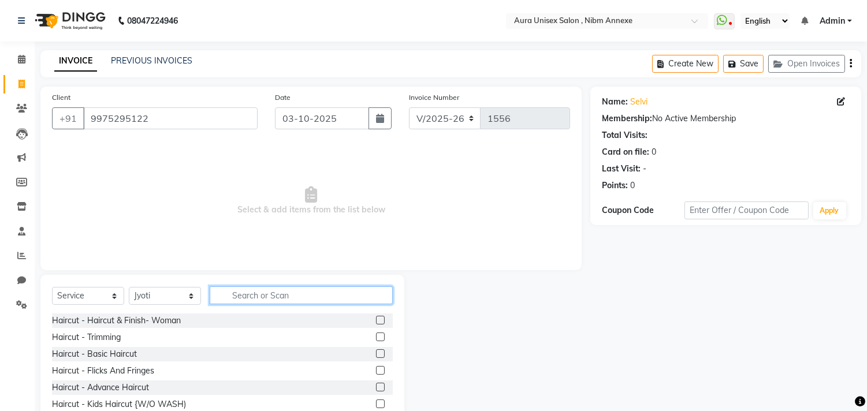
click at [273, 301] on input "text" at bounding box center [301, 296] width 183 height 18
type input "gel nail"
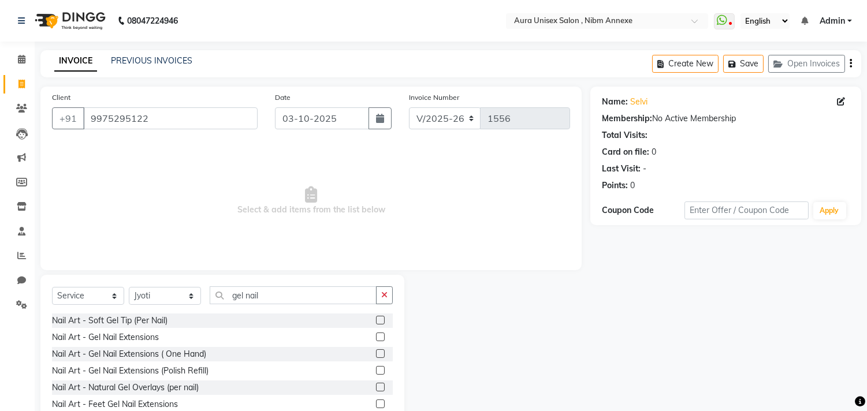
click at [377, 336] on label at bounding box center [380, 337] width 9 height 9
click at [377, 336] on input "checkbox" at bounding box center [380, 338] width 8 height 8
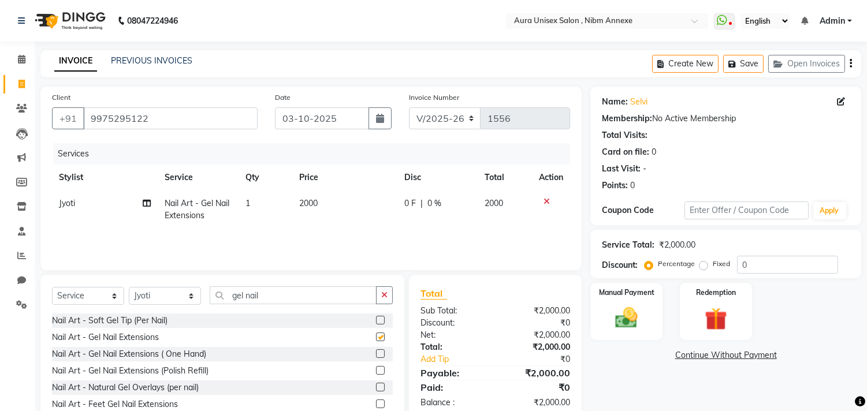
checkbox input "false"
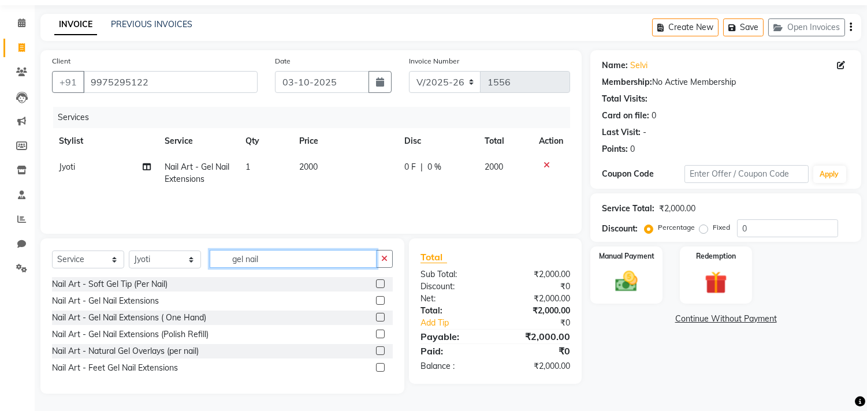
click at [286, 264] on input "gel nail" at bounding box center [293, 259] width 167 height 18
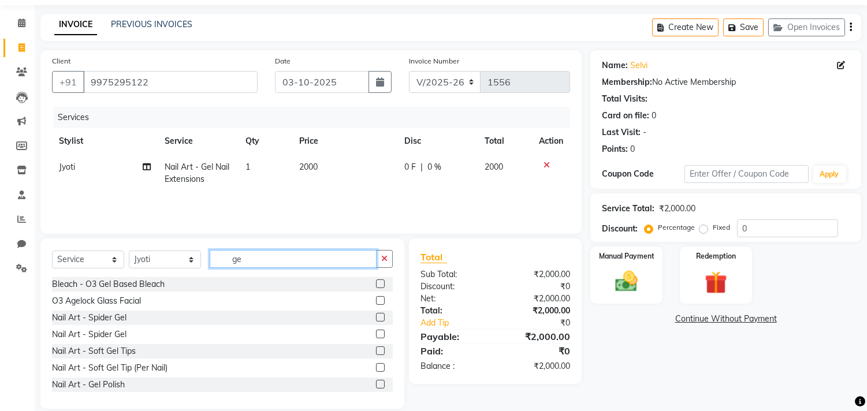
type input "g"
type input "french"
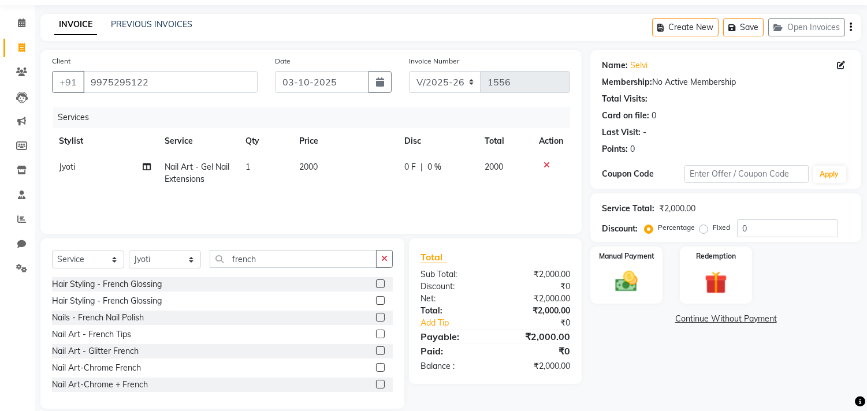
click at [376, 332] on label at bounding box center [380, 334] width 9 height 9
click at [376, 332] on input "checkbox" at bounding box center [380, 335] width 8 height 8
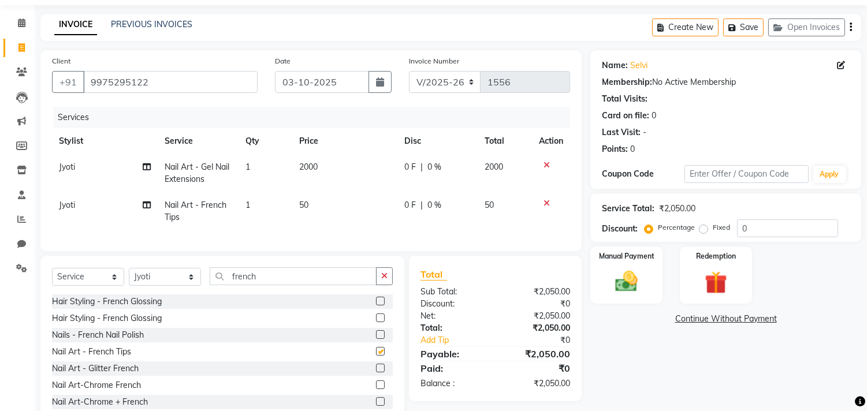
checkbox input "false"
click at [372, 209] on td "50" at bounding box center [344, 211] width 105 height 38
select select "69183"
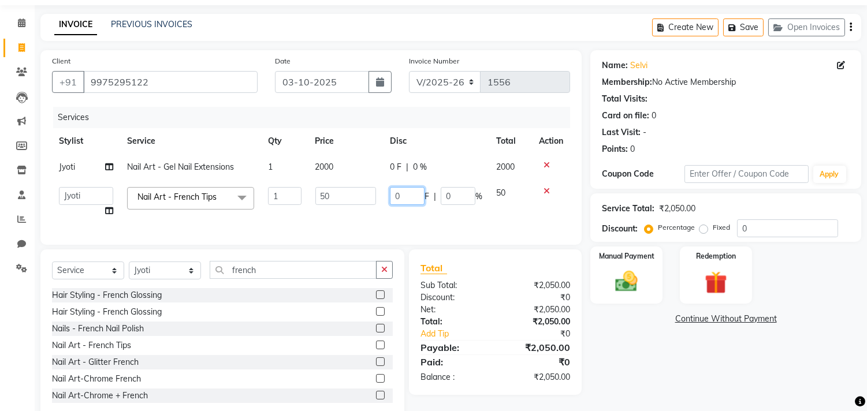
click at [410, 192] on input "0" at bounding box center [407, 196] width 35 height 18
type input "00"
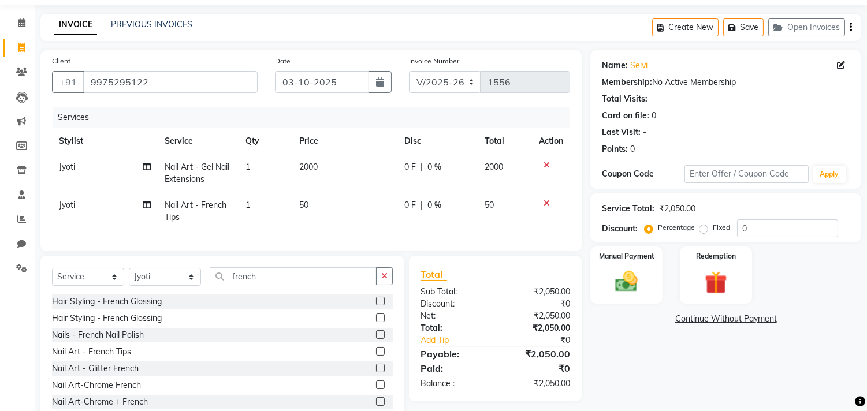
click at [467, 198] on td "0 F | 0 %" at bounding box center [438, 211] width 80 height 38
select select "69183"
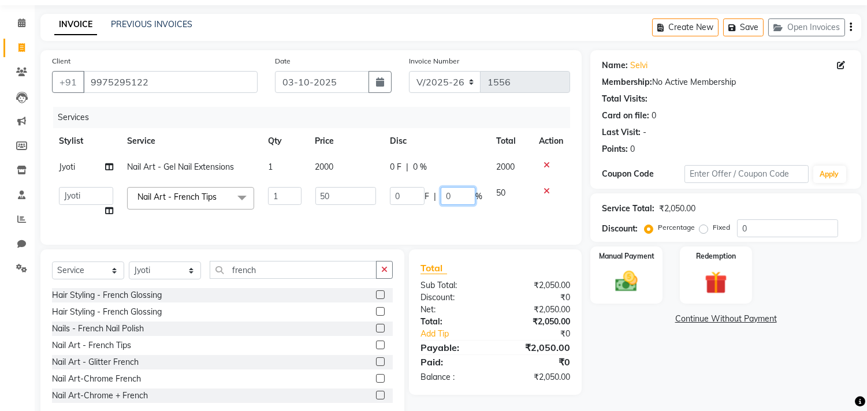
click at [467, 198] on input "0" at bounding box center [458, 196] width 35 height 18
type input "2"
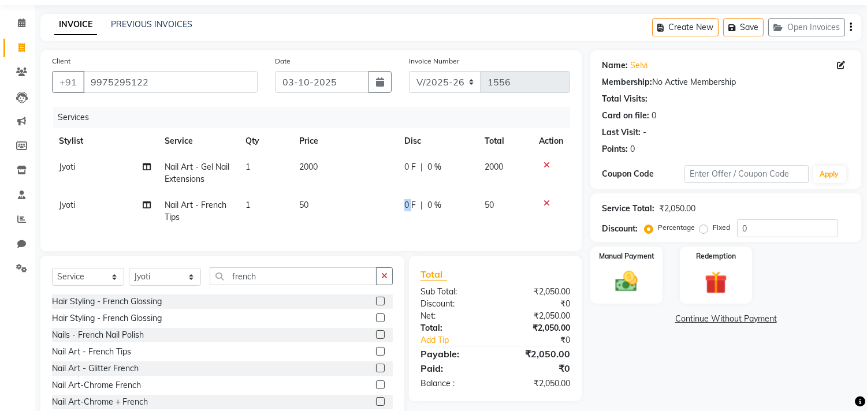
click at [406, 198] on td "0 F | 0 %" at bounding box center [438, 211] width 80 height 38
select select "69183"
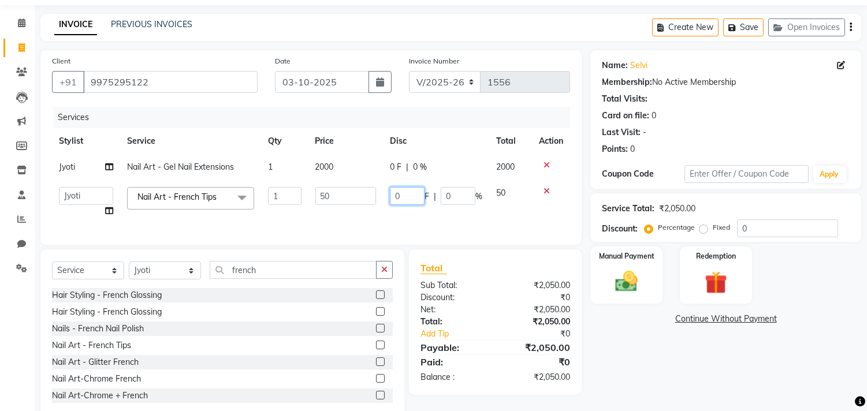
click at [406, 198] on input "0" at bounding box center [407, 196] width 35 height 18
type input "200"
click at [371, 172] on td "2000" at bounding box center [346, 167] width 75 height 26
select select "69183"
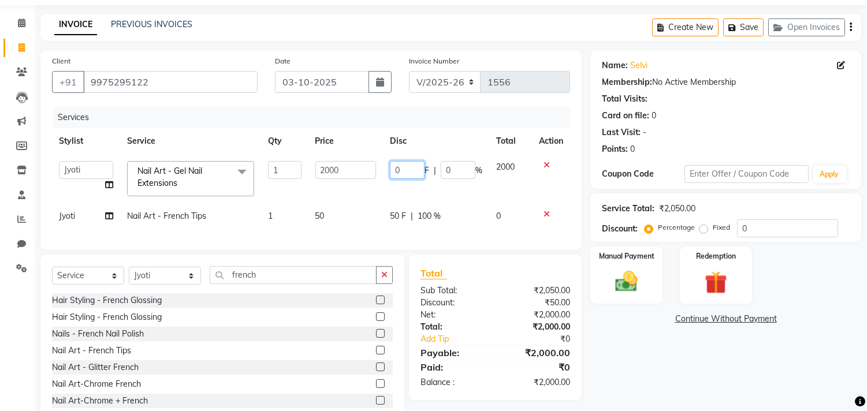
click at [415, 172] on input "0" at bounding box center [407, 170] width 35 height 18
type input "0"
type input "400"
click at [661, 336] on div "Name: Selvi Membership: No Active Membership Total Visits: Card on file: 0 Last…" at bounding box center [731, 237] width 280 height 375
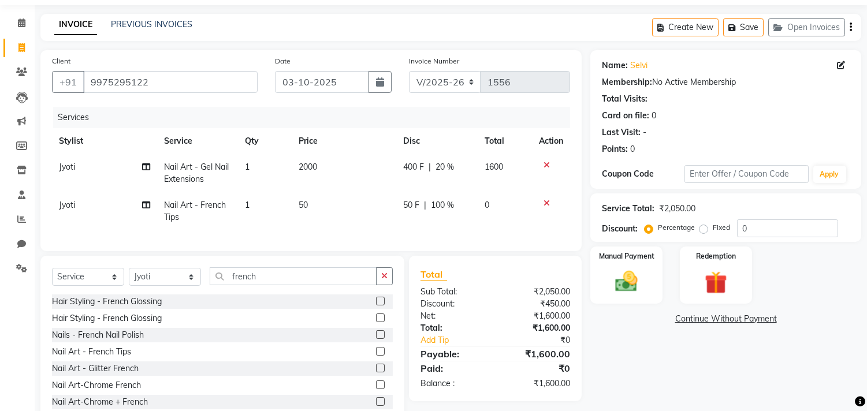
click at [419, 218] on td "50 F | 100 %" at bounding box center [436, 211] width 81 height 38
select select "69183"
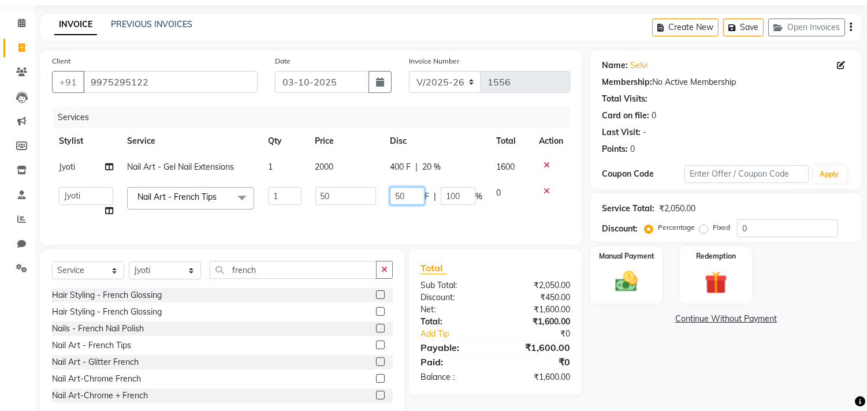
click at [398, 188] on input "50" at bounding box center [407, 196] width 35 height 18
type input "200"
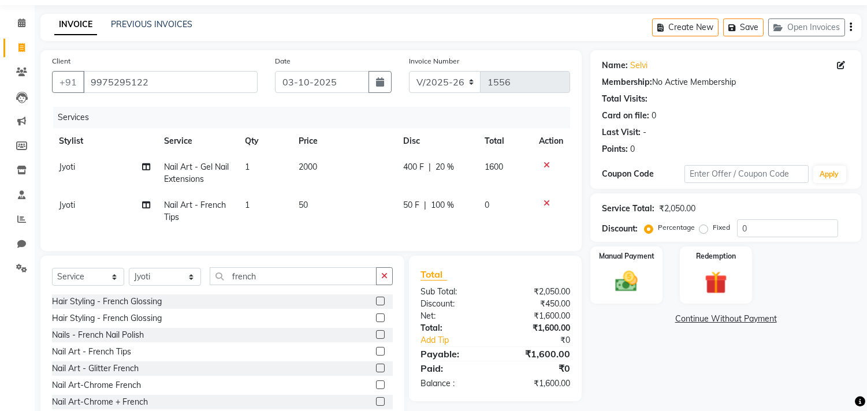
click at [625, 342] on div "Name: Selvi Membership: No Active Membership Total Visits: Card on file: 0 Last…" at bounding box center [731, 238] width 280 height 376
click at [409, 207] on span "50 F" at bounding box center [411, 205] width 16 height 12
select select "69183"
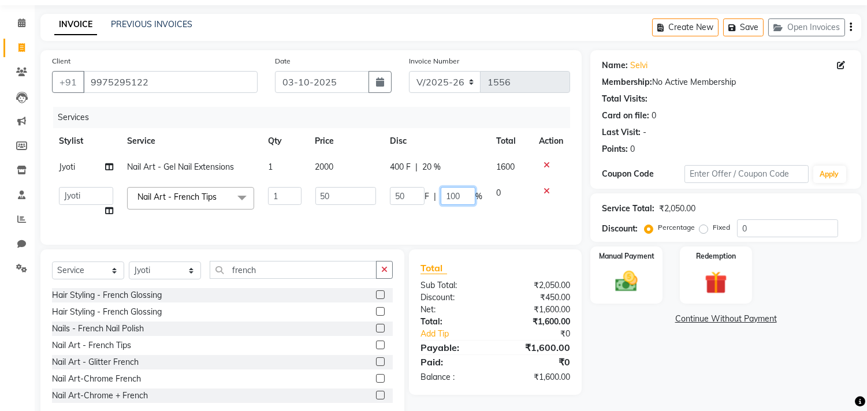
click at [443, 202] on input "100" at bounding box center [458, 196] width 35 height 18
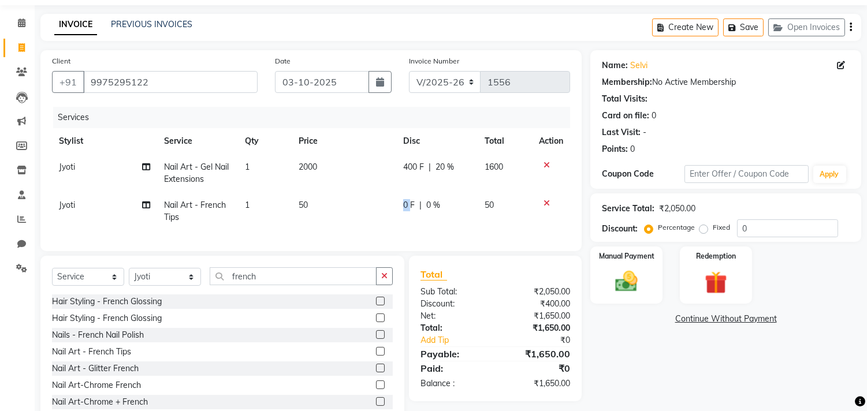
click at [398, 201] on td "0 F | 0 %" at bounding box center [436, 211] width 81 height 38
select select "69183"
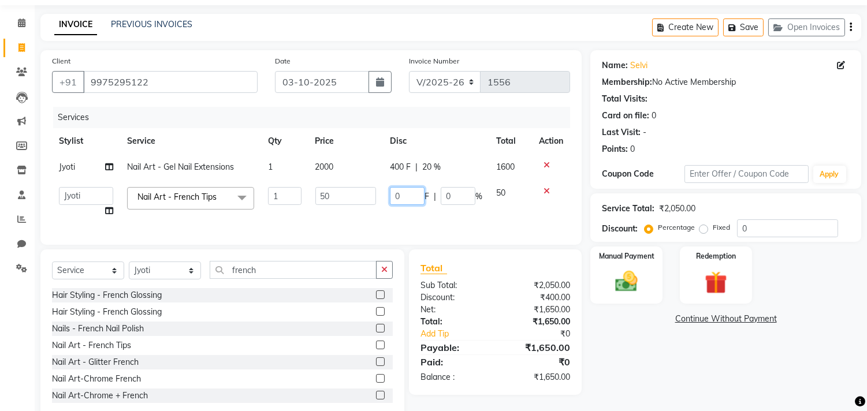
click at [398, 201] on input "0" at bounding box center [407, 196] width 35 height 18
type input "0200"
click at [278, 206] on td "1" at bounding box center [284, 202] width 47 height 44
select select "69183"
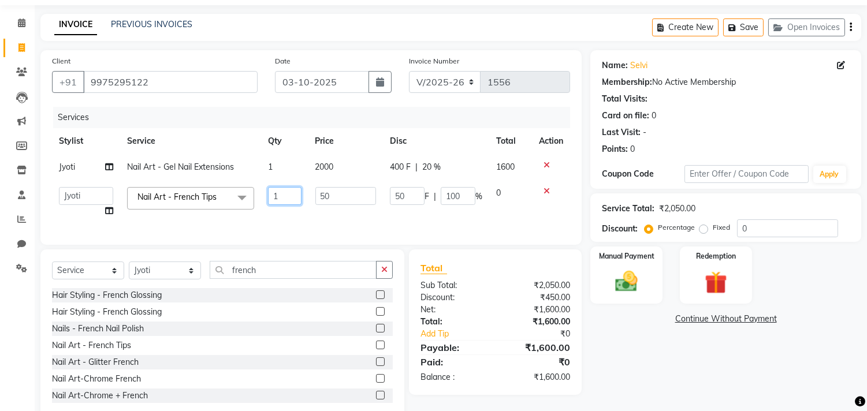
click at [281, 202] on input "1" at bounding box center [284, 196] width 33 height 18
type input "10"
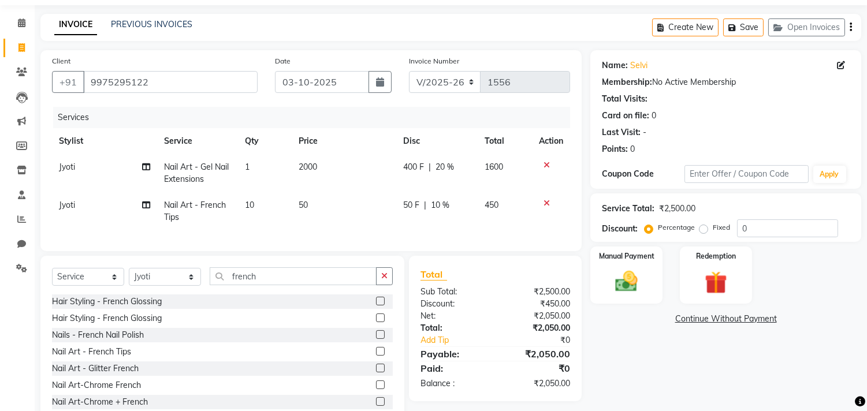
click at [673, 388] on div "Name: Selvi Membership: No Active Membership Total Visits: Card on file: 0 Last…" at bounding box center [731, 238] width 280 height 376
click at [421, 205] on div "50 F | 10 %" at bounding box center [437, 205] width 68 height 12
select select "69183"
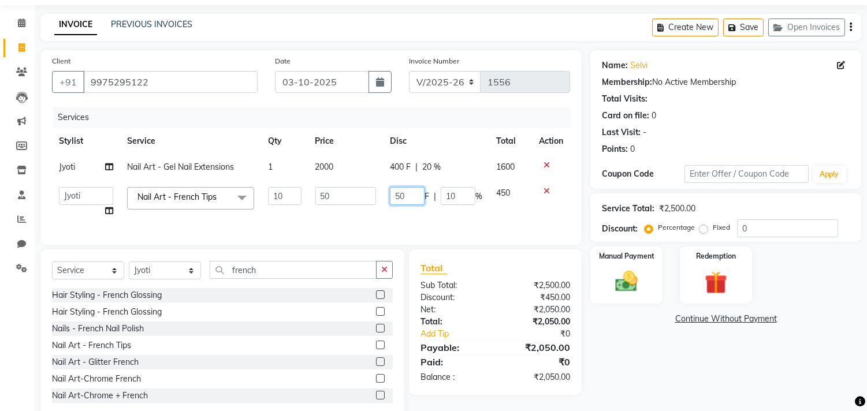
click at [393, 196] on input "50" at bounding box center [407, 196] width 35 height 18
type input "200"
click at [708, 378] on div "Name: Selvi Membership: No Active Membership Total Visits: Card on file: 0 Last…" at bounding box center [731, 235] width 280 height 370
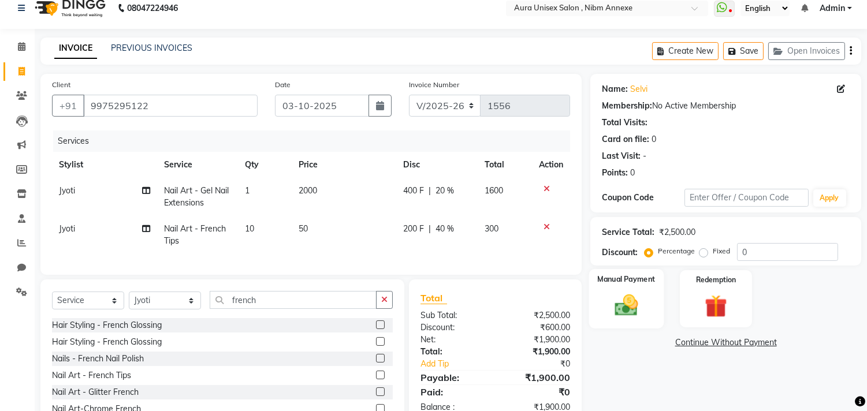
scroll to position [0, 0]
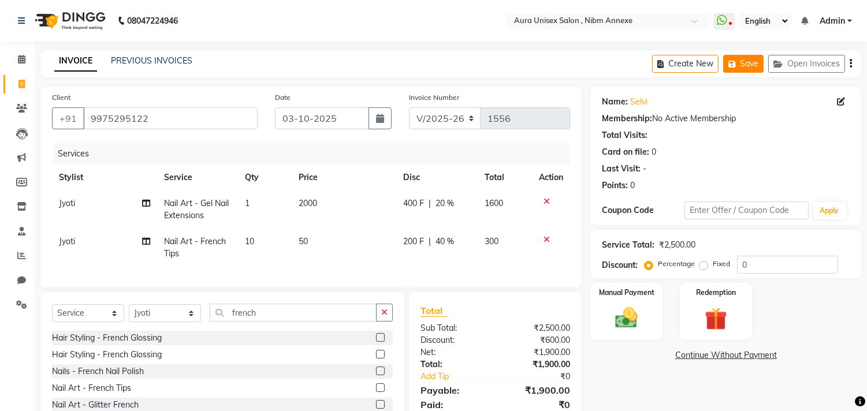
click at [759, 62] on button "Save" at bounding box center [743, 64] width 40 height 18
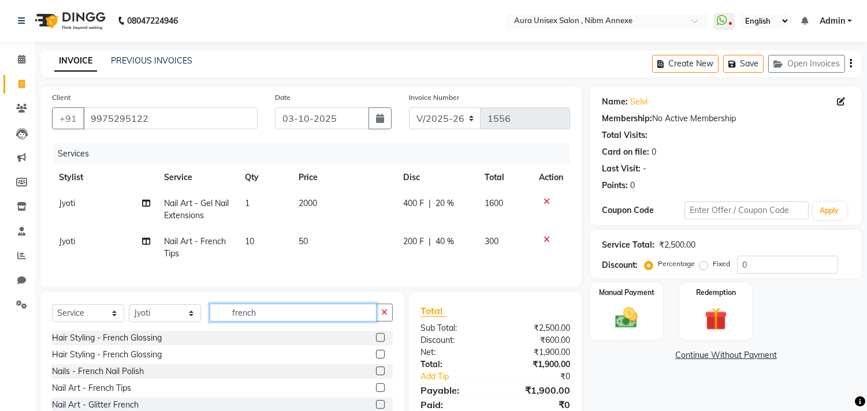
click at [236, 322] on input "french" at bounding box center [293, 313] width 167 height 18
type input "THR"
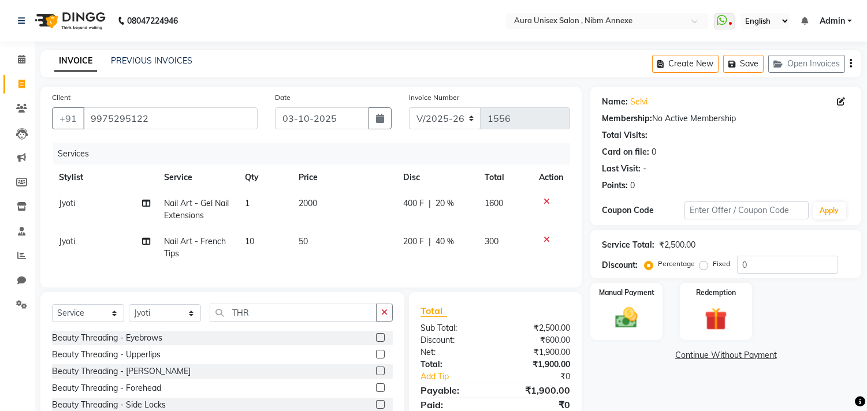
click at [376, 342] on label at bounding box center [380, 337] width 9 height 9
click at [376, 342] on input "checkbox" at bounding box center [380, 339] width 8 height 8
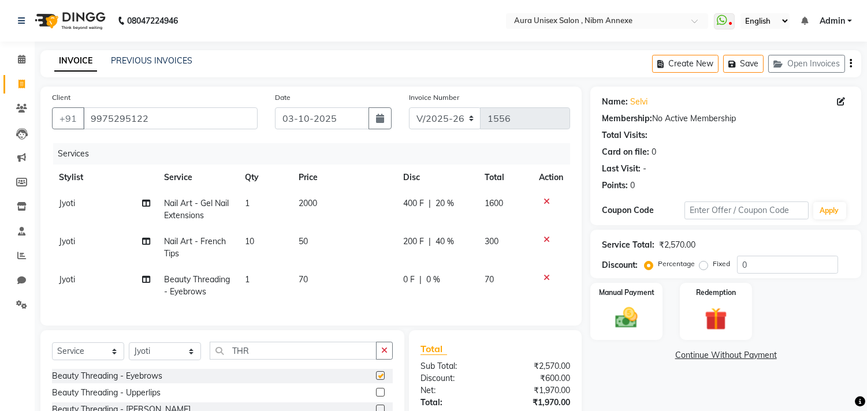
checkbox input "false"
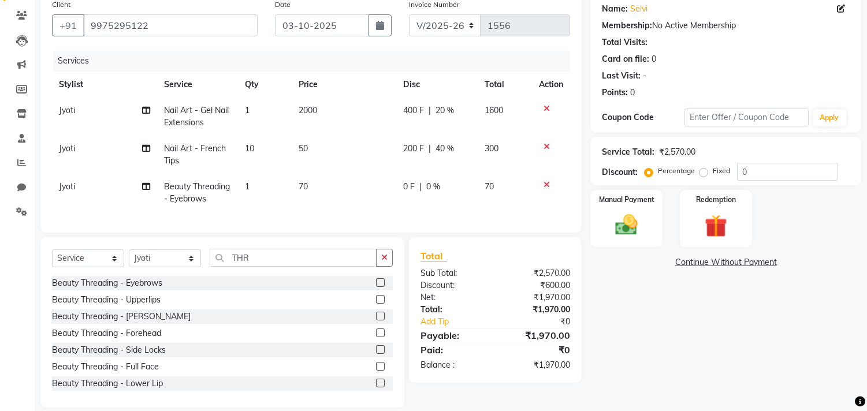
scroll to position [117, 0]
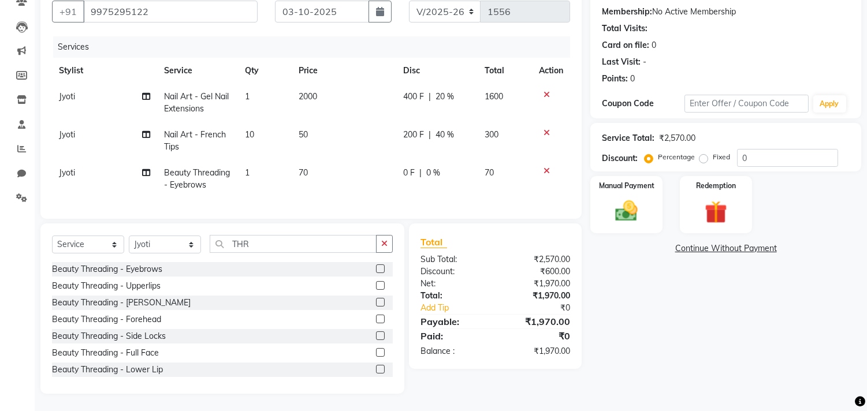
click at [376, 319] on label at bounding box center [380, 319] width 9 height 9
click at [376, 319] on input "checkbox" at bounding box center [380, 320] width 8 height 8
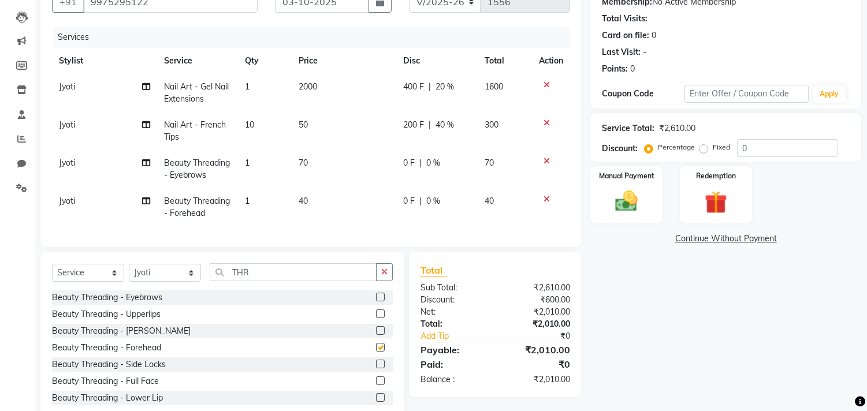
checkbox input "false"
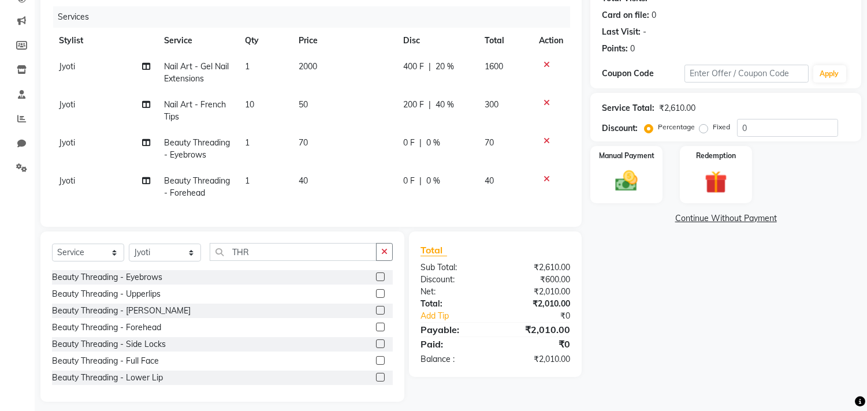
scroll to position [154, 0]
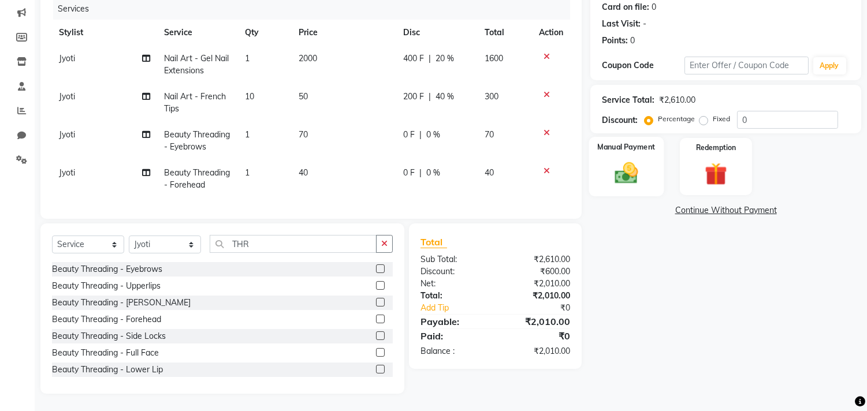
click at [627, 161] on img at bounding box center [627, 173] width 38 height 27
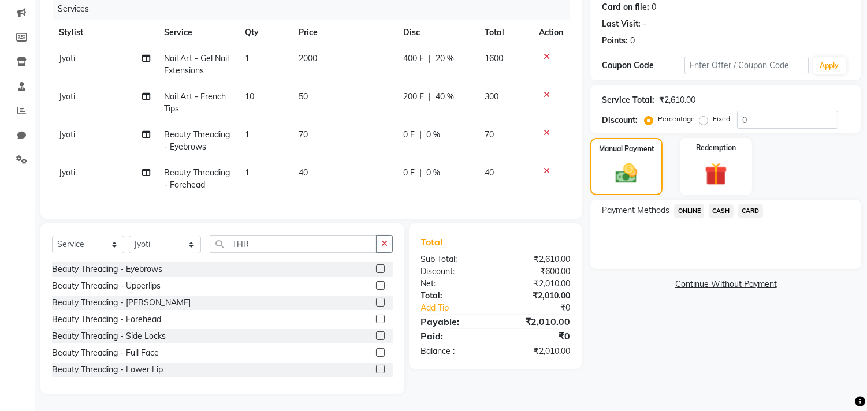
click at [695, 205] on span "ONLINE" at bounding box center [689, 211] width 30 height 13
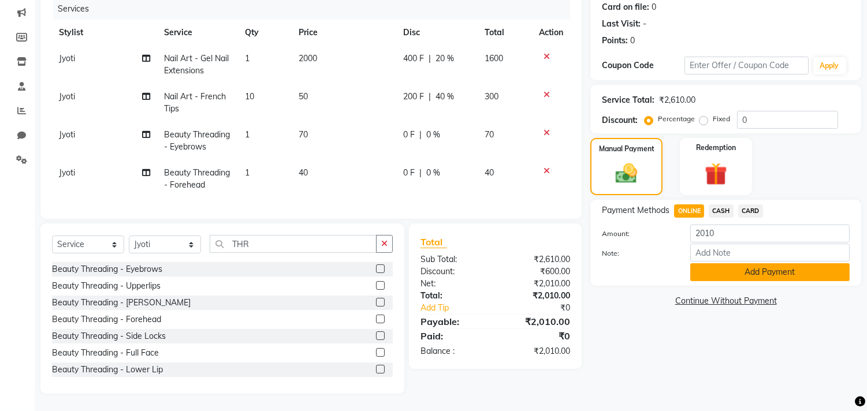
click at [705, 272] on button "Add Payment" at bounding box center [769, 272] width 159 height 18
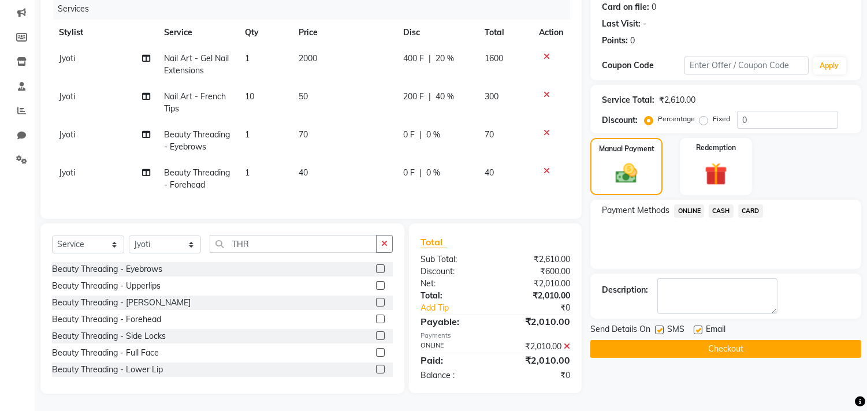
click at [686, 366] on div "Name: Selvi Membership: No Active Membership Total Visits: Card on file: 0 Last…" at bounding box center [731, 168] width 280 height 452
drag, startPoint x: 686, startPoint y: 366, endPoint x: 751, endPoint y: 332, distance: 72.9
click at [751, 340] on button "Checkout" at bounding box center [726, 349] width 271 height 18
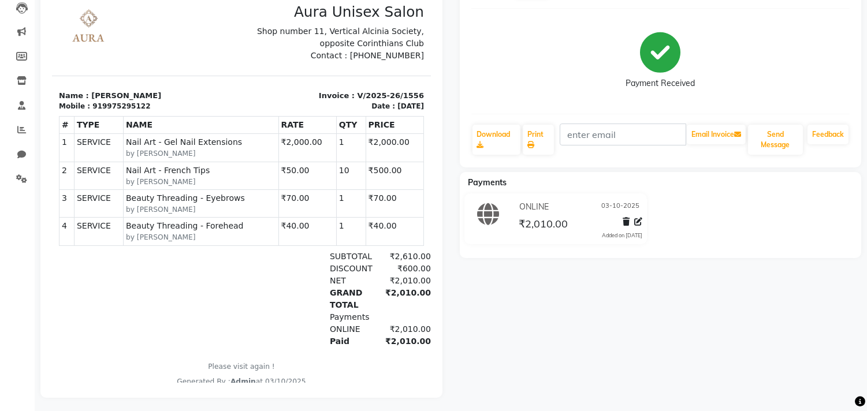
scroll to position [139, 0]
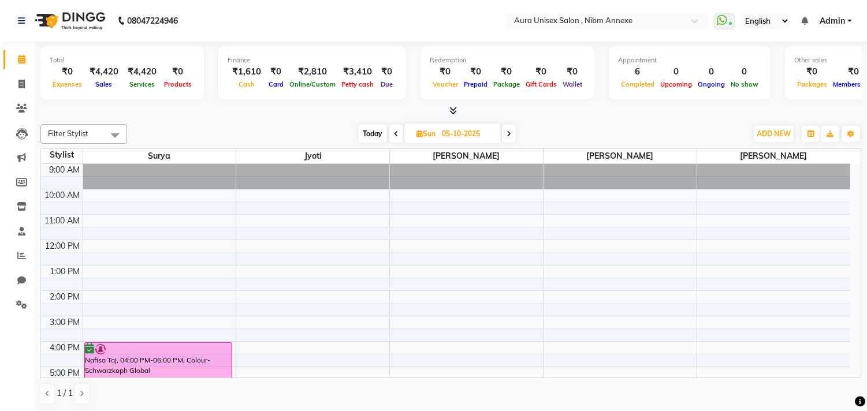
scroll to position [40, 0]
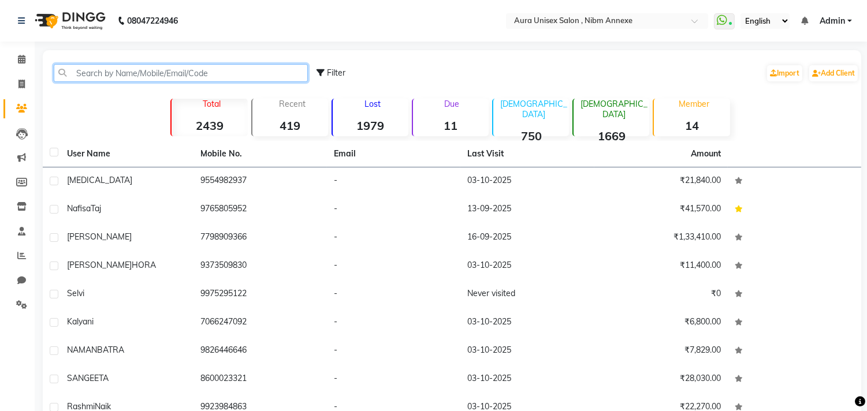
drag, startPoint x: 88, startPoint y: 78, endPoint x: 90, endPoint y: 61, distance: 16.8
click at [87, 77] on input "text" at bounding box center [181, 73] width 254 height 18
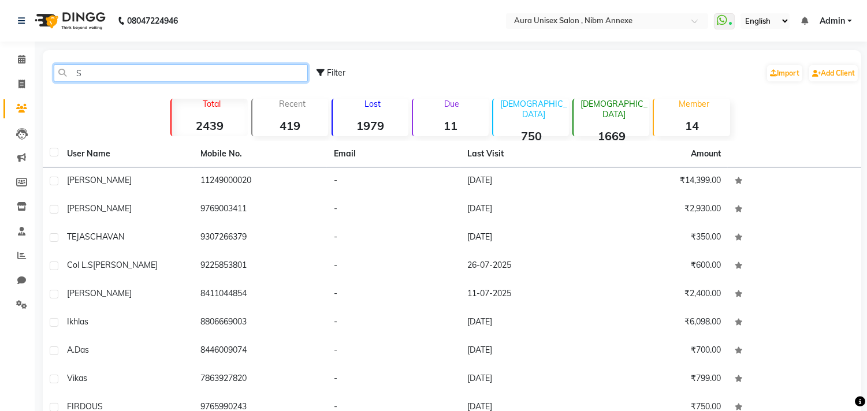
type input "S"
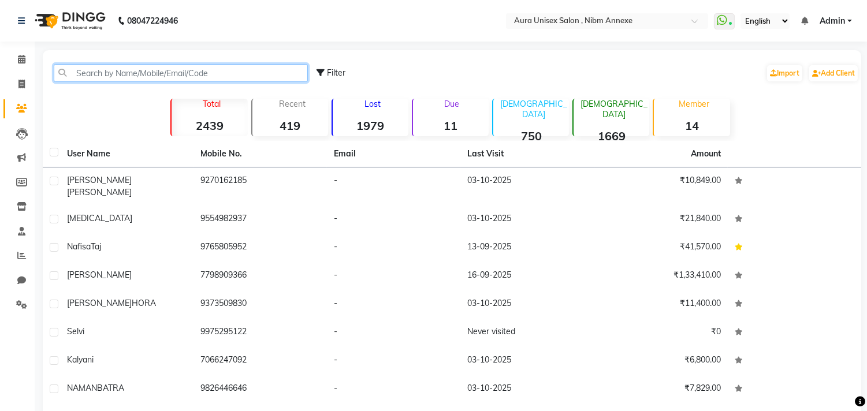
type input "1"
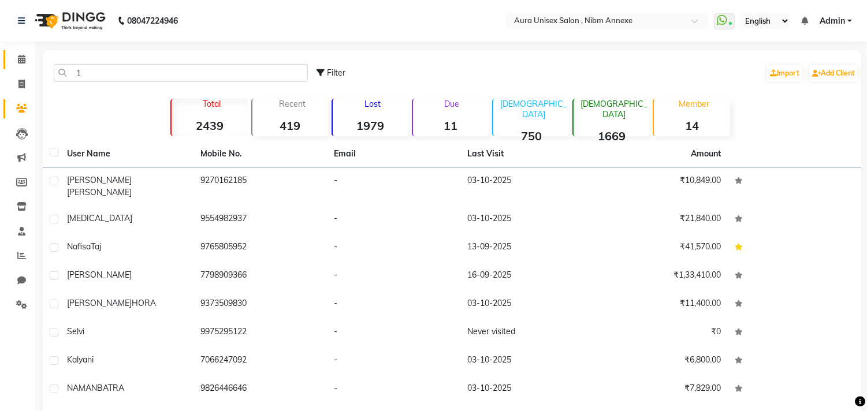
click at [9, 58] on link "Calendar" at bounding box center [17, 59] width 28 height 19
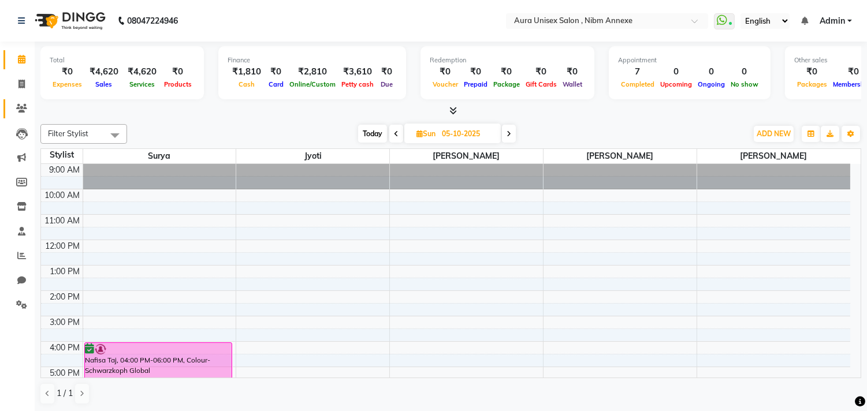
click at [10, 110] on link "Clients" at bounding box center [17, 108] width 28 height 19
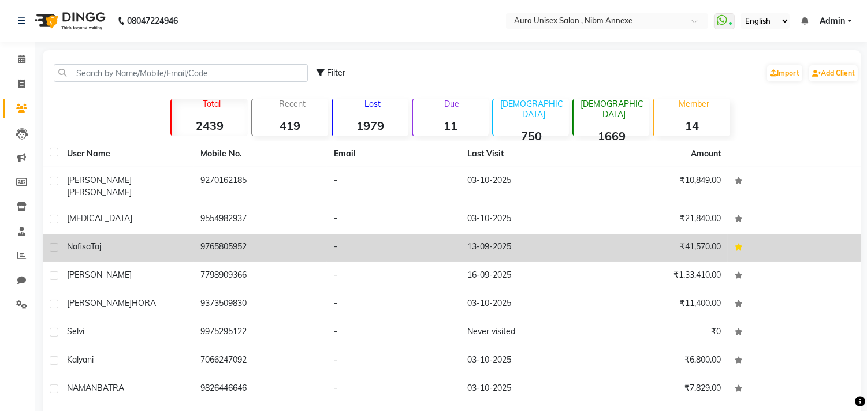
click at [158, 251] on td "Nafisa Taj" at bounding box center [126, 248] width 133 height 28
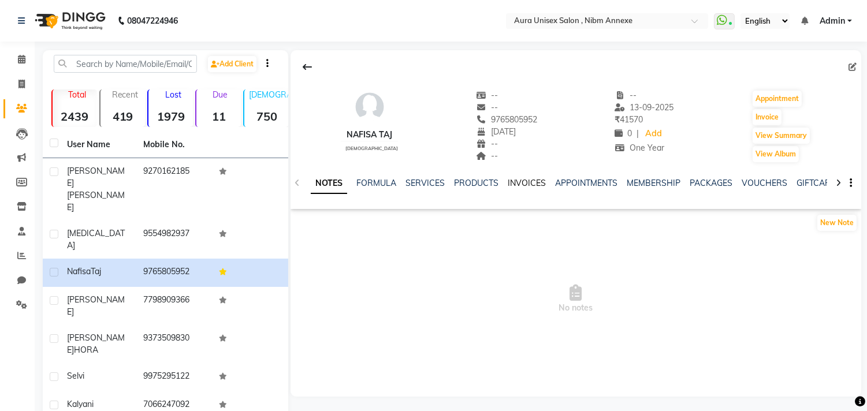
click at [533, 185] on link "INVOICES" at bounding box center [527, 183] width 38 height 10
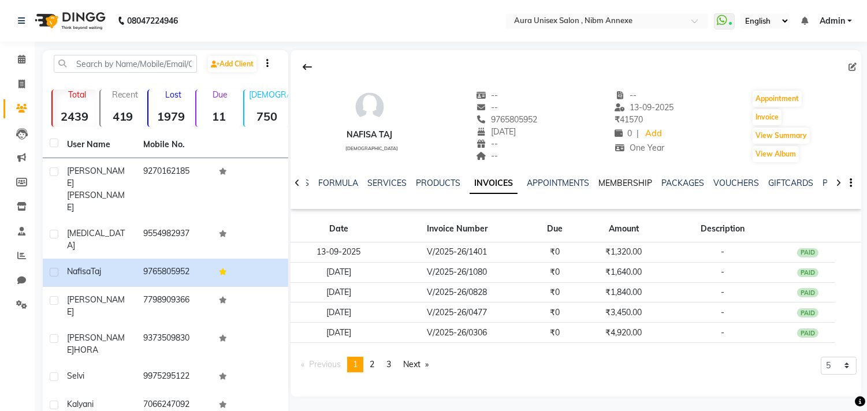
click at [634, 180] on link "MEMBERSHIP" at bounding box center [626, 183] width 54 height 10
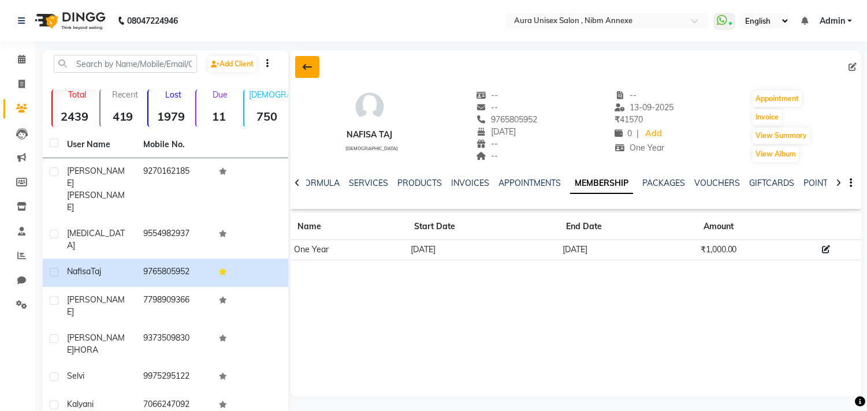
click at [304, 64] on icon at bounding box center [307, 66] width 9 height 9
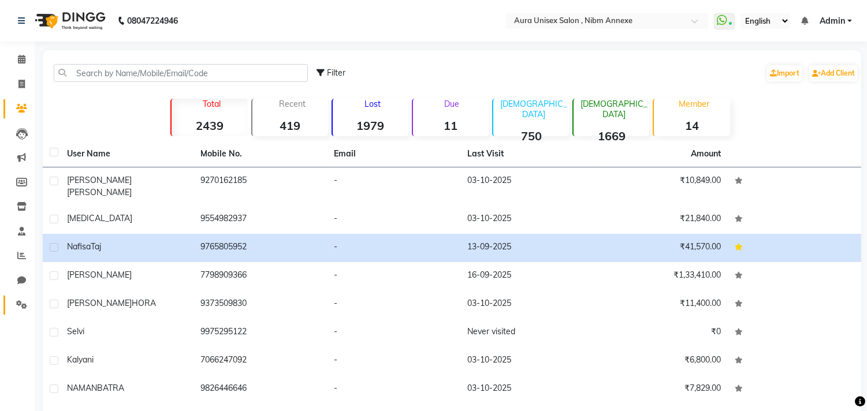
click at [25, 297] on link "Settings" at bounding box center [17, 305] width 28 height 19
